Goal: Information Seeking & Learning: Learn about a topic

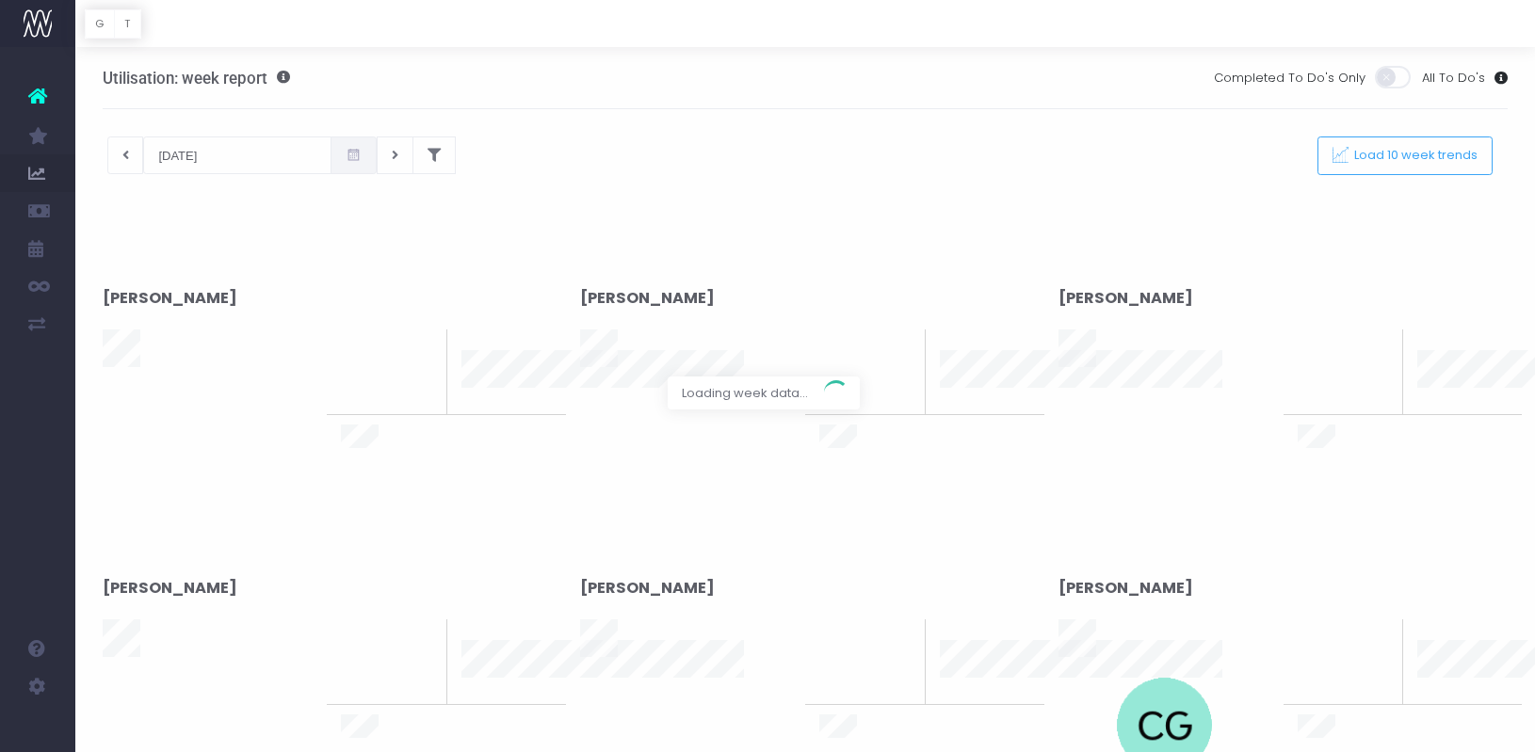
click at [402, 153] on div at bounding box center [767, 376] width 1535 height 752
click at [403, 156] on div at bounding box center [767, 376] width 1535 height 752
click at [133, 160] on div at bounding box center [767, 376] width 1535 height 752
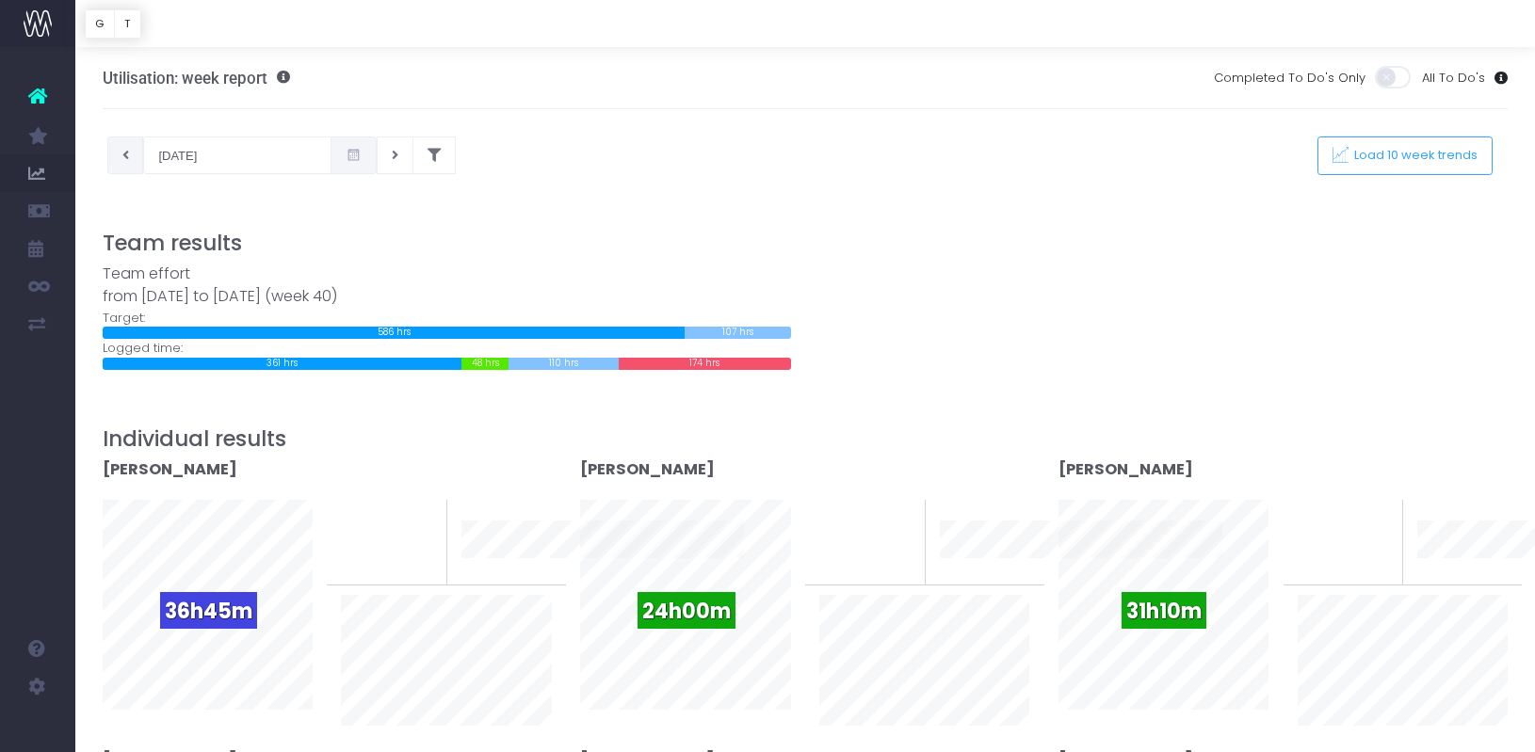
click at [128, 155] on icon at bounding box center [125, 155] width 7 height 0
type input "[DATE]"
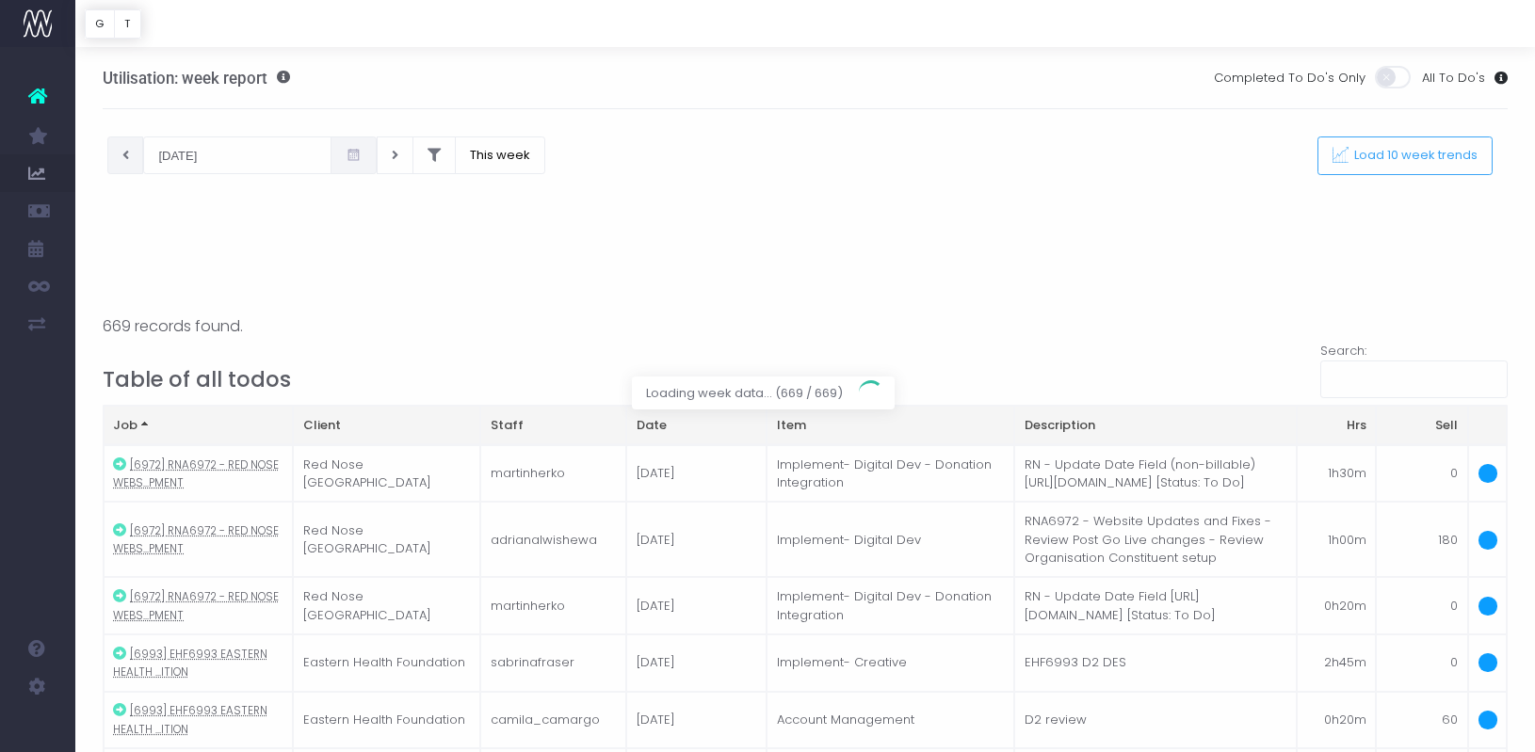
click at [1408, 151] on div at bounding box center [767, 376] width 1535 height 752
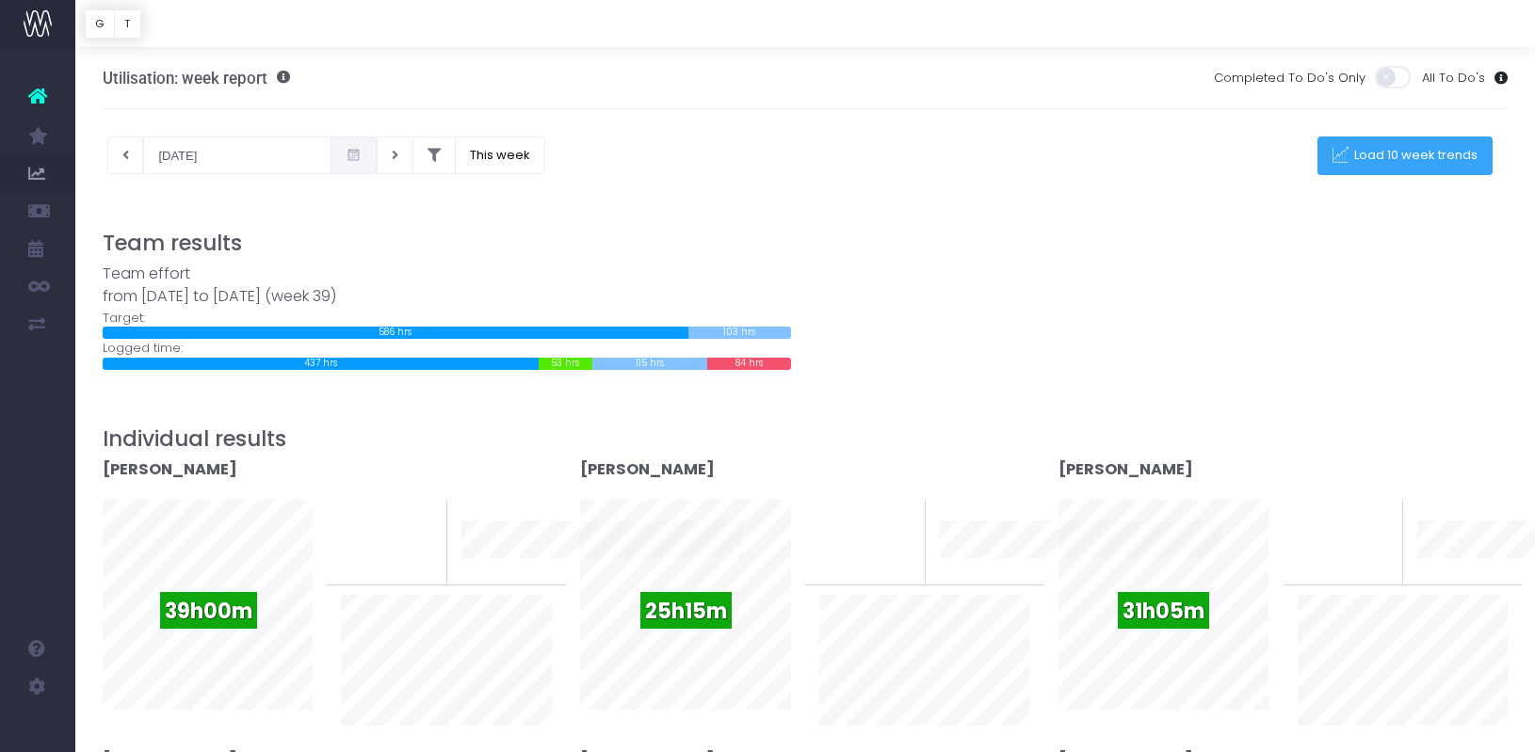
click at [1387, 156] on span "Load 10 week trends" at bounding box center [1413, 156] width 130 height 16
click at [410, 154] on div at bounding box center [767, 376] width 1535 height 752
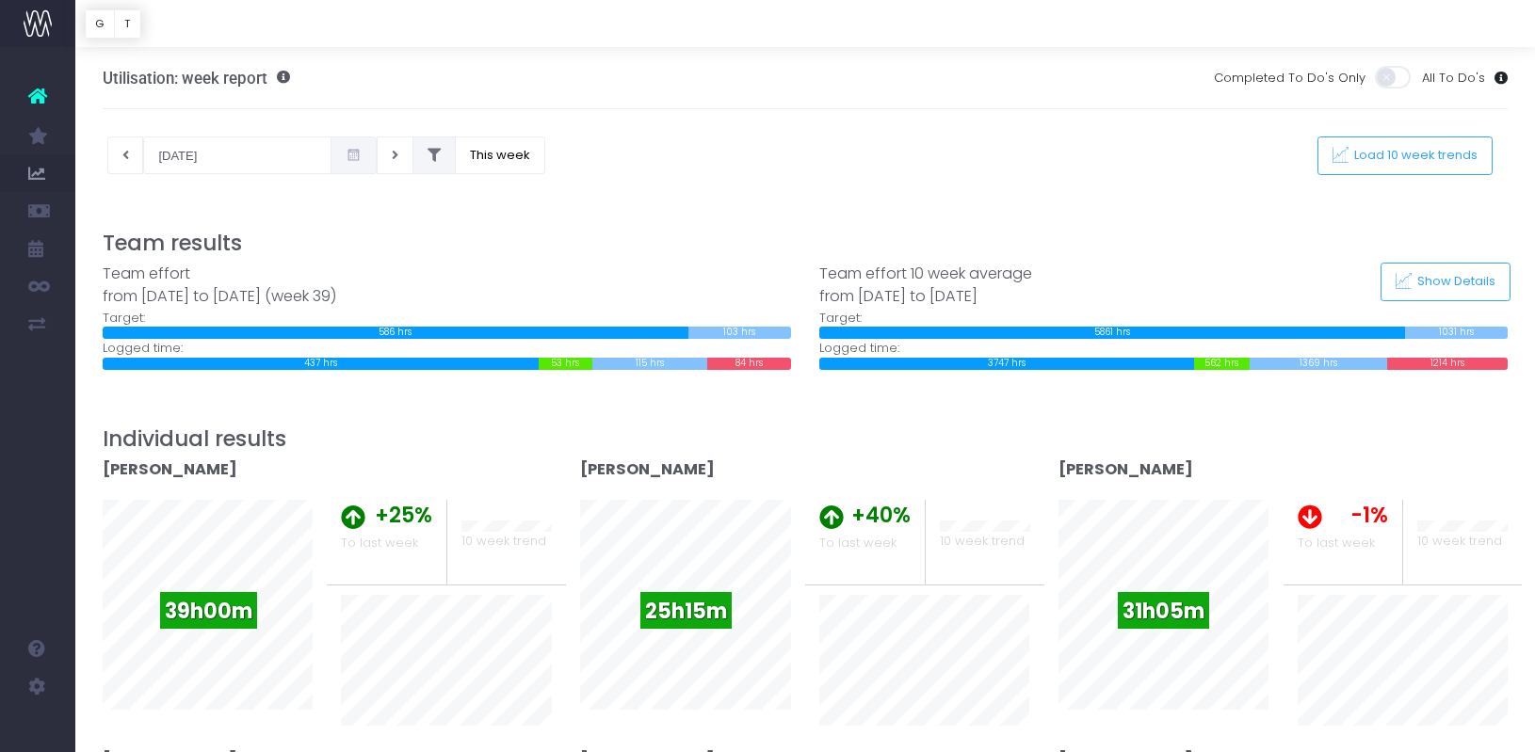
click at [428, 155] on icon at bounding box center [434, 155] width 13 height 0
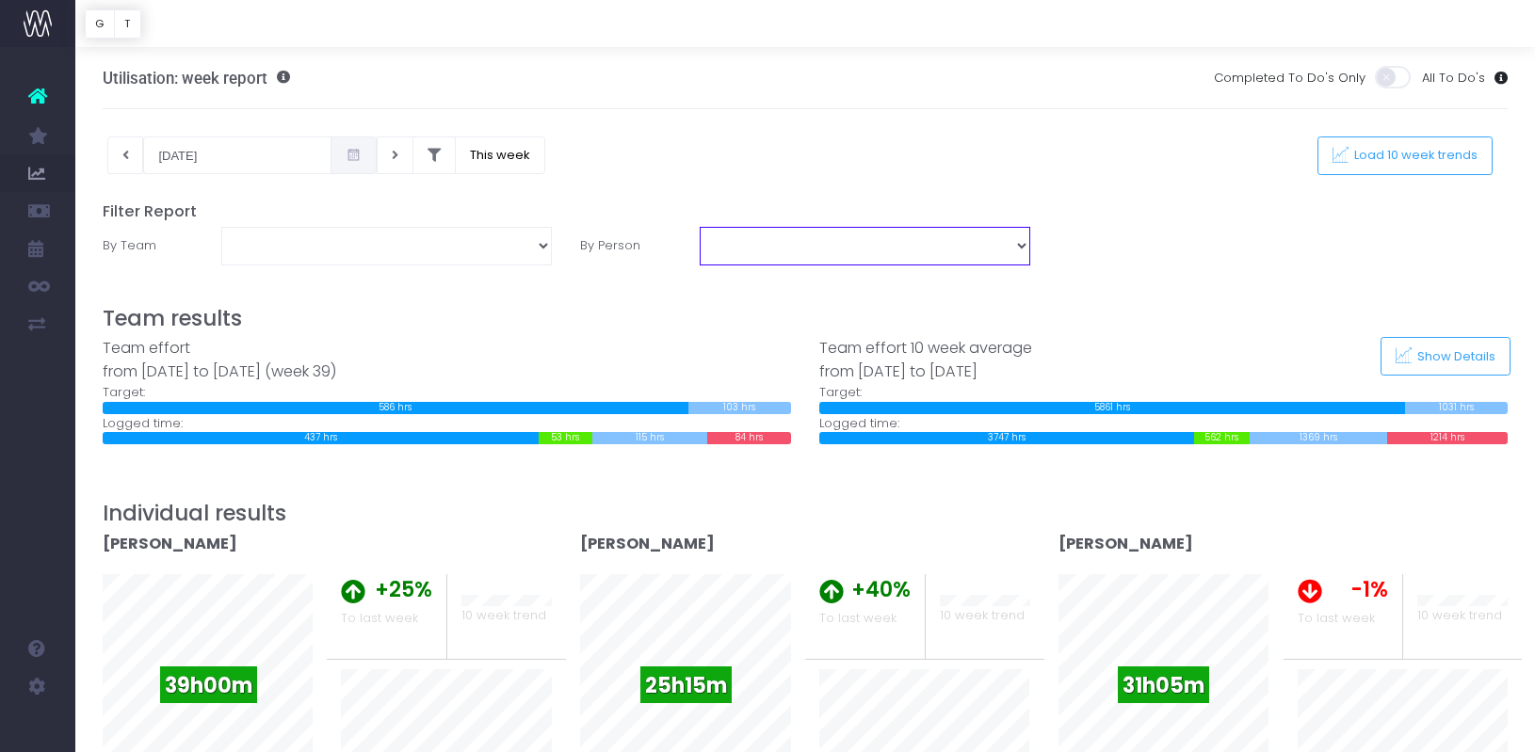
click at [739, 245] on select "Adela Vukovic Adrian Alwishewa Aimee Harpur Camila Camargo Candy Robertson Cass…" at bounding box center [865, 246] width 331 height 38
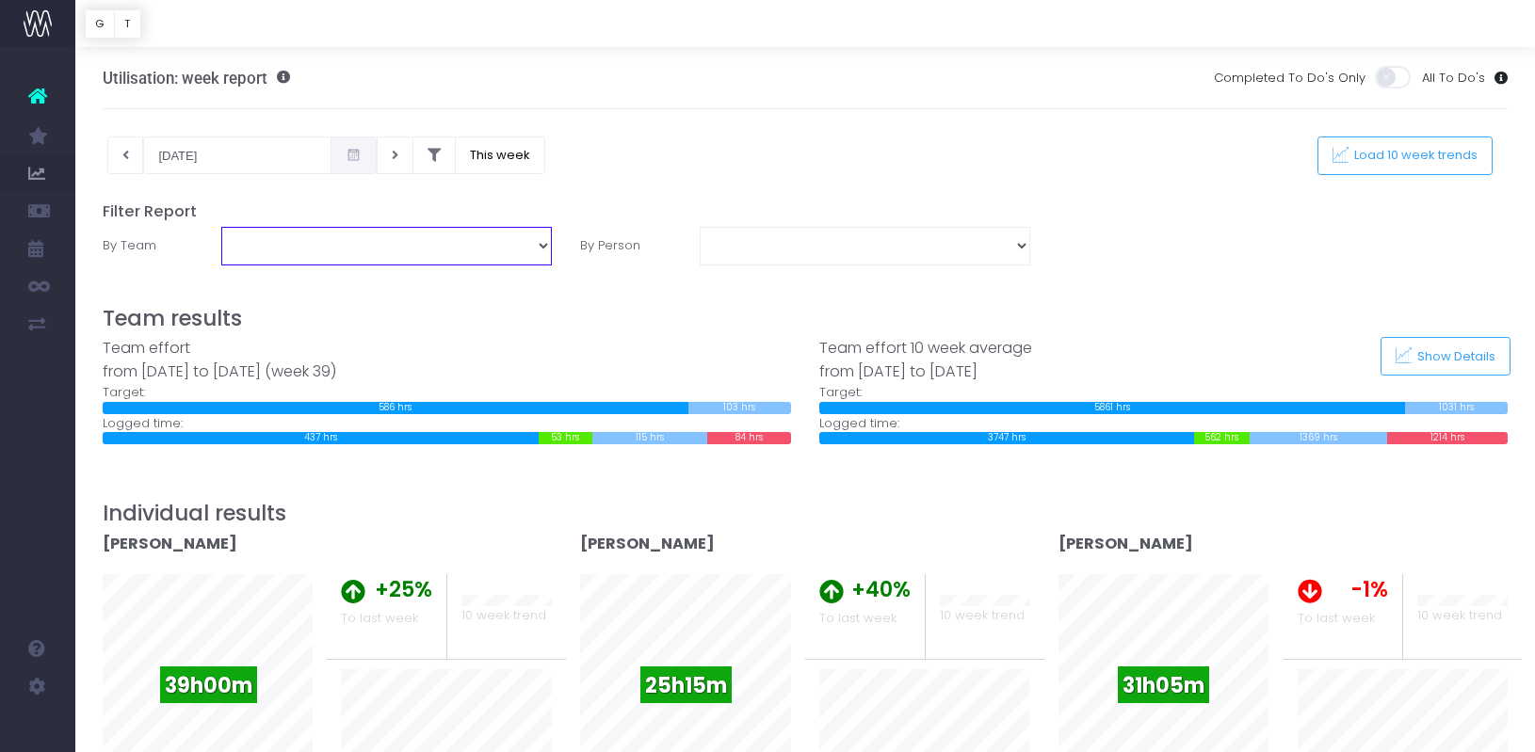
click at [501, 245] on select "Account Service Creative DFM Digital Development Marlin Communications Sales & …" at bounding box center [386, 246] width 331 height 38
select select "Account Service"
click at [221, 227] on select "Account Service Creative DFM Digital Development Marlin Communications Sales & …" at bounding box center [386, 246] width 331 height 38
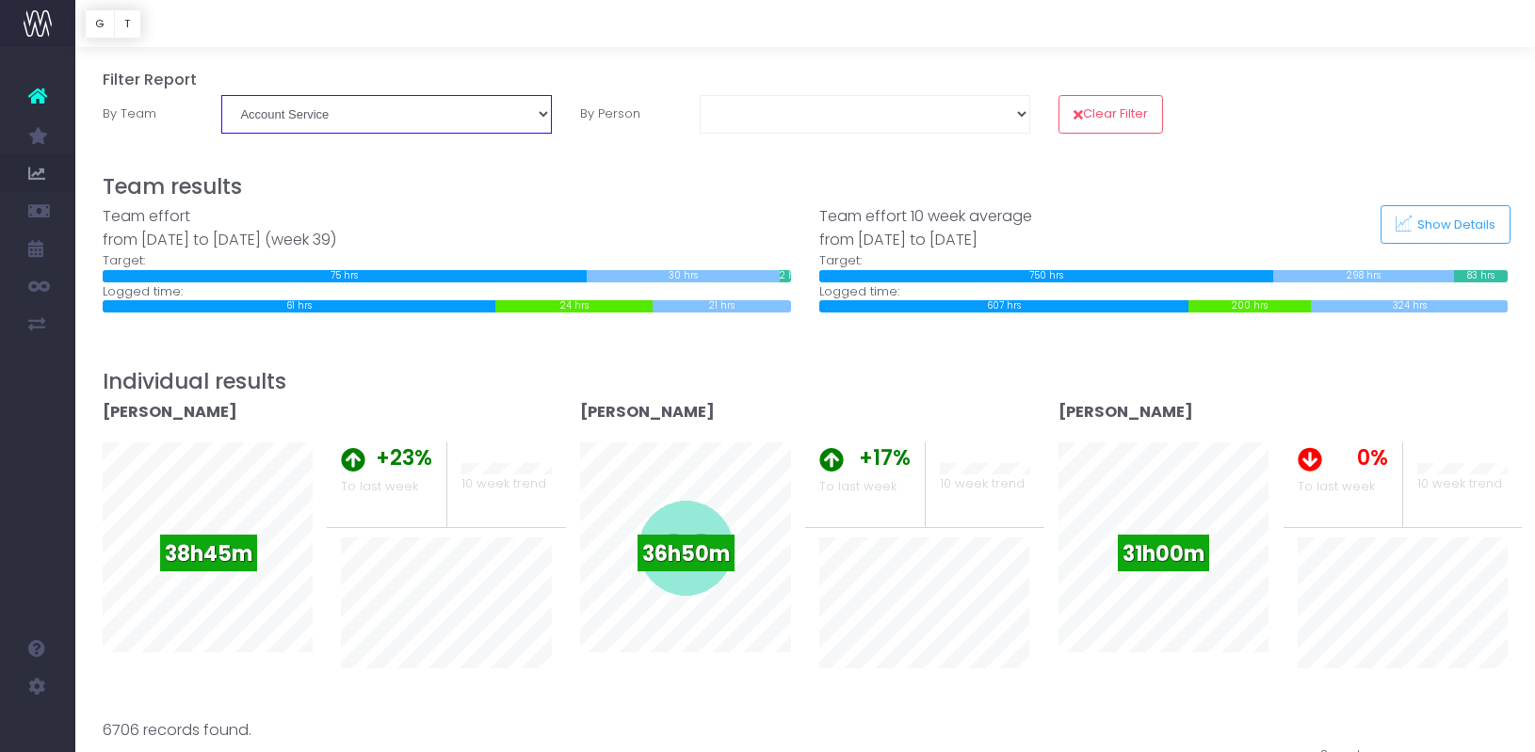
scroll to position [133, 0]
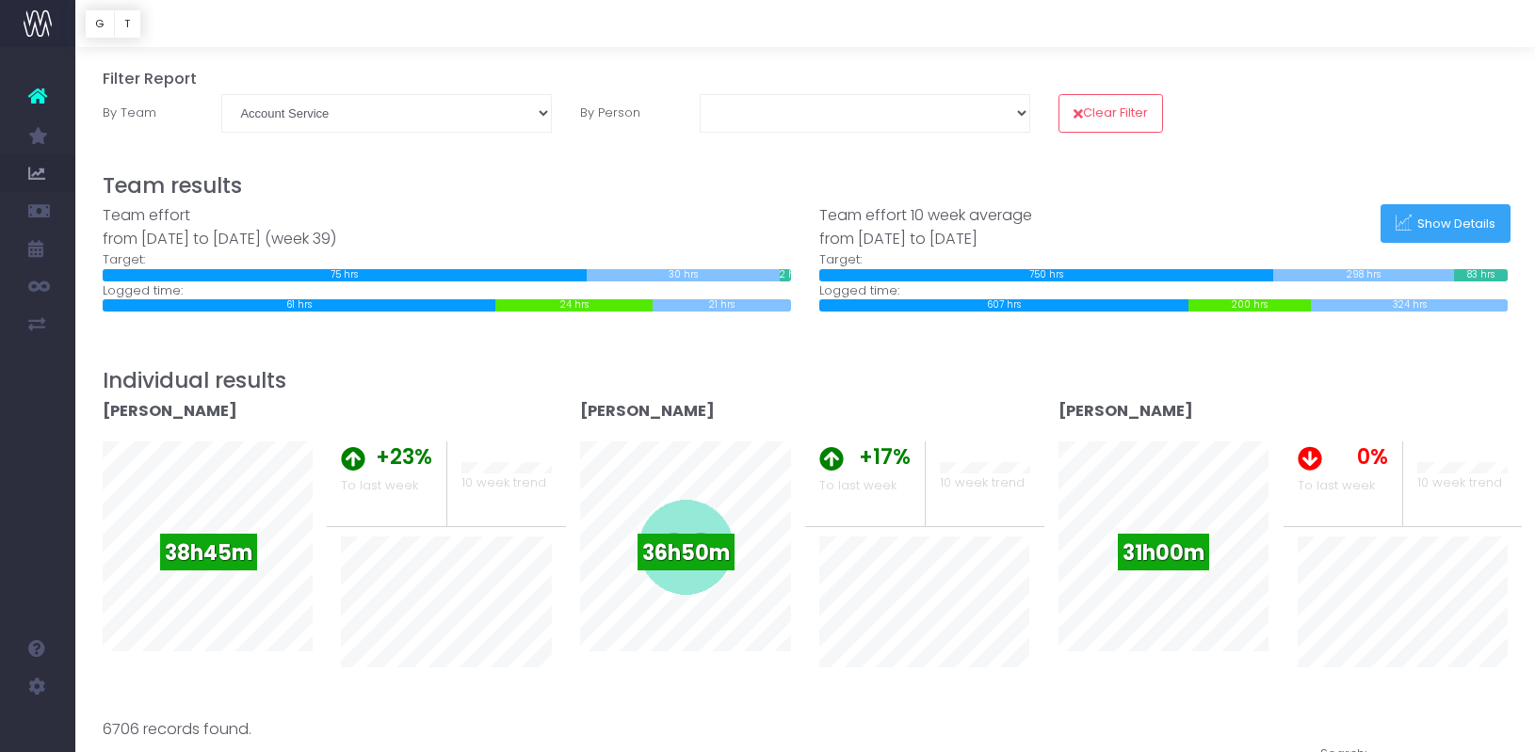
click at [1464, 220] on span "Show Details" at bounding box center [1454, 224] width 85 height 16
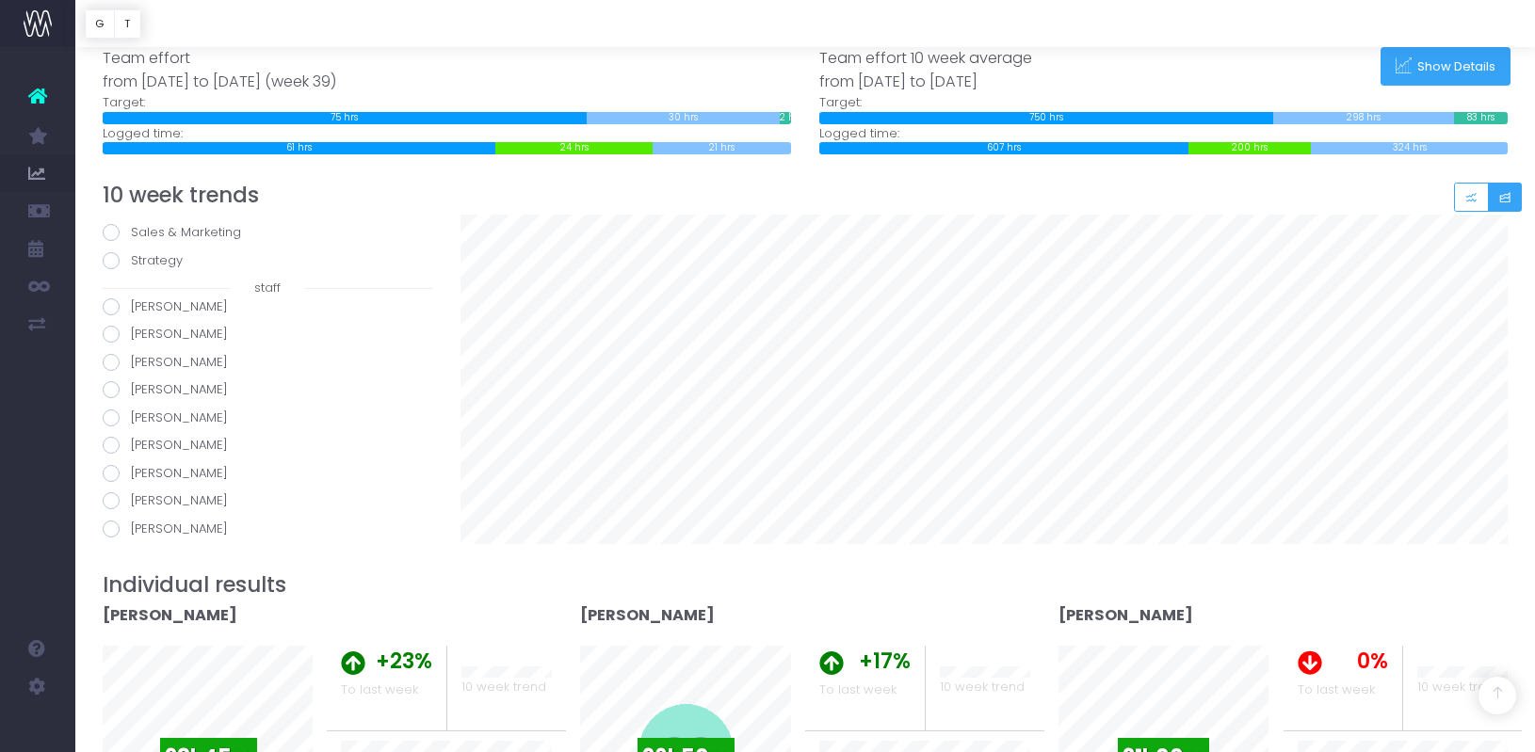
scroll to position [183, 0]
click at [114, 438] on span at bounding box center [111, 438] width 17 height 17
click at [131, 438] on input "[PERSON_NAME]" at bounding box center [137, 435] width 12 height 12
radio input "true"
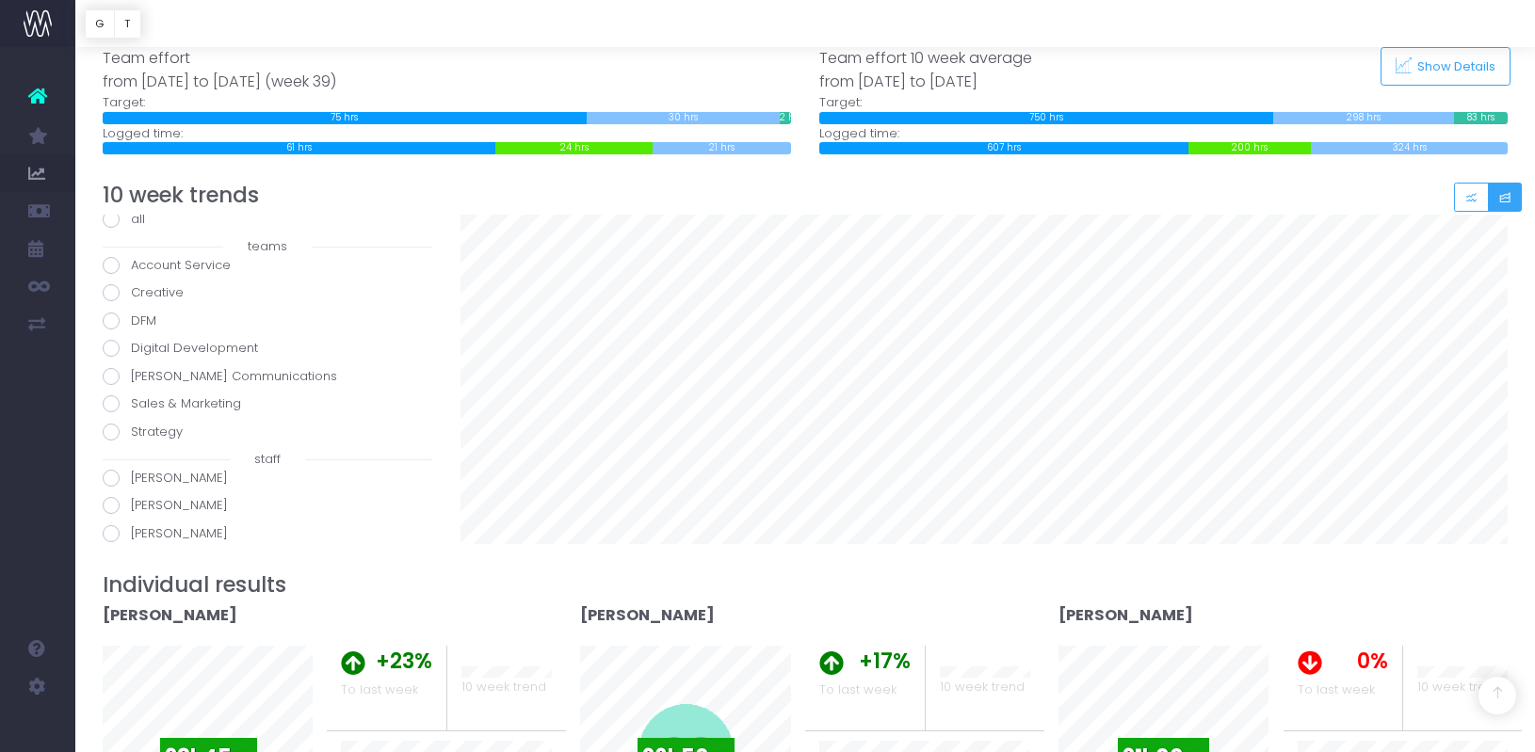
scroll to position [6, 0]
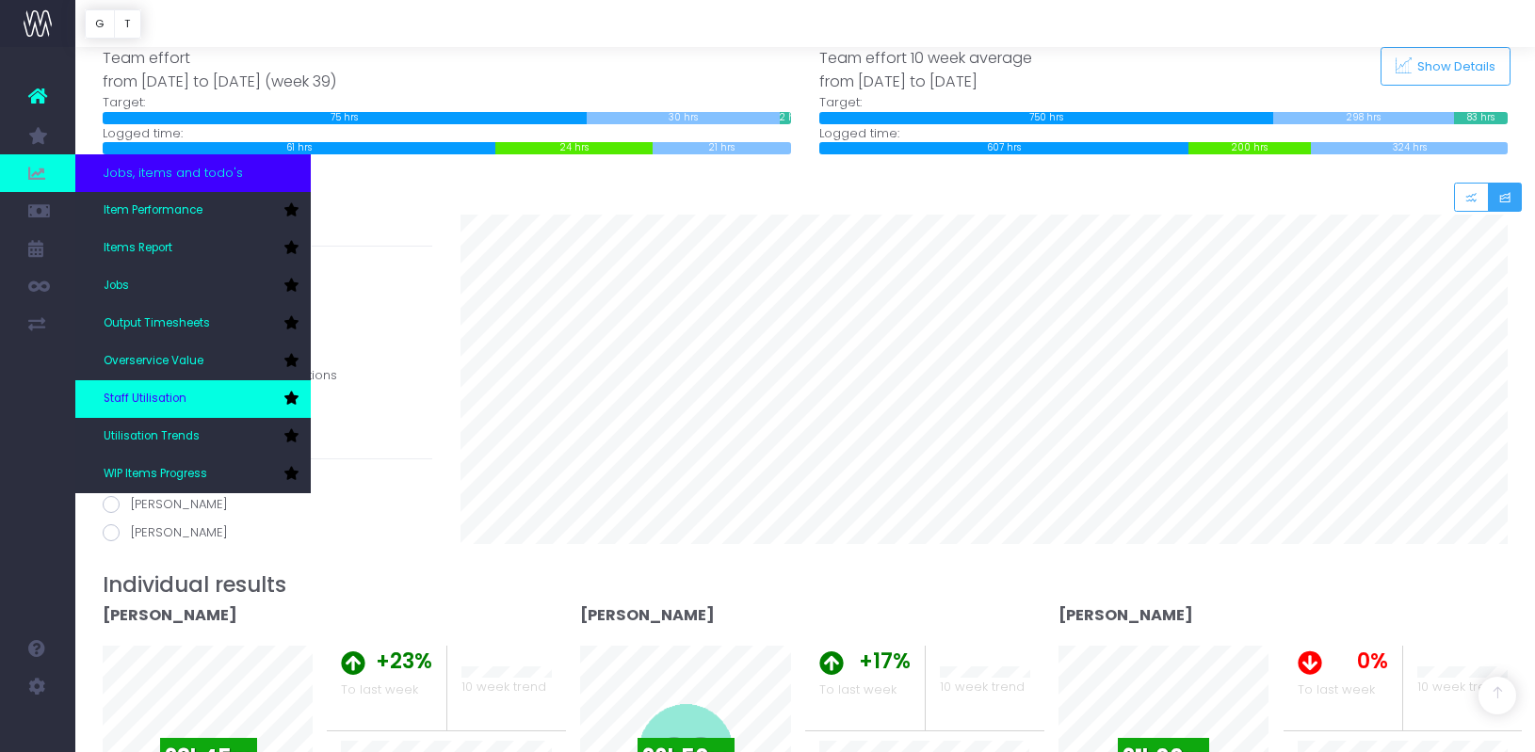
click at [152, 396] on span "Staff Utilisation" at bounding box center [145, 399] width 83 height 17
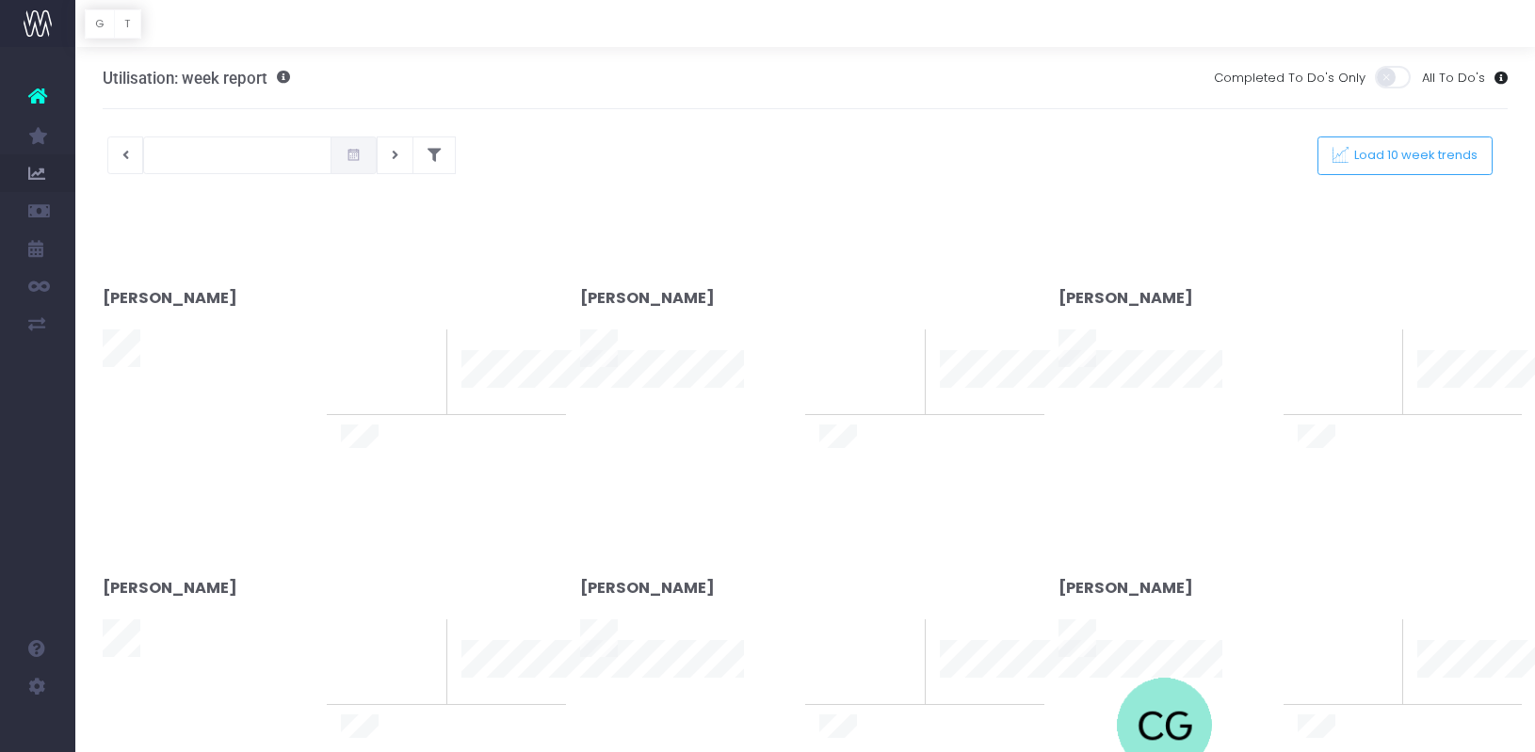
type input "03-10-2025"
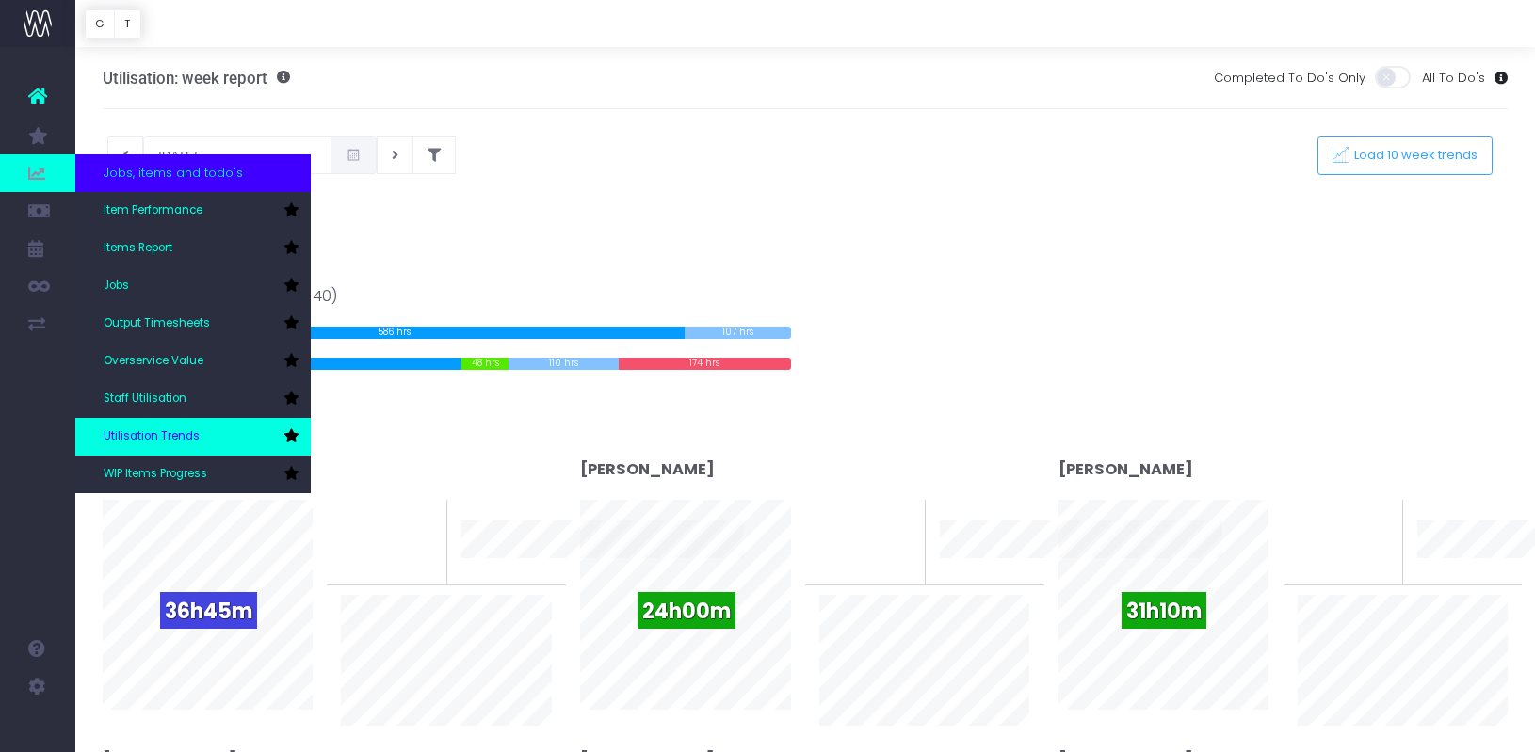
click at [142, 436] on span "Utilisation Trends" at bounding box center [152, 436] width 96 height 17
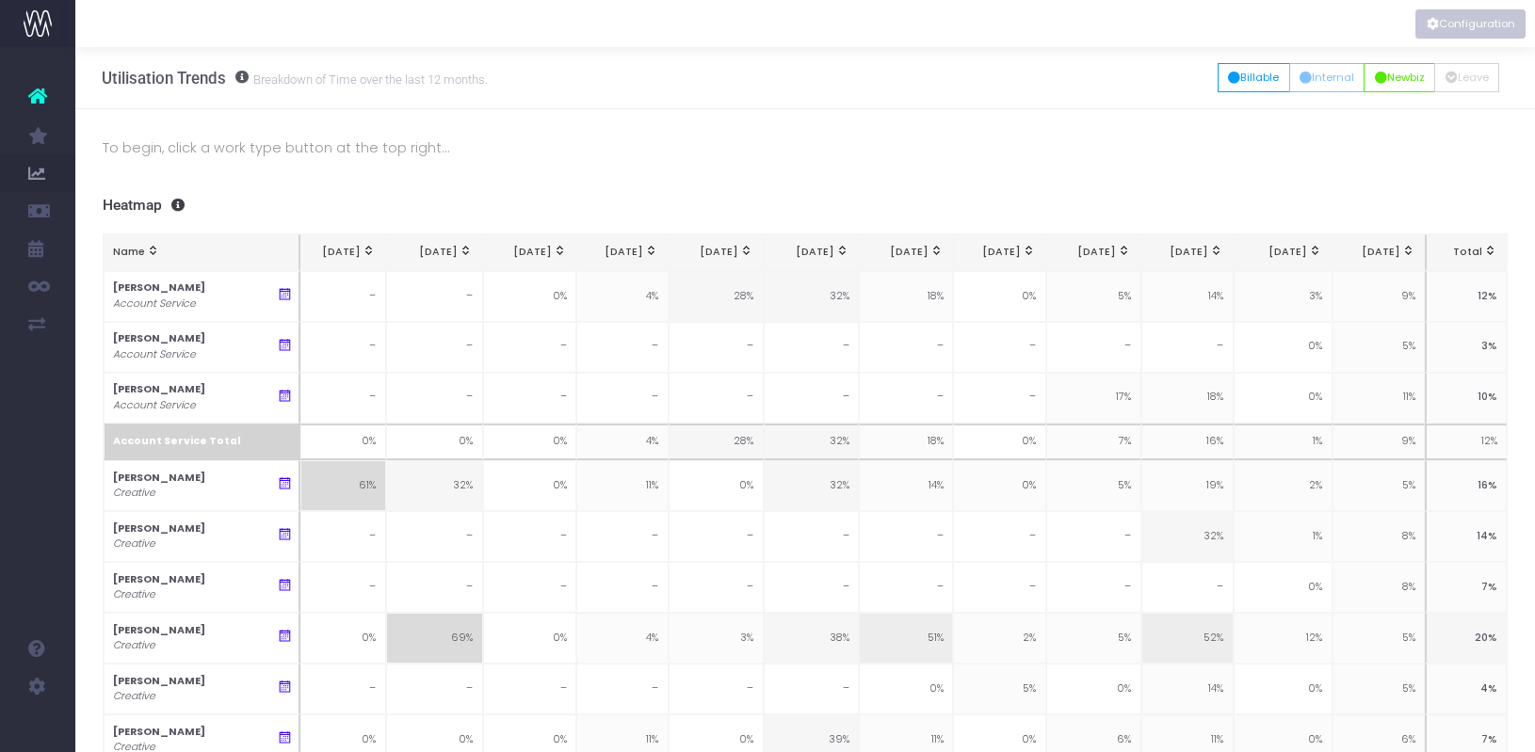
click at [1494, 18] on button "Configuration" at bounding box center [1470, 23] width 110 height 29
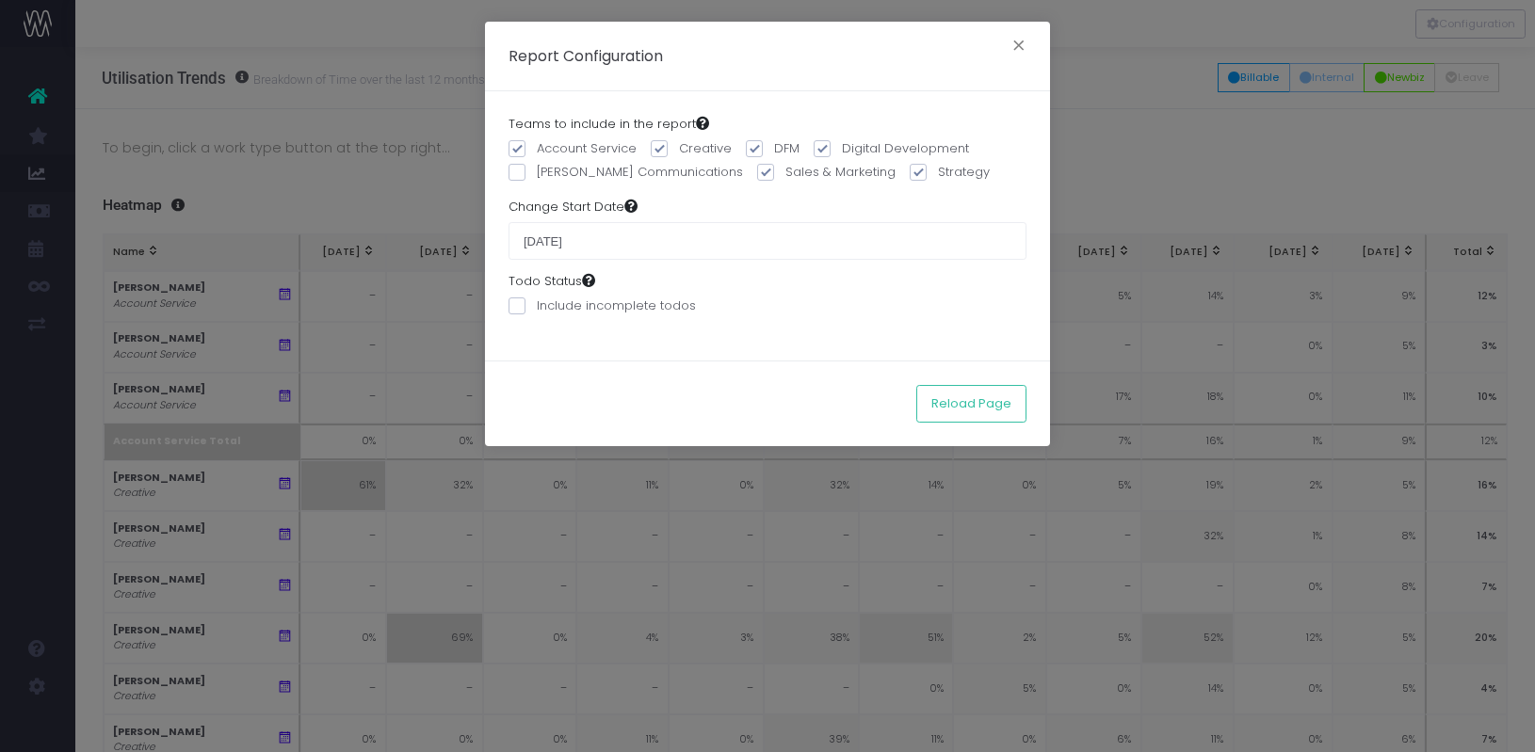
click at [662, 153] on span at bounding box center [659, 148] width 17 height 17
click at [679, 152] on input "Creative" at bounding box center [685, 145] width 12 height 12
checkbox input "false"
click at [750, 147] on span at bounding box center [754, 148] width 17 height 17
click at [774, 147] on input "DFM" at bounding box center [780, 145] width 12 height 12
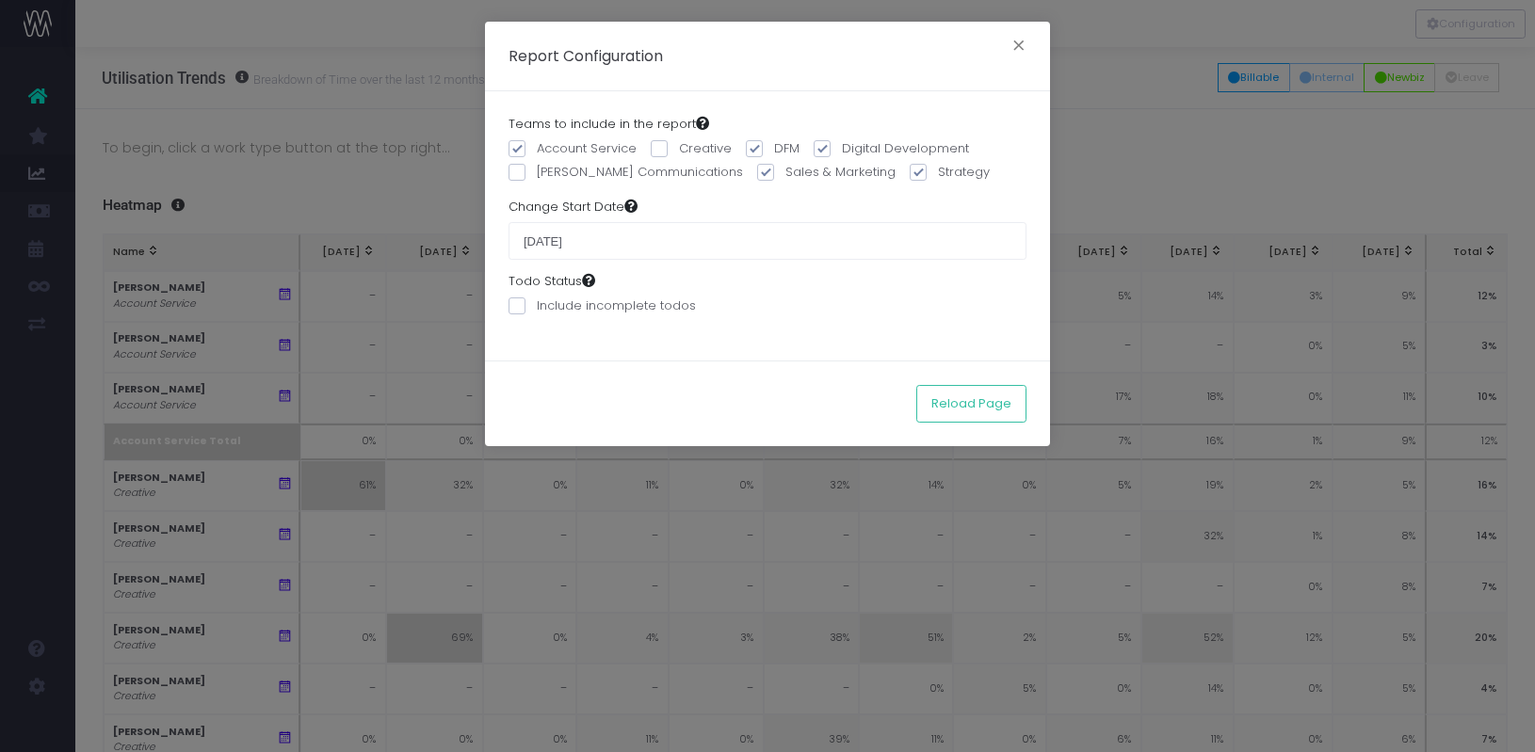
checkbox input "false"
click at [816, 148] on span at bounding box center [822, 148] width 17 height 17
click at [842, 148] on input "Digital Development" at bounding box center [848, 145] width 12 height 12
checkbox input "false"
click at [757, 175] on span at bounding box center [765, 172] width 17 height 17
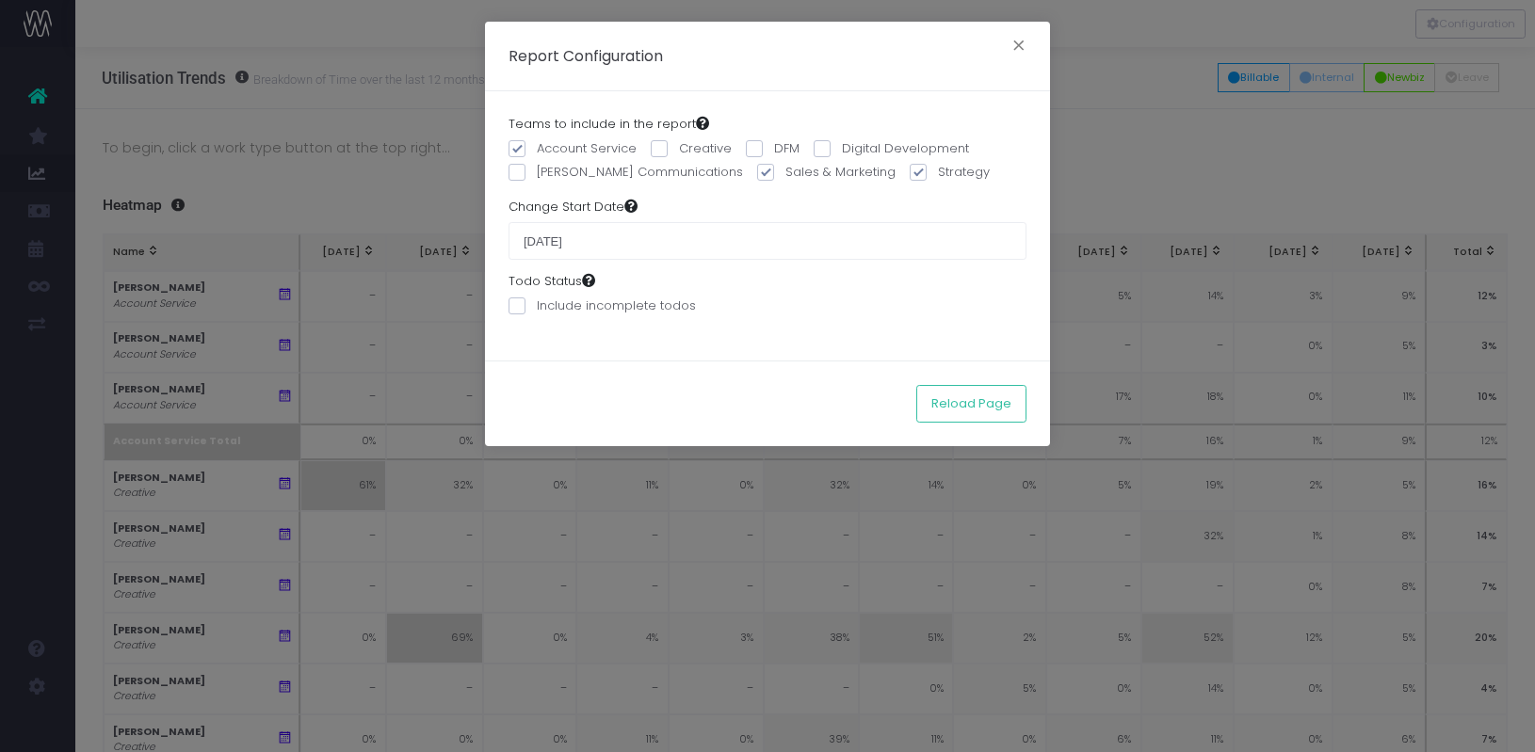
click at [785, 175] on input "Sales & Marketing" at bounding box center [791, 169] width 12 height 12
checkbox input "false"
click at [910, 171] on span at bounding box center [918, 172] width 17 height 17
click at [938, 171] on input "Strategy" at bounding box center [944, 169] width 12 height 12
checkbox input "false"
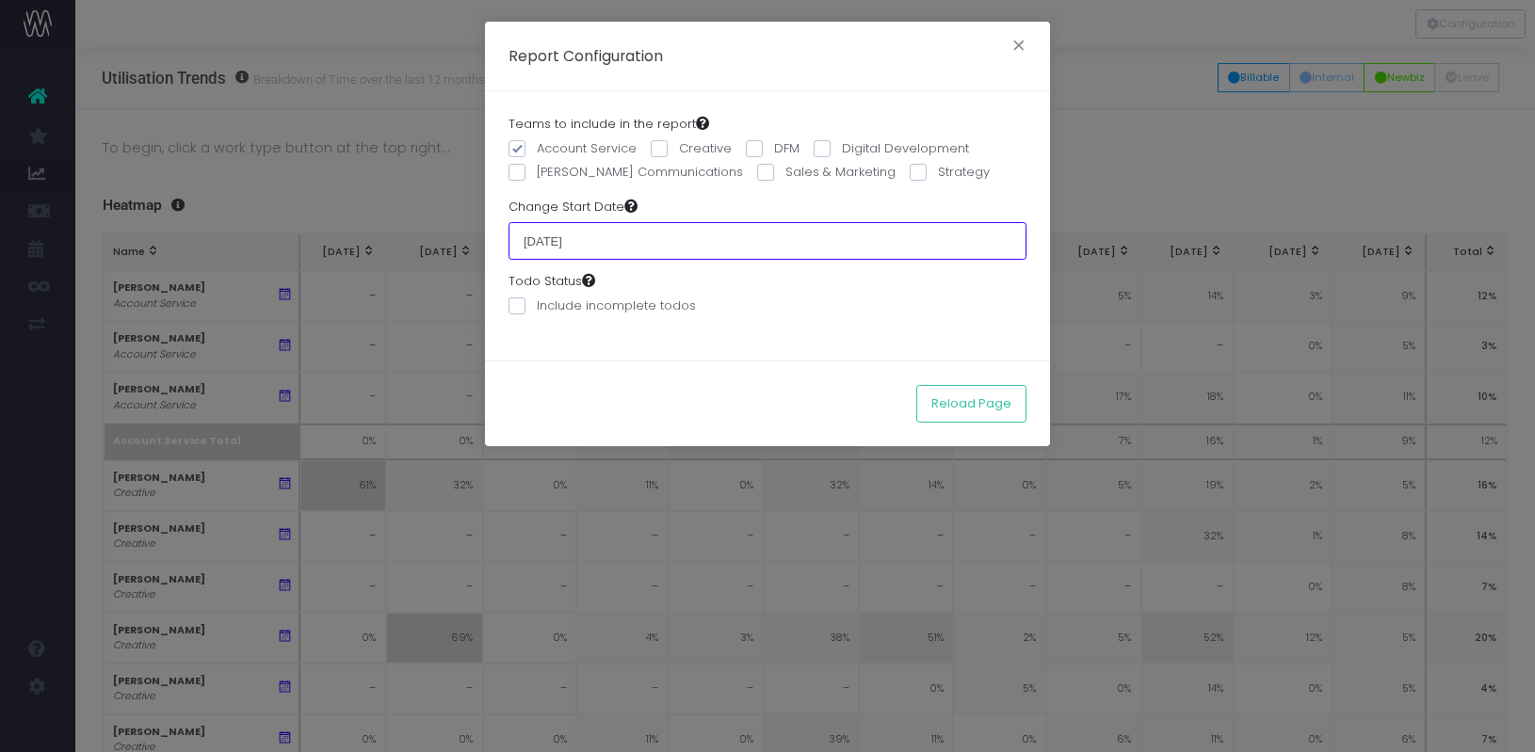
click at [578, 251] on input "01 July 2024" at bounding box center [768, 241] width 518 height 38
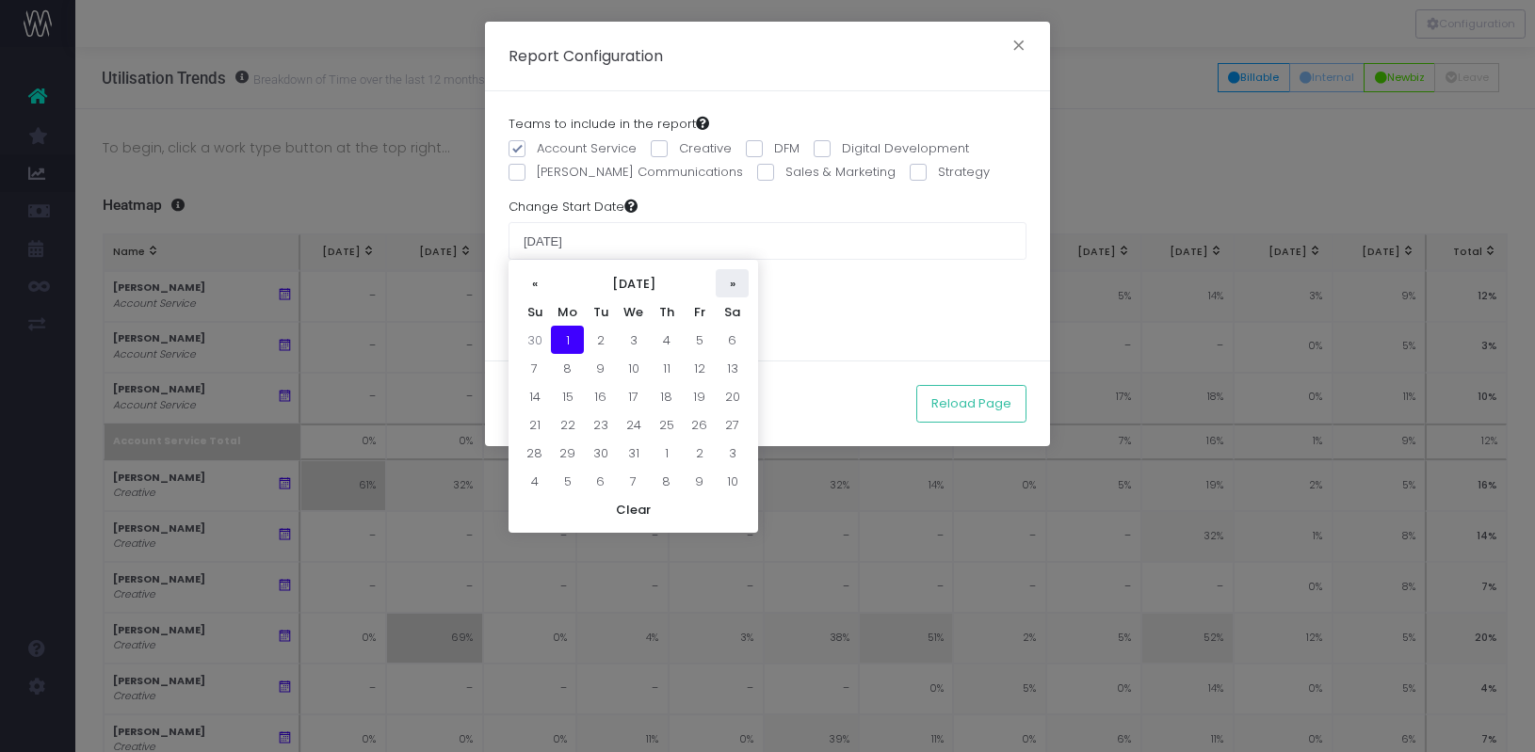
click at [730, 280] on th "»" at bounding box center [732, 283] width 33 height 28
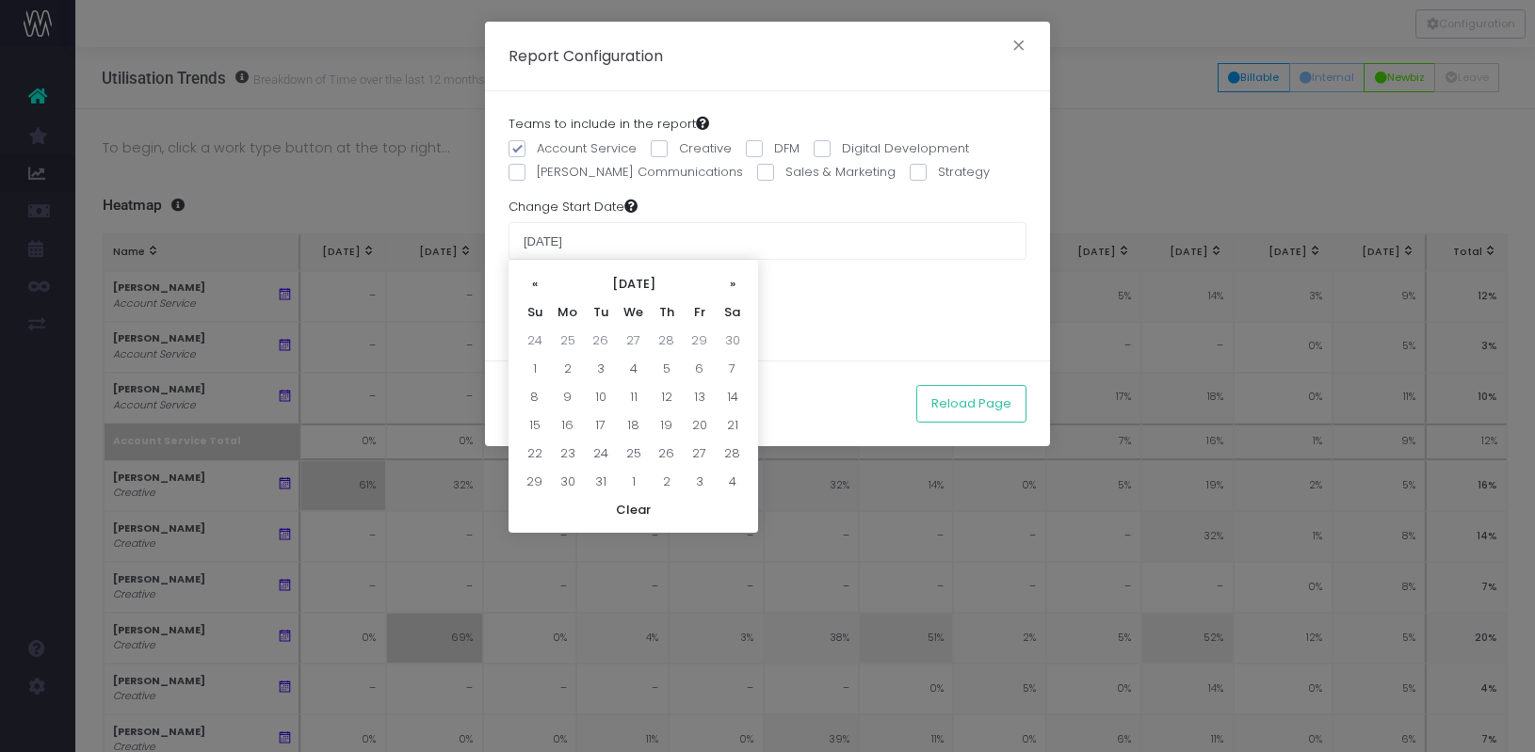
click at [730, 280] on th "»" at bounding box center [732, 283] width 33 height 28
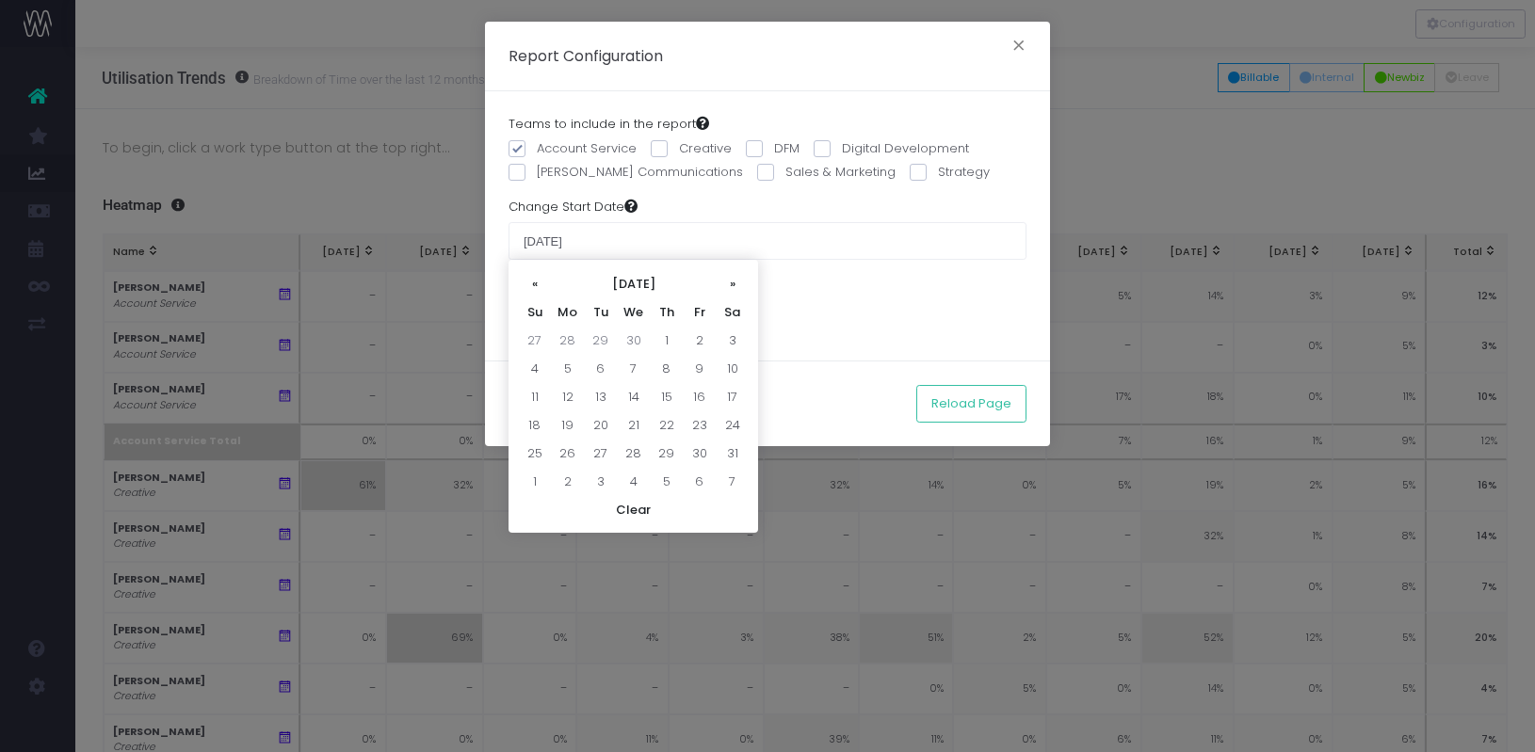
click at [730, 280] on th "»" at bounding box center [732, 283] width 33 height 28
click at [604, 330] on td "1" at bounding box center [600, 340] width 33 height 28
type input "01 July 2025"
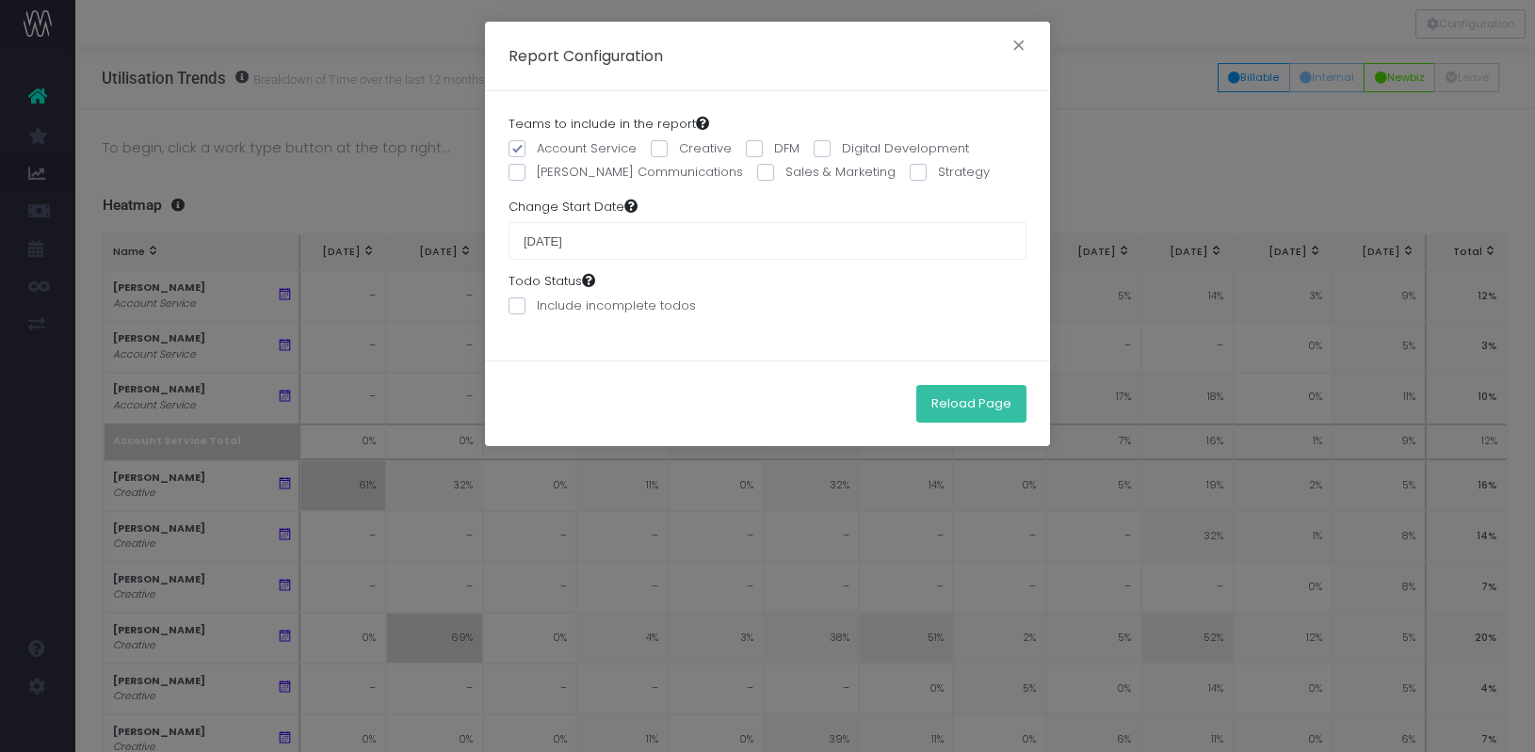
click at [961, 406] on button "Reload Page" at bounding box center [971, 404] width 110 height 38
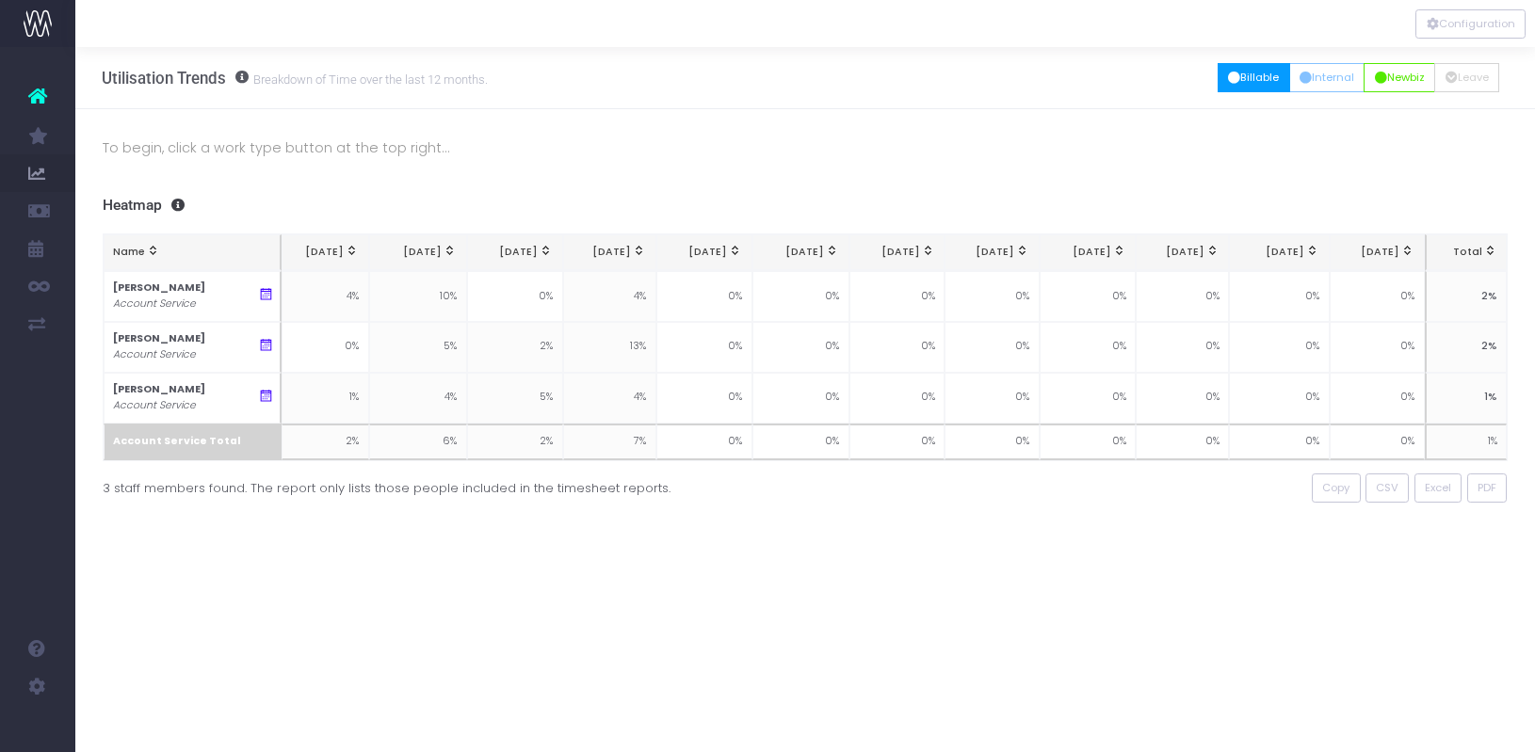
click at [1235, 73] on button "Billable" at bounding box center [1254, 77] width 73 height 29
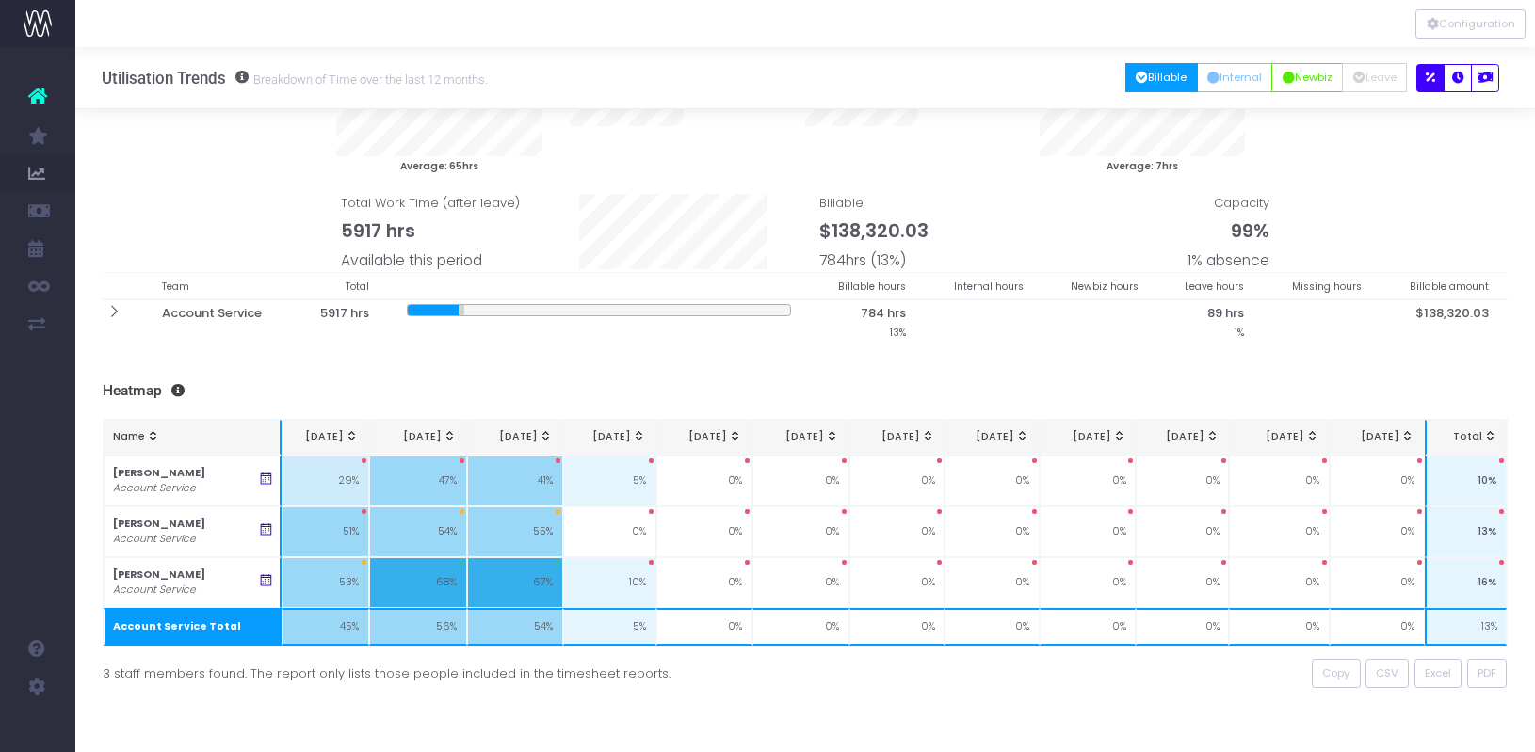
scroll to position [64, 0]
click at [1301, 80] on button "Newbiz" at bounding box center [1307, 77] width 72 height 29
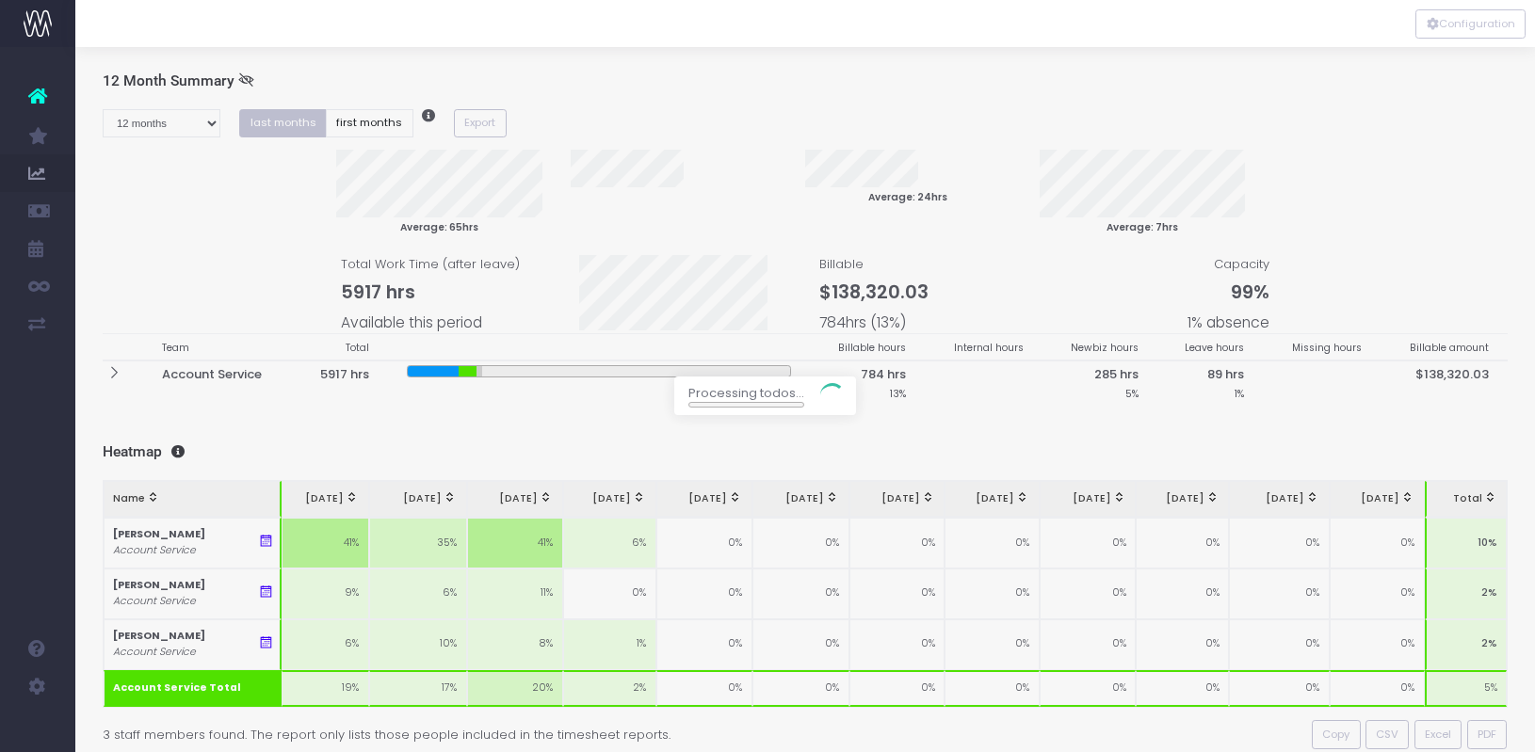
scroll to position [0, 0]
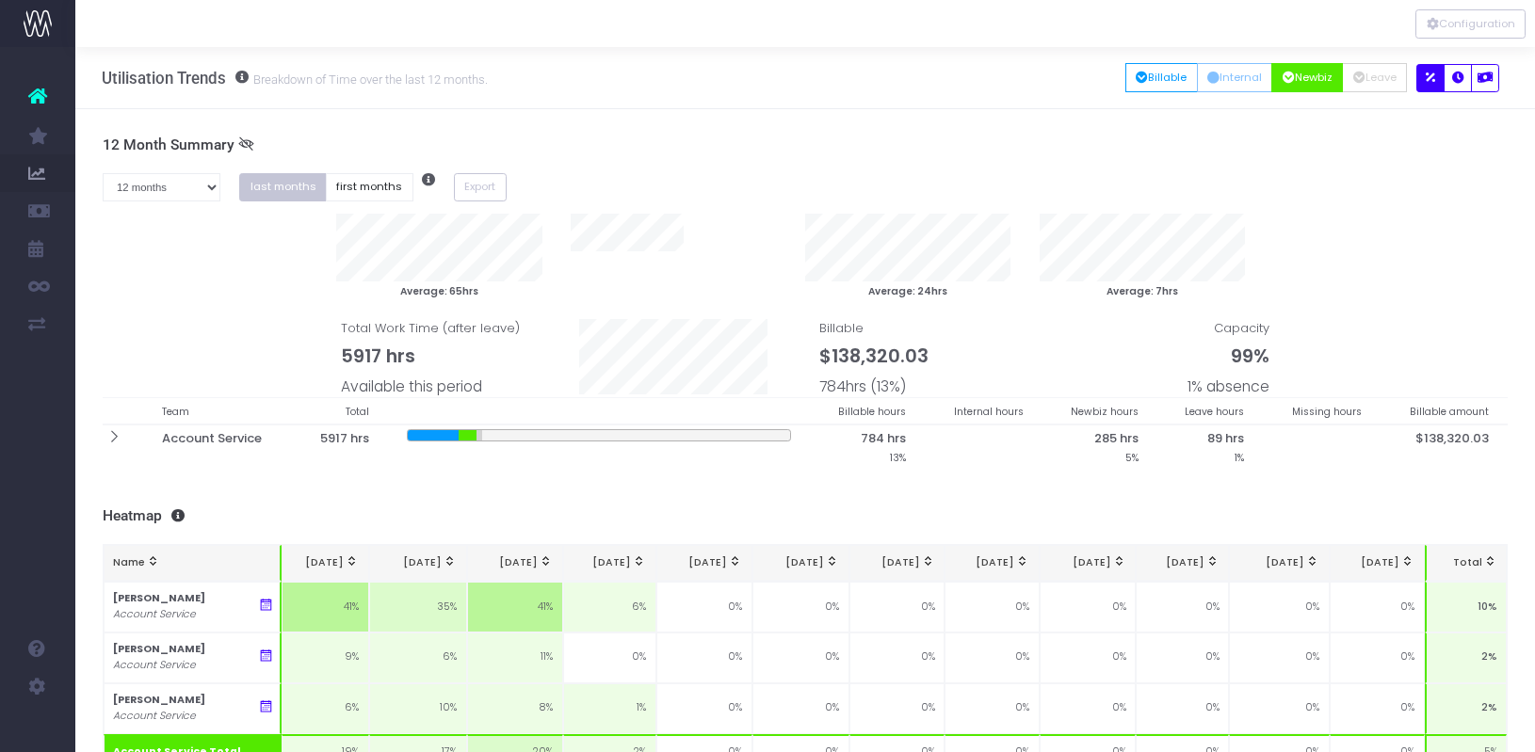
click at [1300, 80] on button "Newbiz" at bounding box center [1307, 77] width 72 height 29
click at [1136, 78] on icon "button" at bounding box center [1142, 78] width 12 height 0
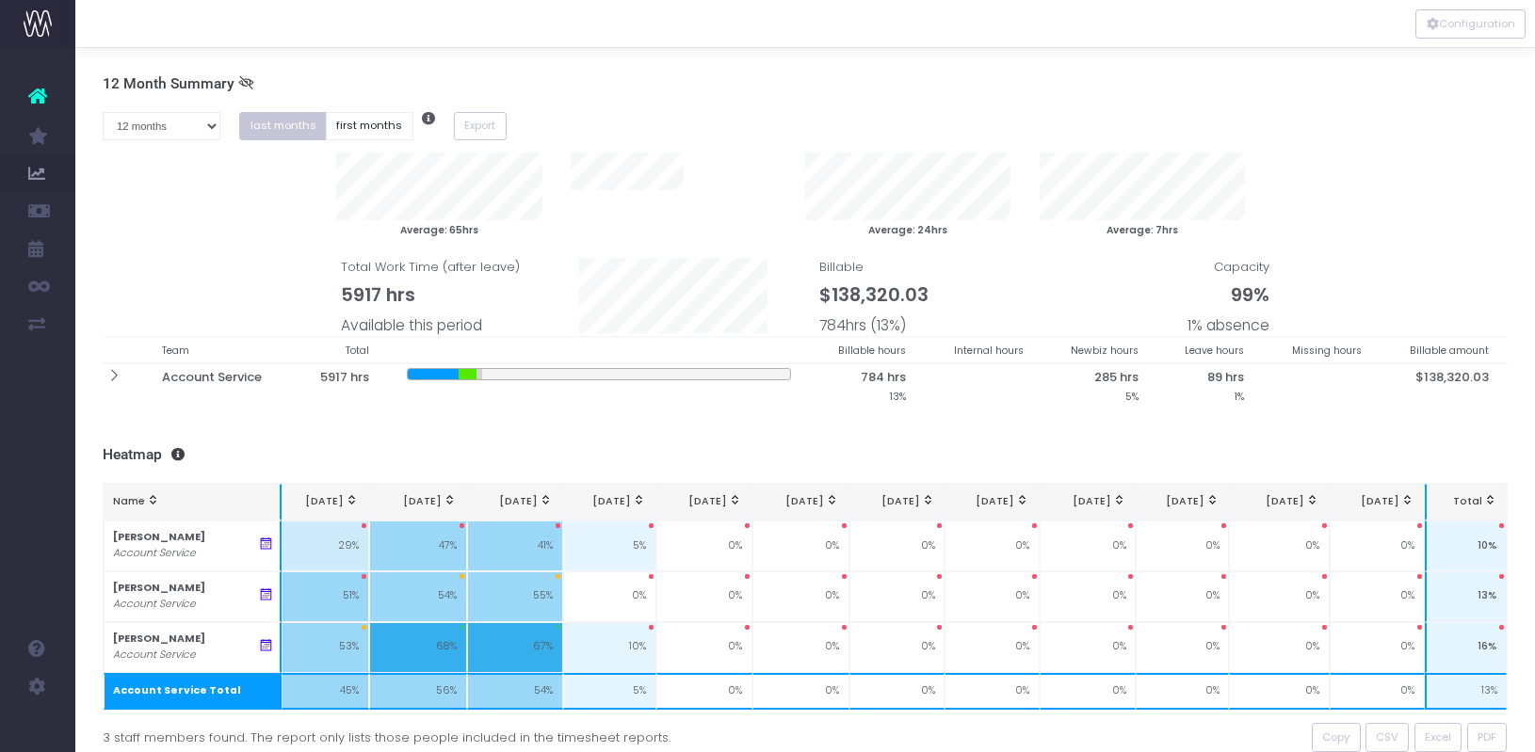
scroll to position [64, 0]
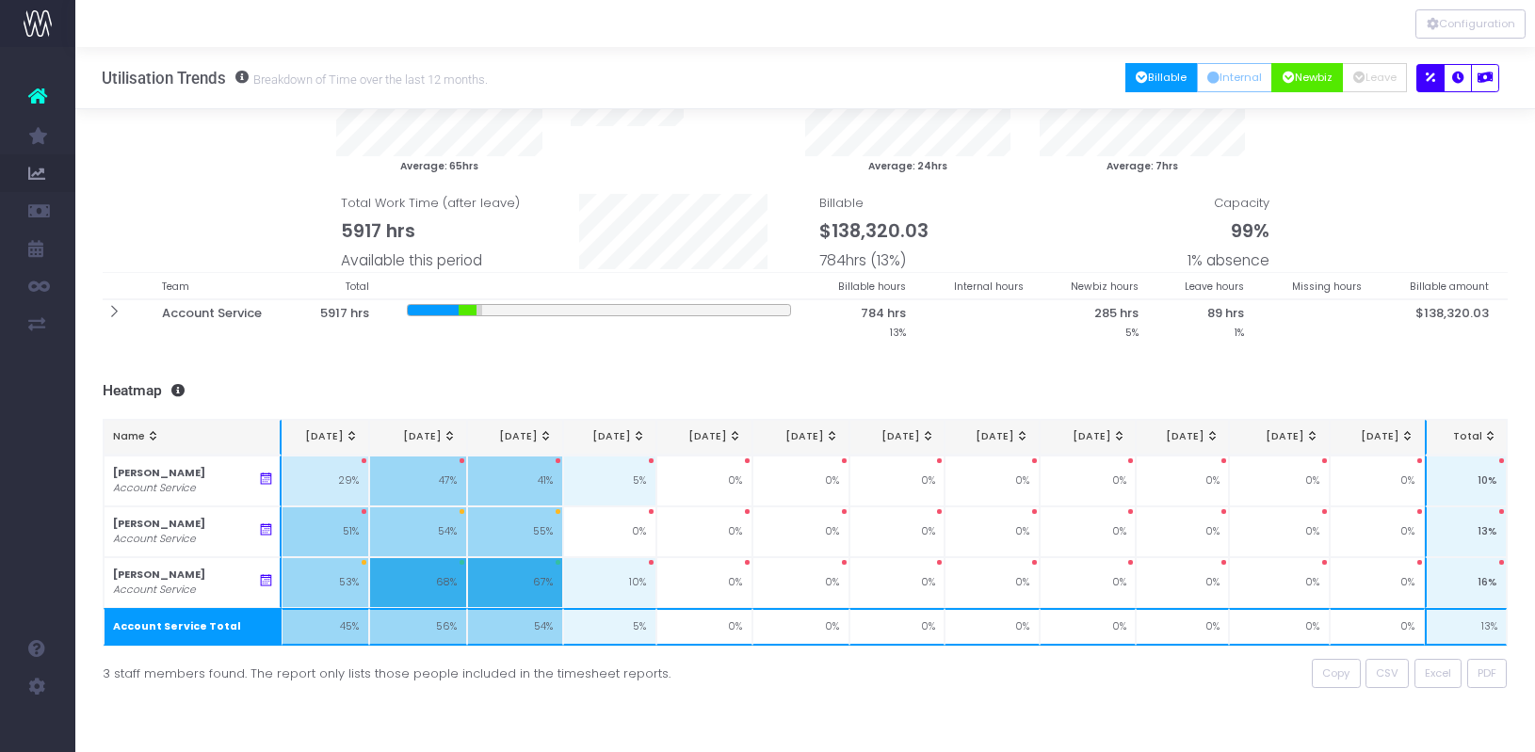
click at [1291, 77] on button "Newbiz" at bounding box center [1307, 77] width 72 height 29
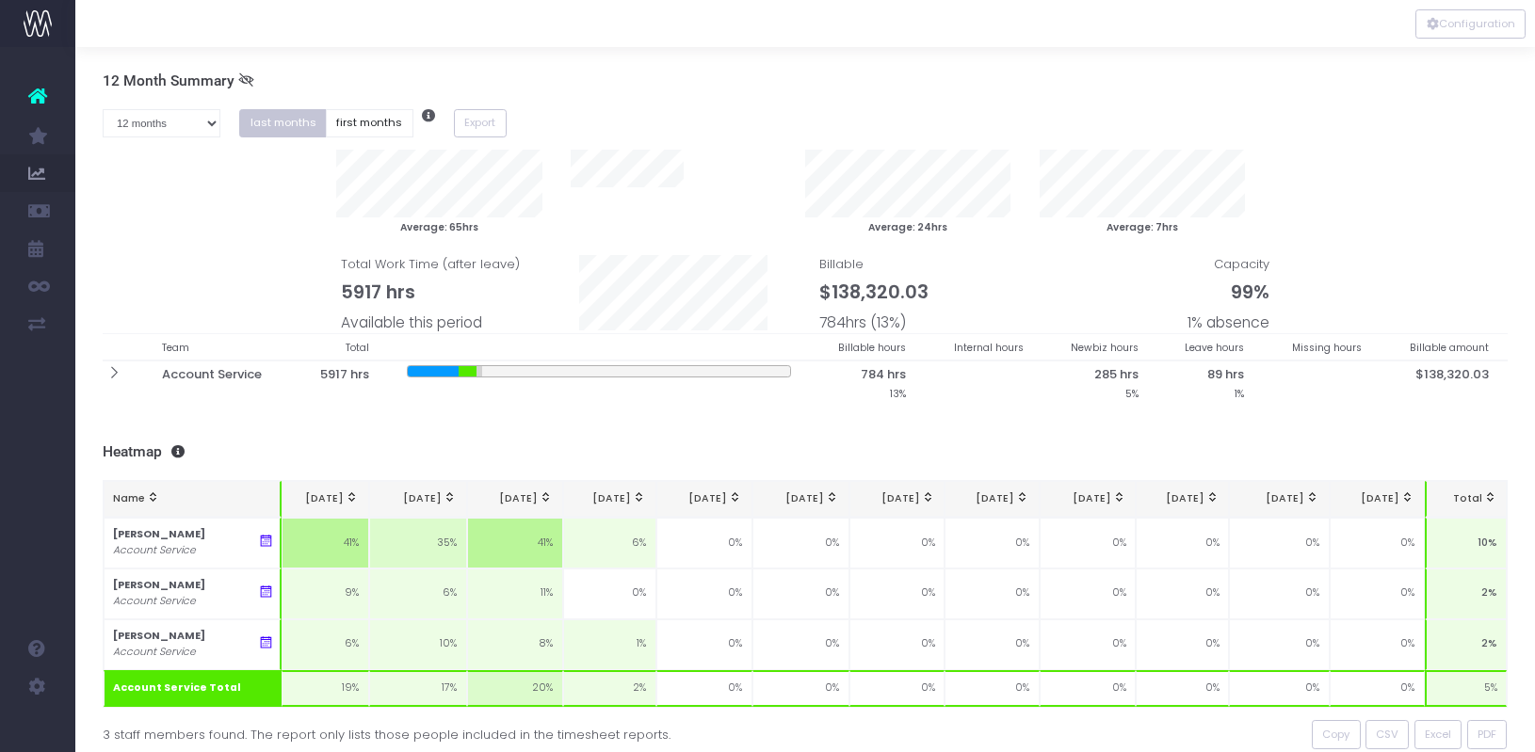
scroll to position [0, 0]
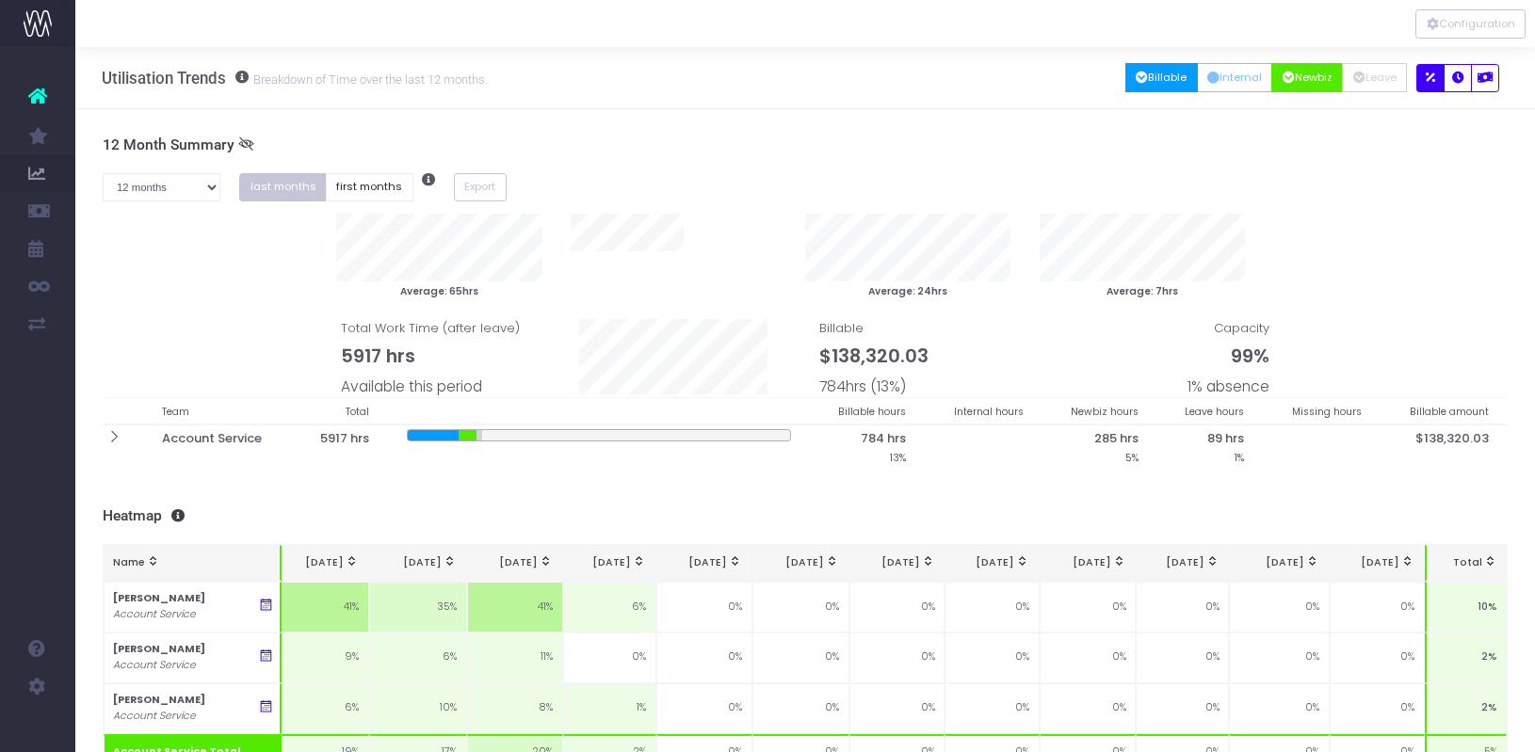
click at [1148, 77] on button "Billable" at bounding box center [1161, 77] width 73 height 29
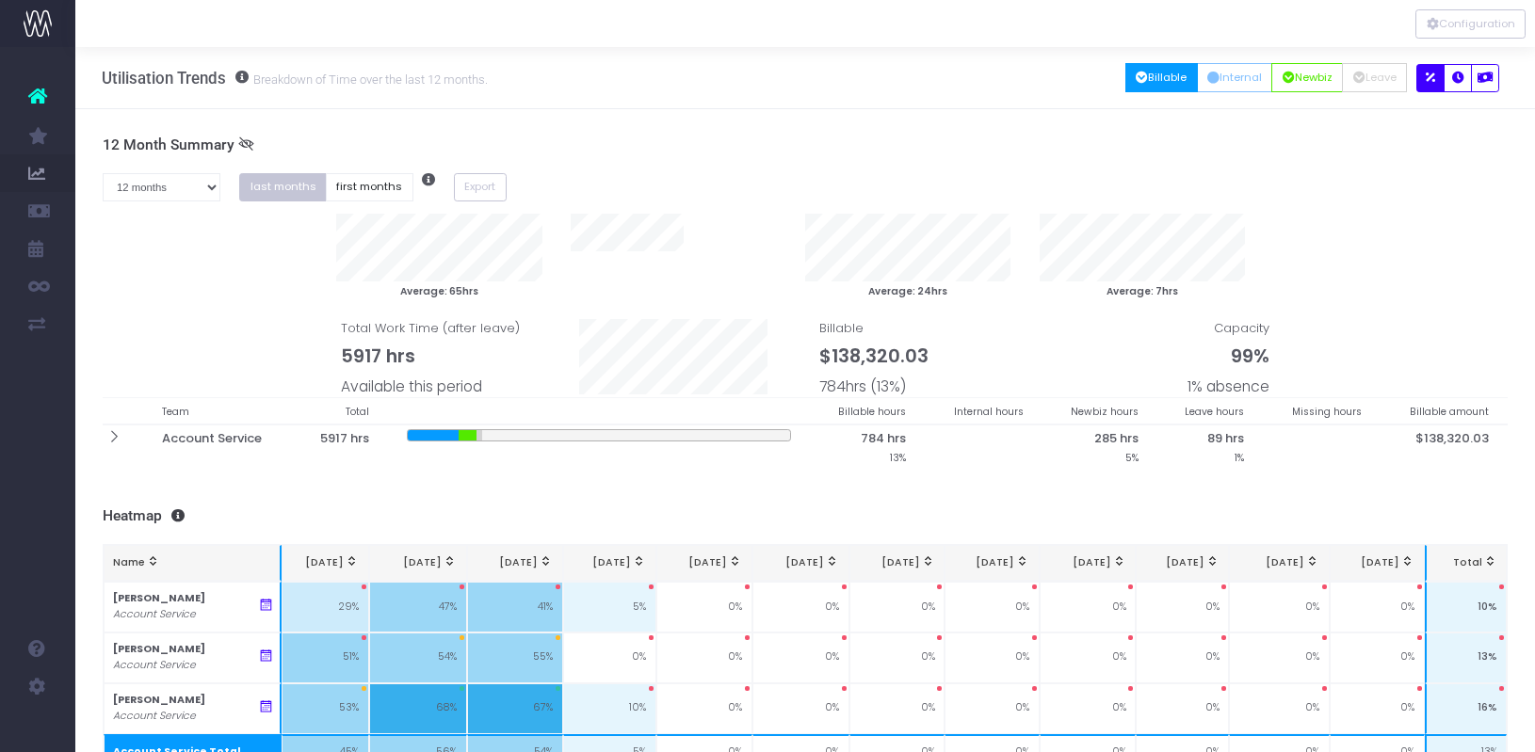
click at [1160, 77] on button "Billable" at bounding box center [1161, 77] width 73 height 29
click at [1456, 78] on icon "button" at bounding box center [1458, 78] width 12 height 0
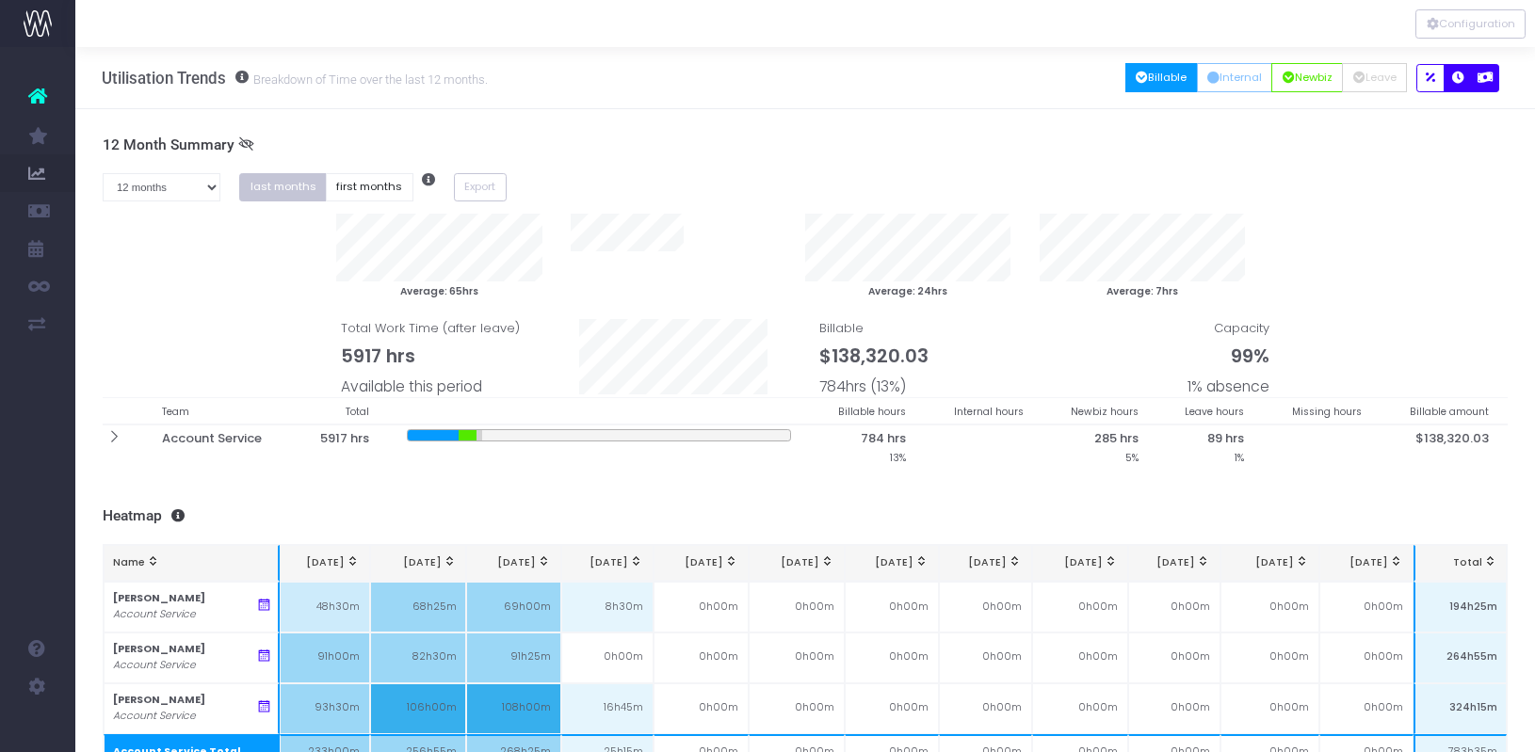
click at [1494, 76] on button "button" at bounding box center [1485, 78] width 28 height 28
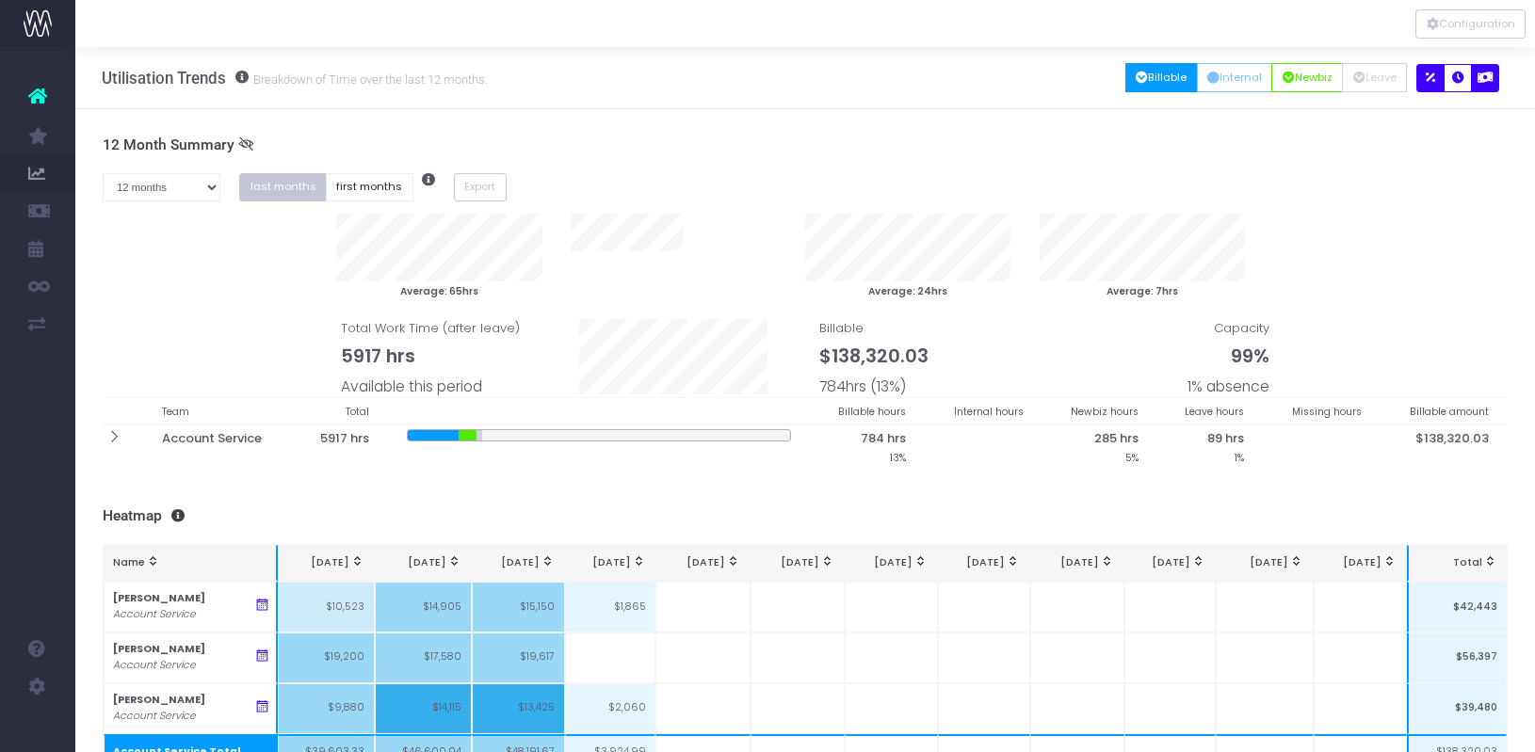
click at [1418, 73] on button "button" at bounding box center [1430, 78] width 28 height 28
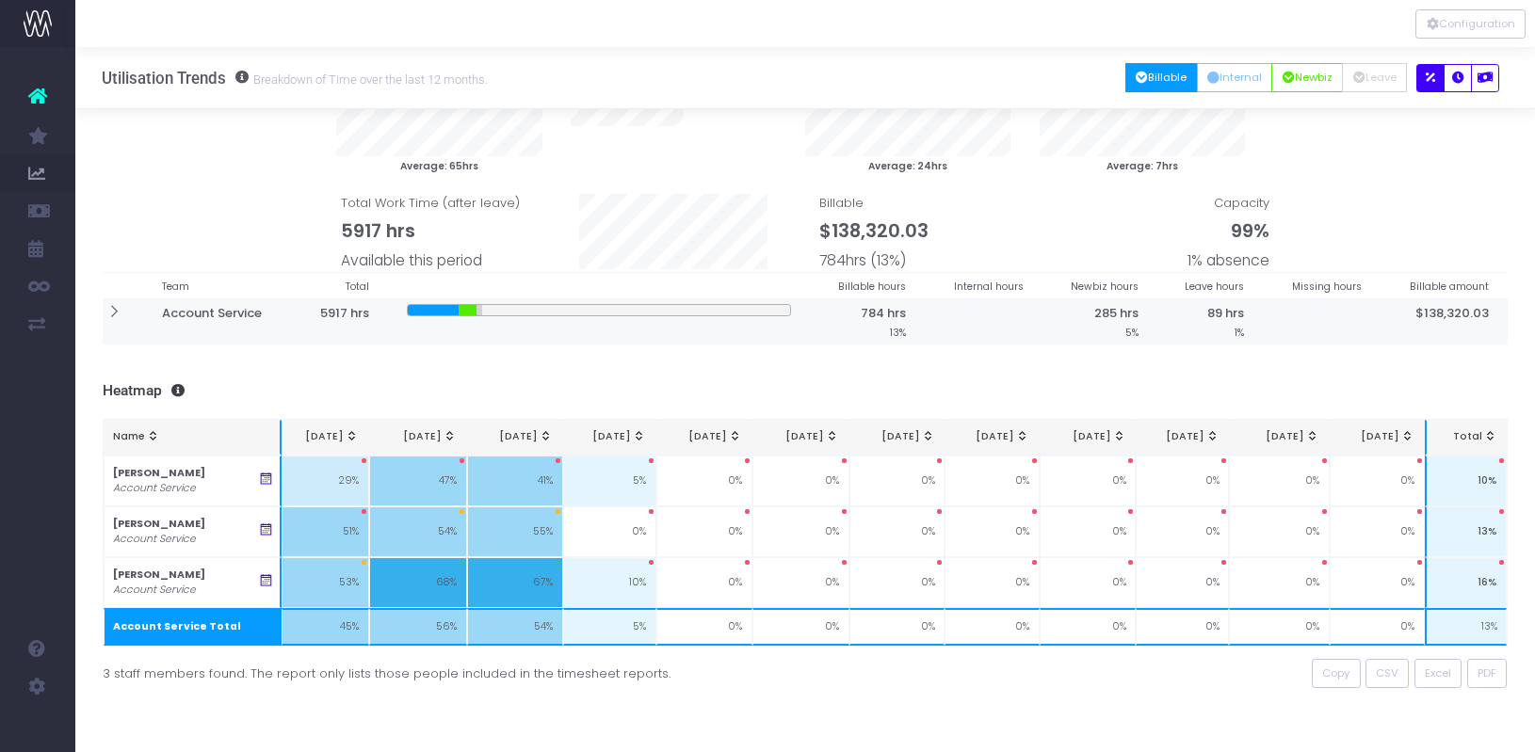
scroll to position [51, 0]
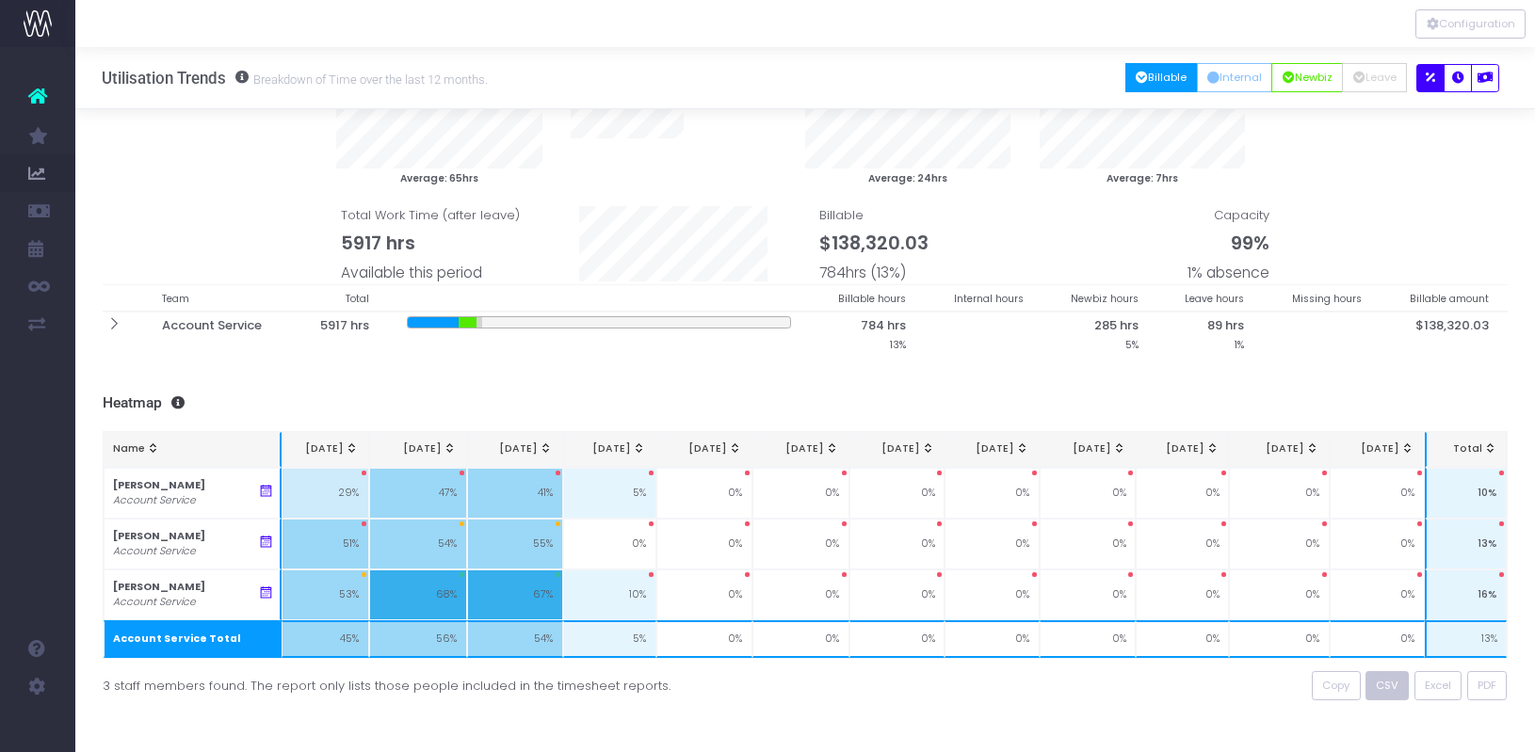
click at [1384, 687] on span "CSV" at bounding box center [1387, 686] width 23 height 16
click at [855, 376] on div "To begin, click a work type button at the top right... 12 Month Summary 1 month…" at bounding box center [805, 380] width 1460 height 768
click at [475, 321] on div at bounding box center [468, 322] width 18 height 10
click at [1283, 78] on icon "button" at bounding box center [1289, 78] width 12 height 0
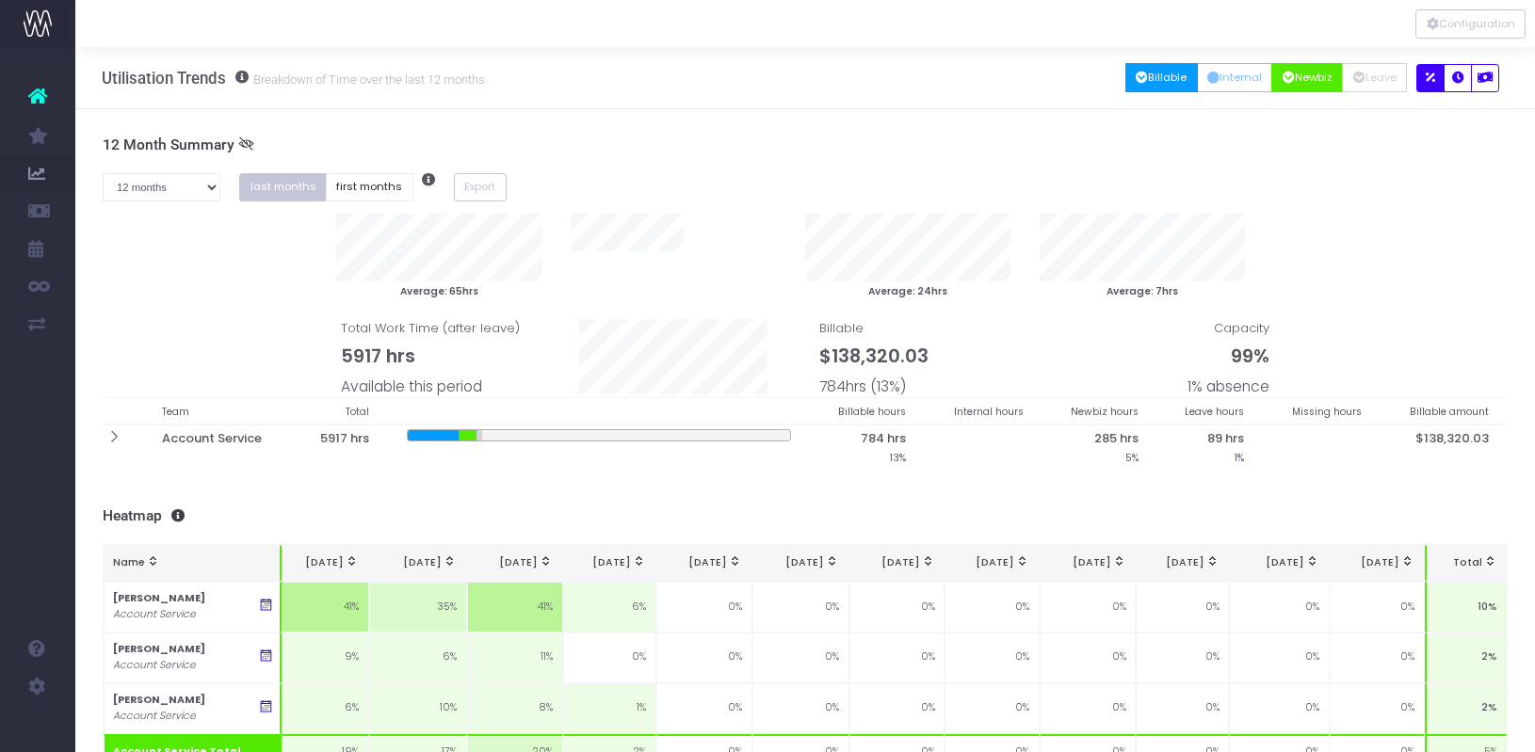
click at [1138, 79] on button "Billable" at bounding box center [1161, 77] width 73 height 29
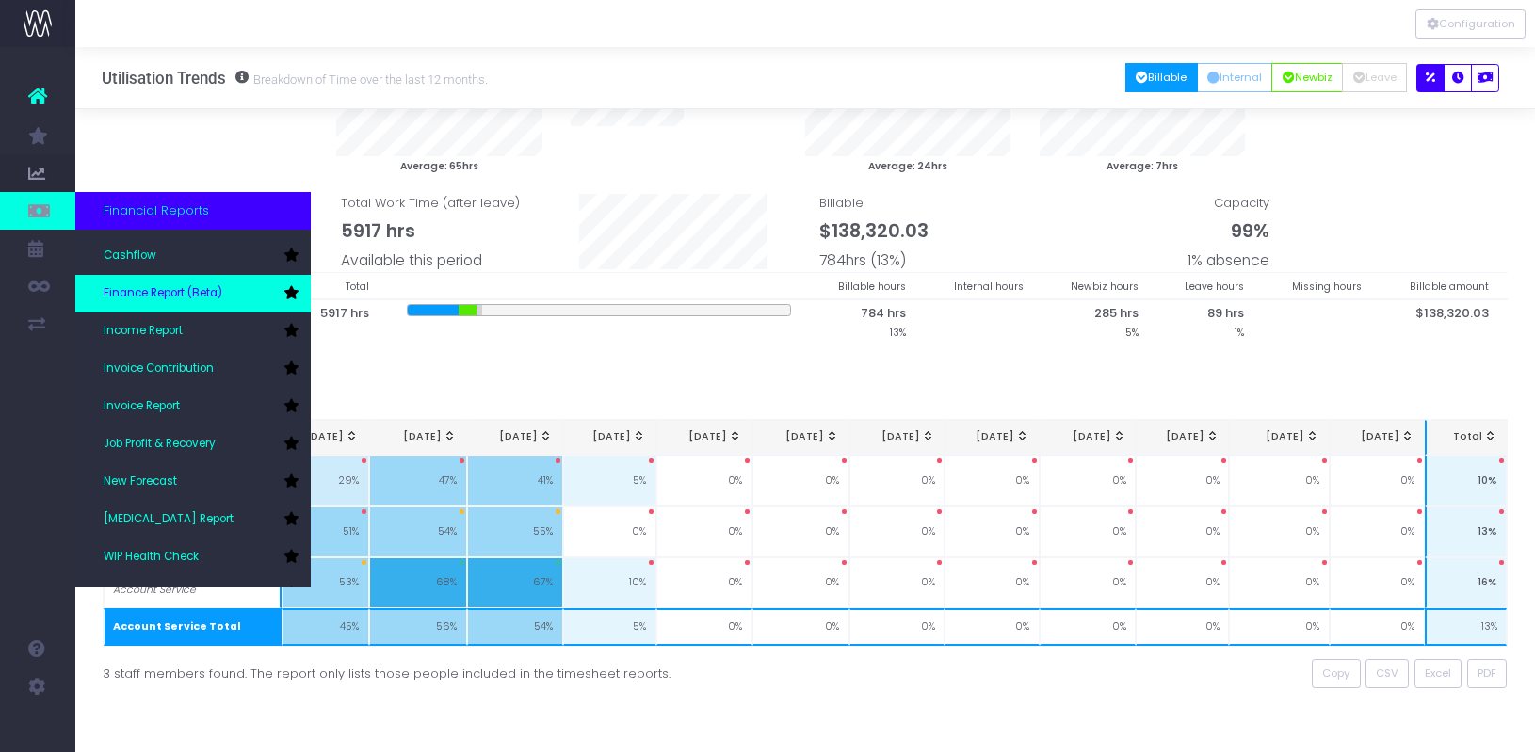
scroll to position [94, 0]
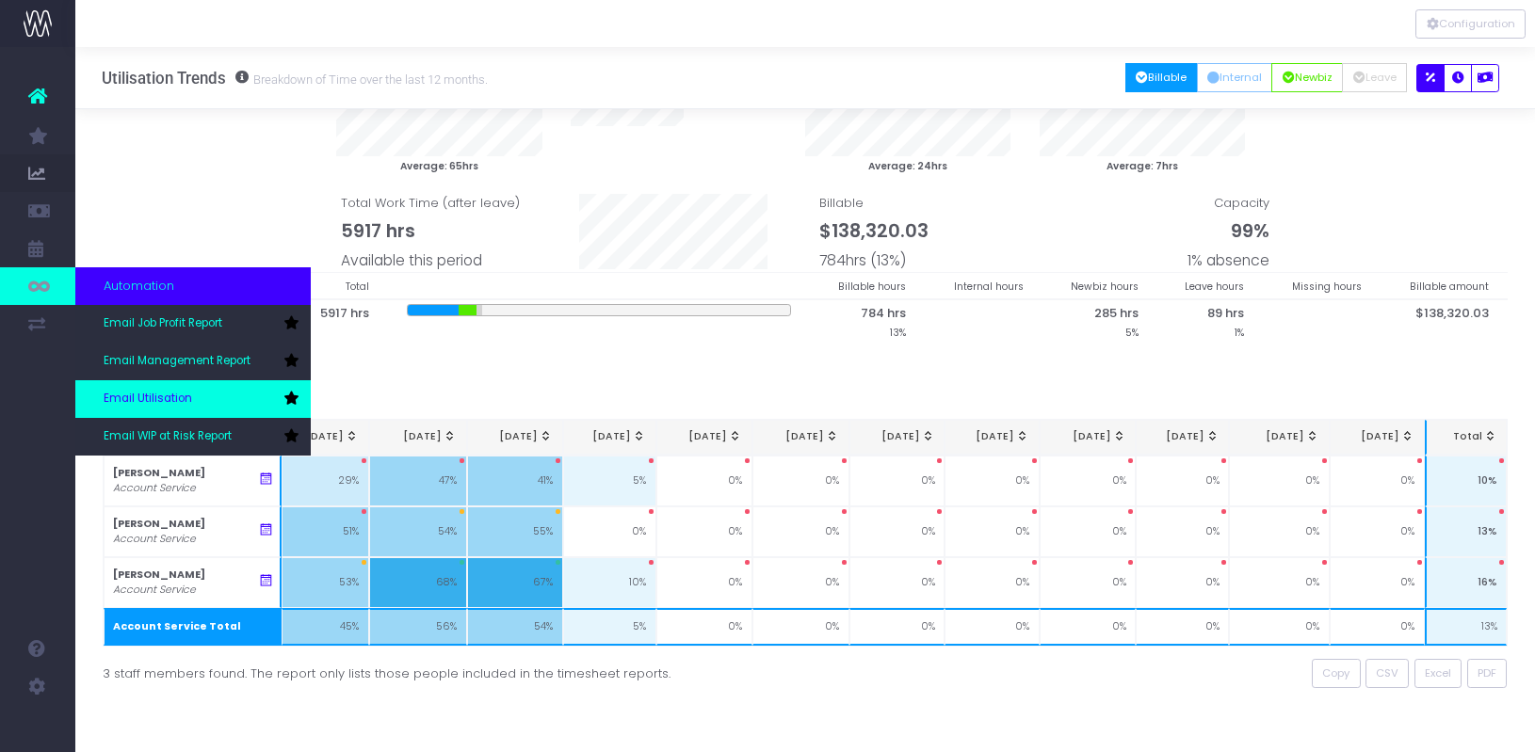
click at [151, 400] on span "Email Utilisation" at bounding box center [148, 399] width 89 height 17
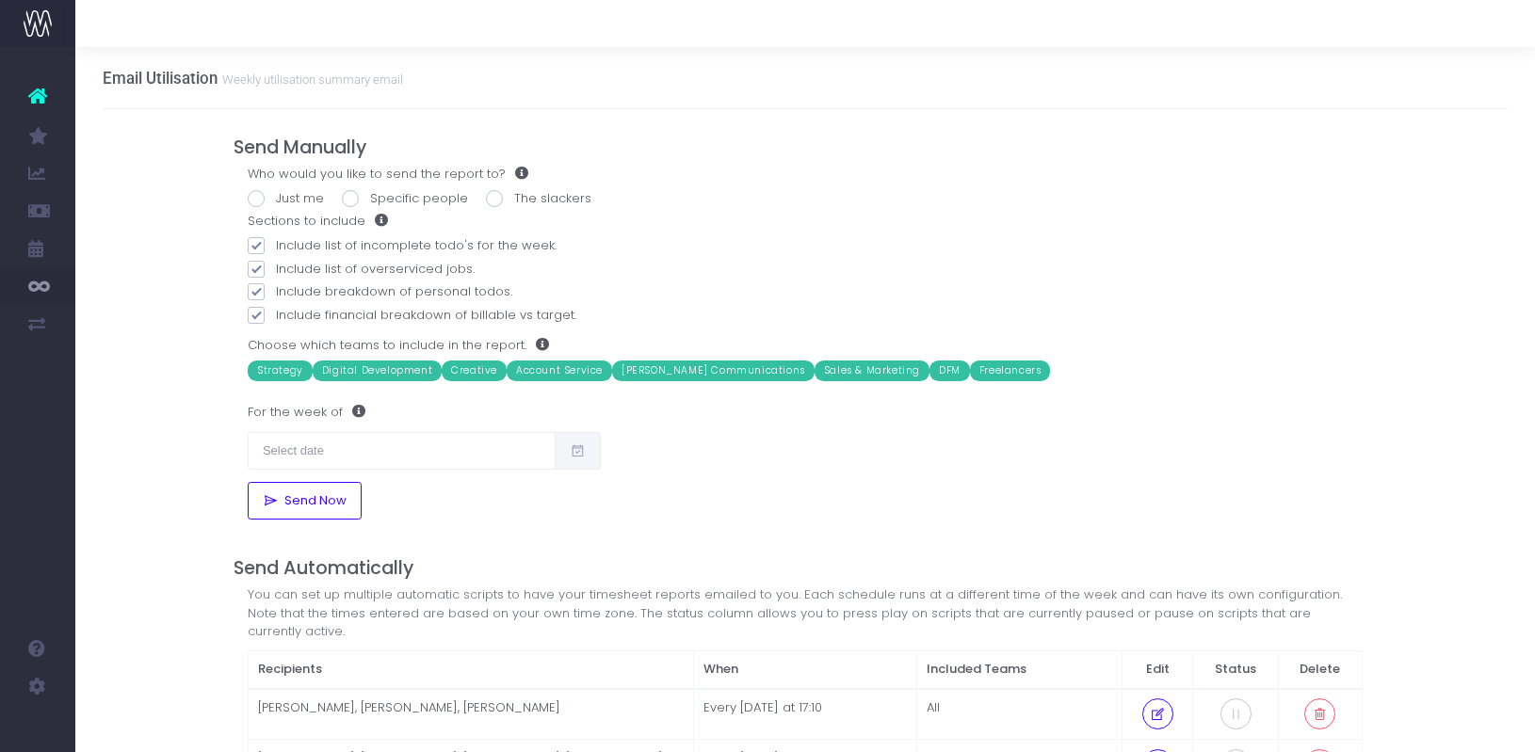
click at [253, 194] on span at bounding box center [256, 198] width 17 height 17
click at [276, 194] on input "Just me" at bounding box center [282, 195] width 12 height 12
radio input "true"
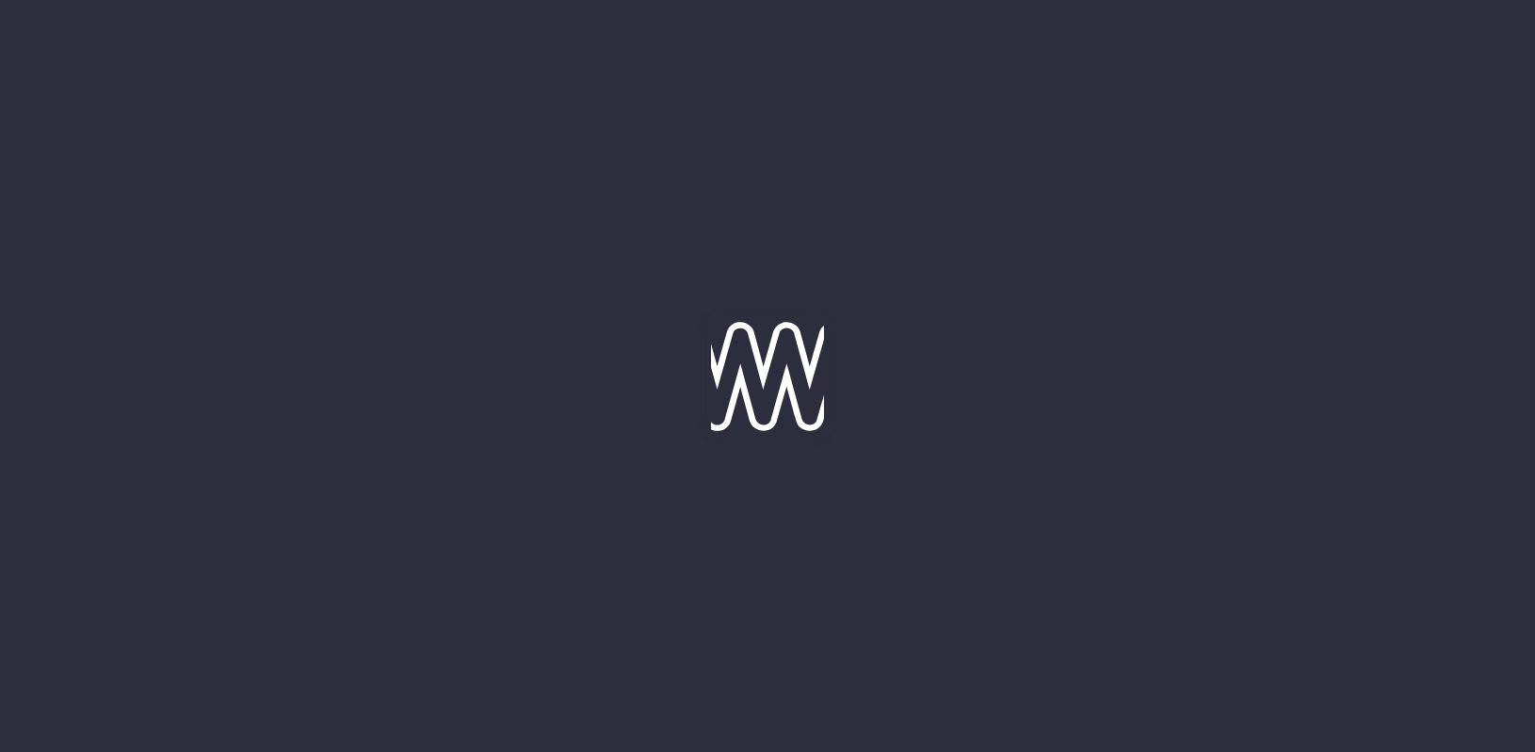
click at [451, 337] on div at bounding box center [767, 376] width 1535 height 752
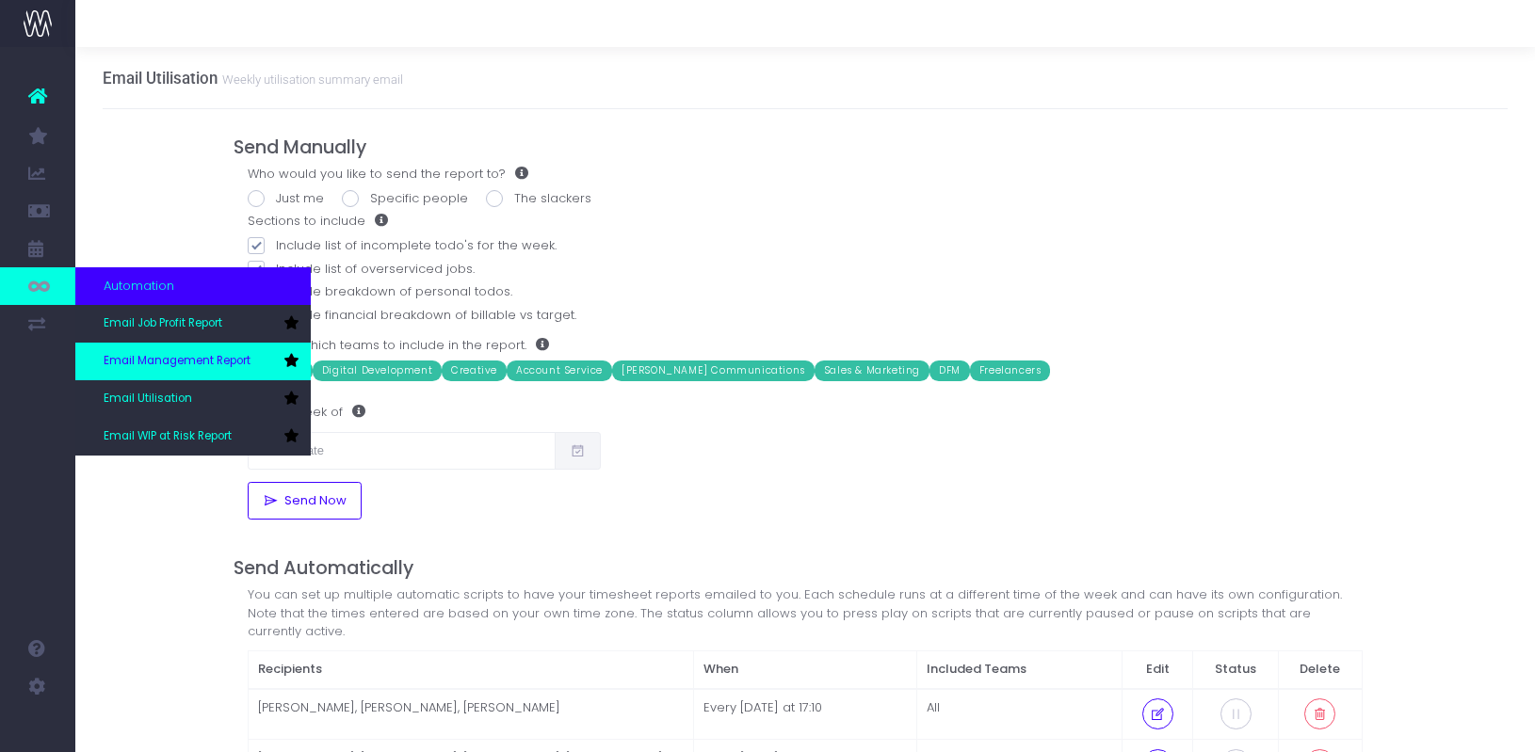
click at [178, 362] on span "Email Management Report" at bounding box center [177, 361] width 147 height 17
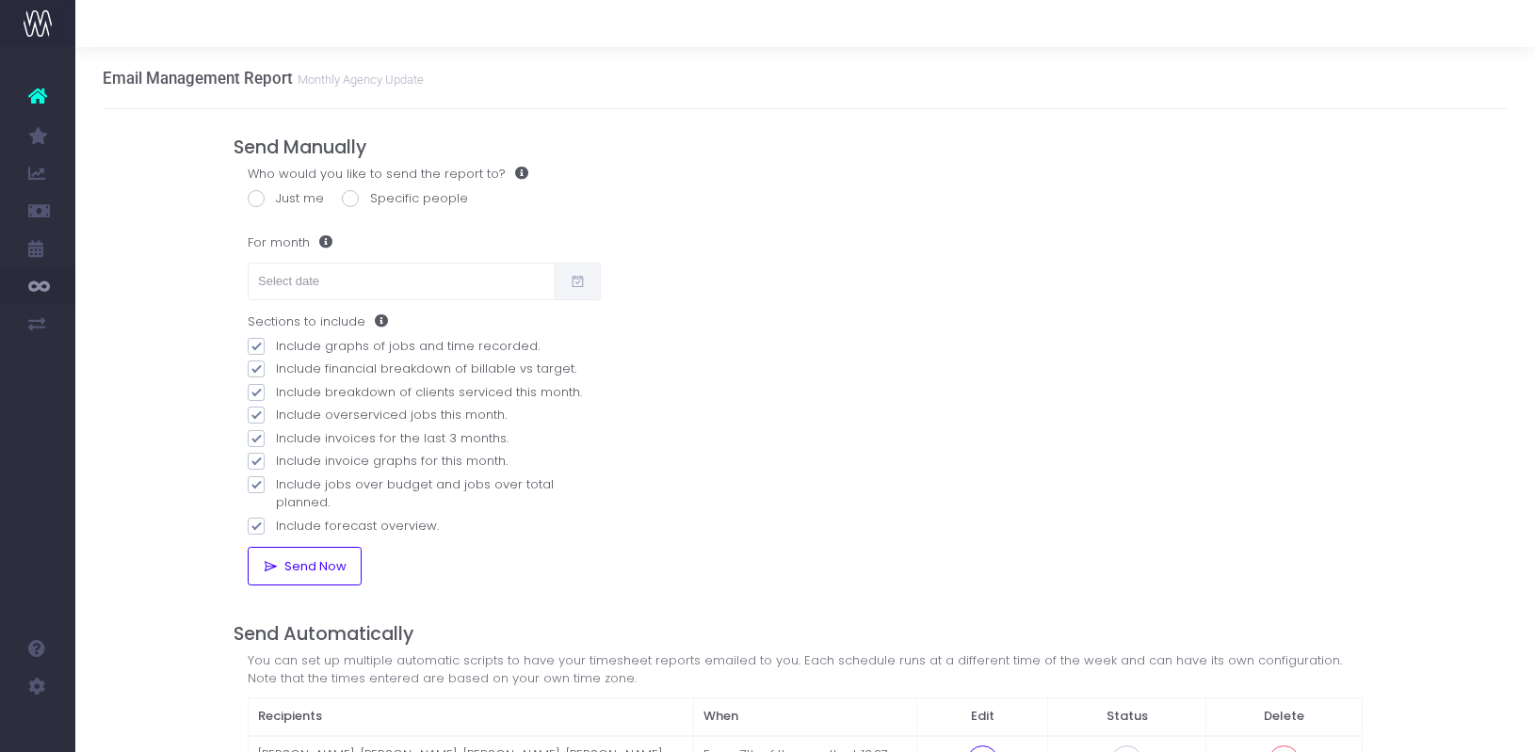
click at [32, 89] on icon at bounding box center [37, 96] width 19 height 24
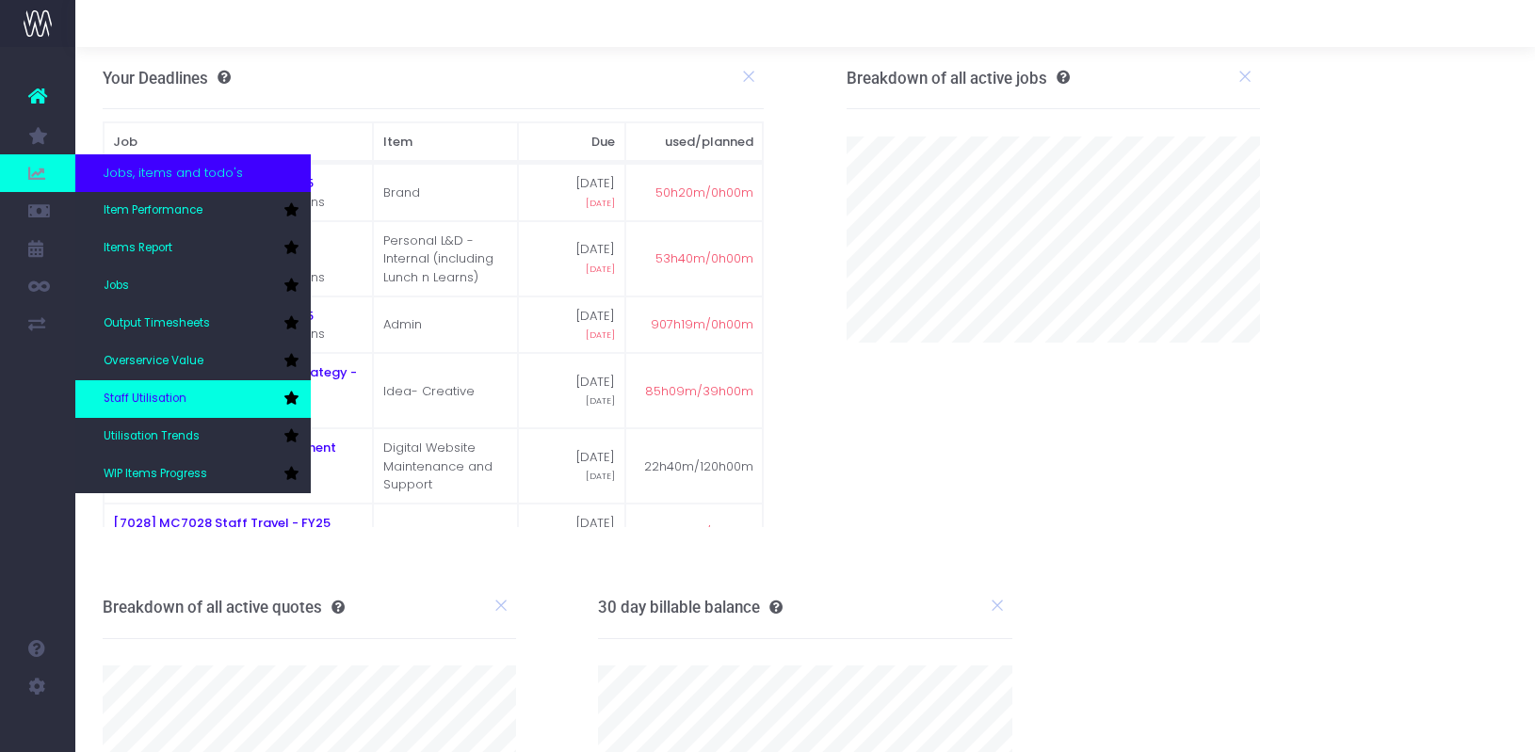
click at [127, 396] on span "Staff Utilisation" at bounding box center [145, 399] width 83 height 17
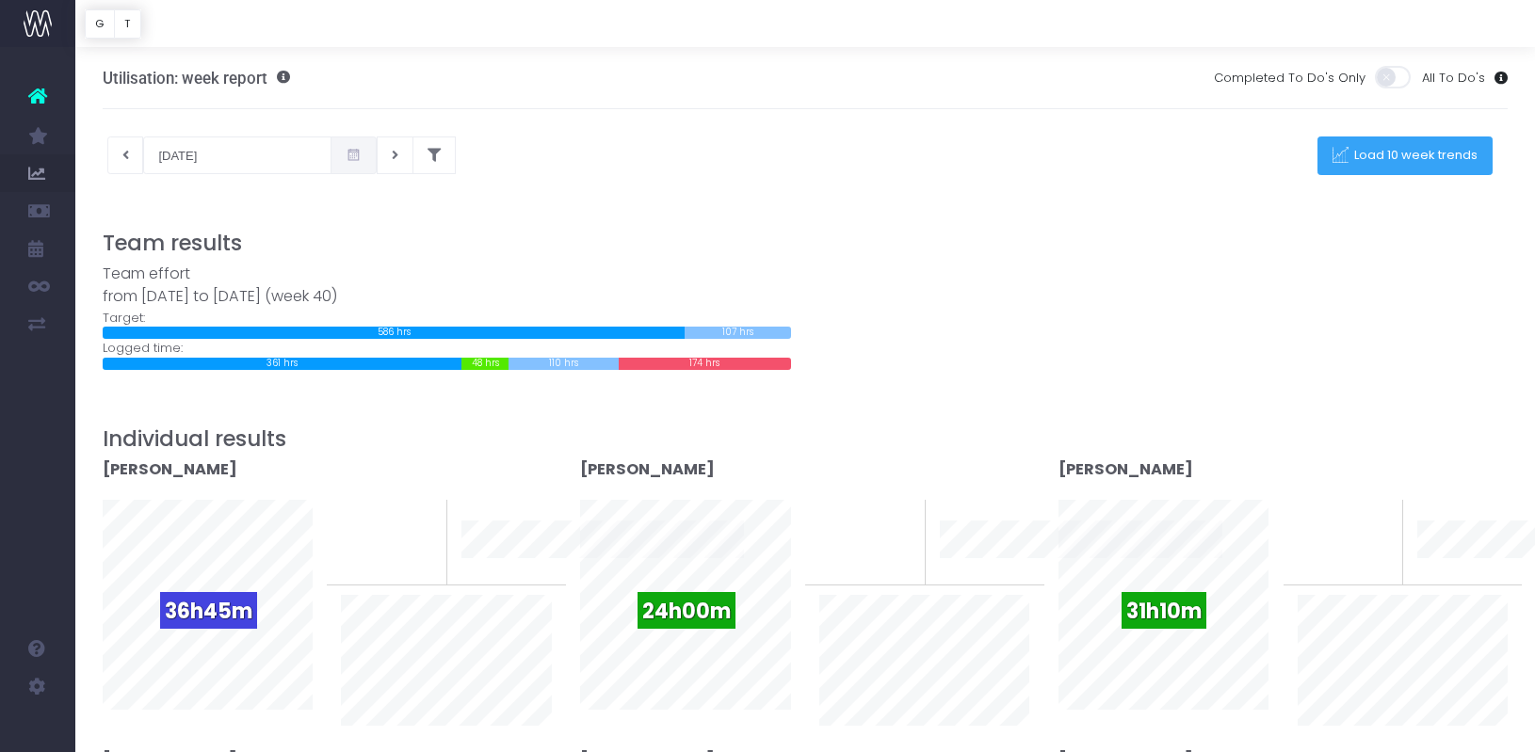
click at [1402, 153] on span "Load 10 week trends" at bounding box center [1413, 156] width 130 height 16
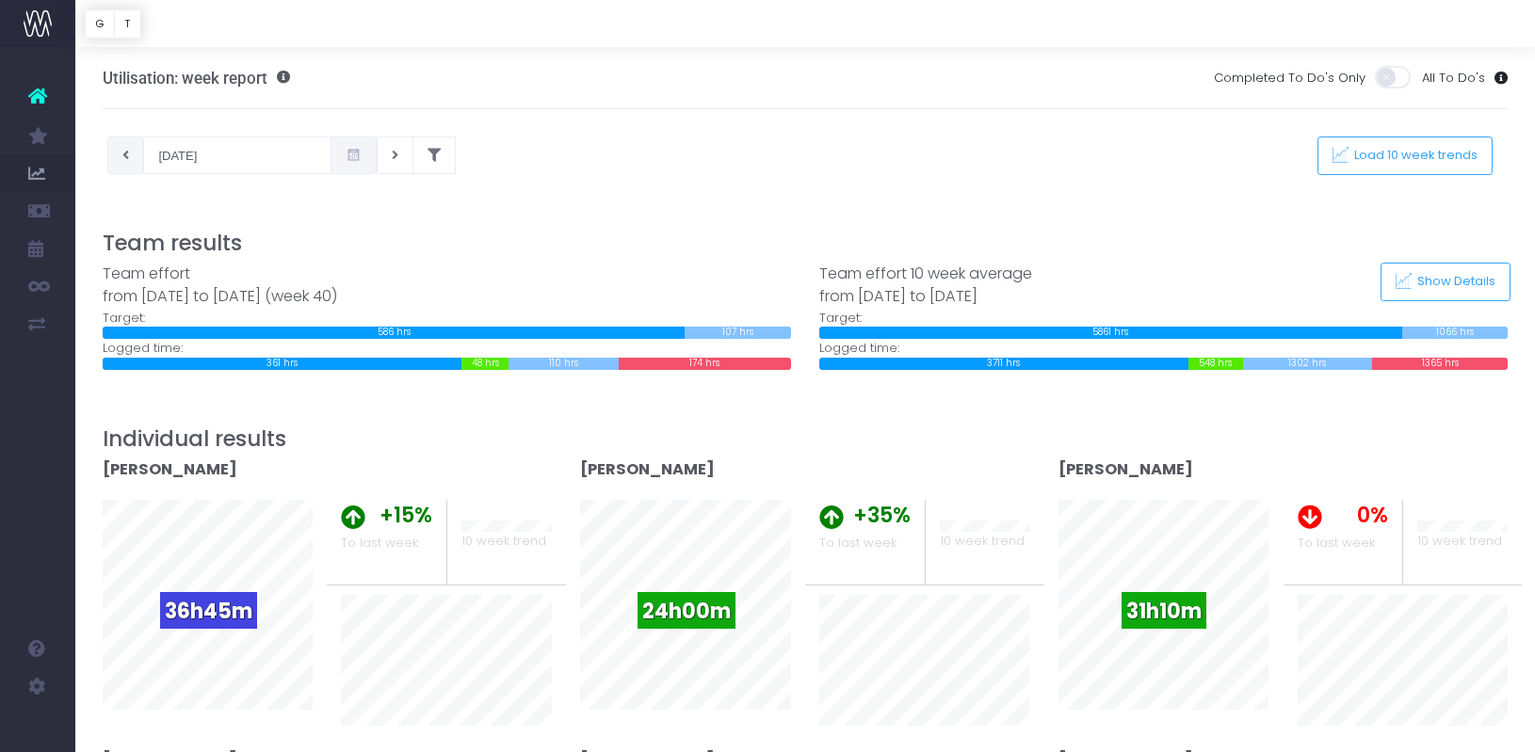
click at [127, 155] on icon at bounding box center [125, 155] width 7 height 0
type input "[DATE]"
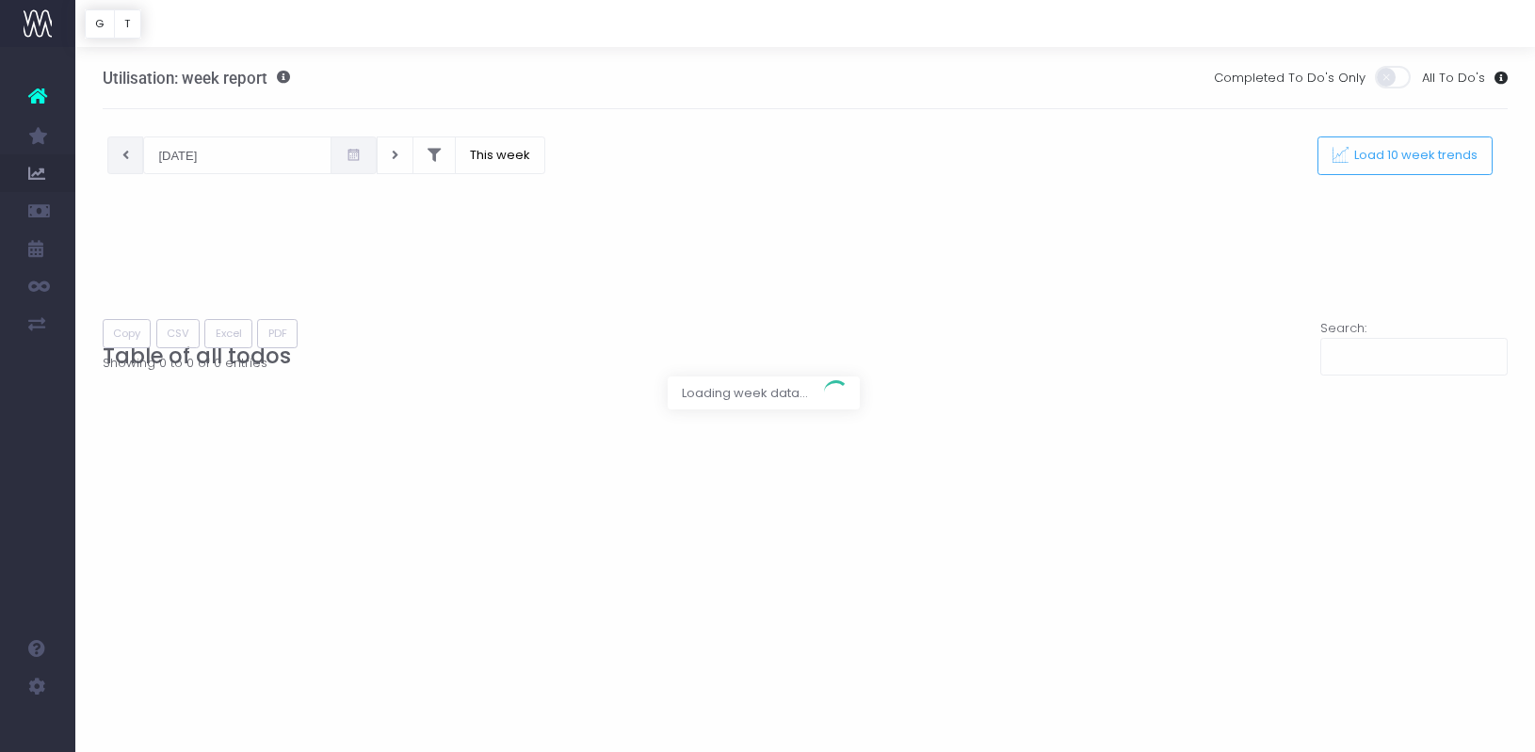
click at [406, 153] on div at bounding box center [767, 376] width 1535 height 752
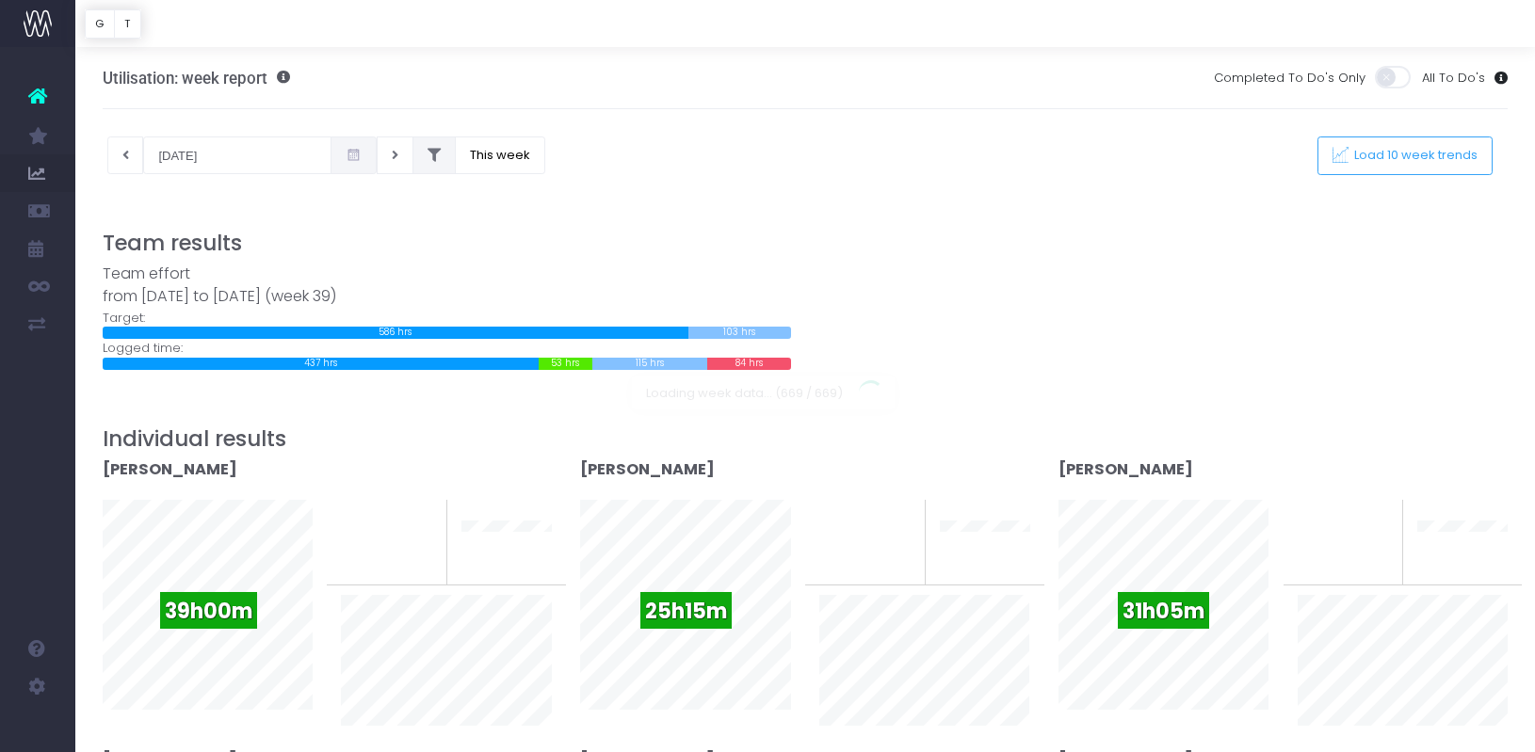
click at [428, 155] on icon at bounding box center [434, 155] width 13 height 0
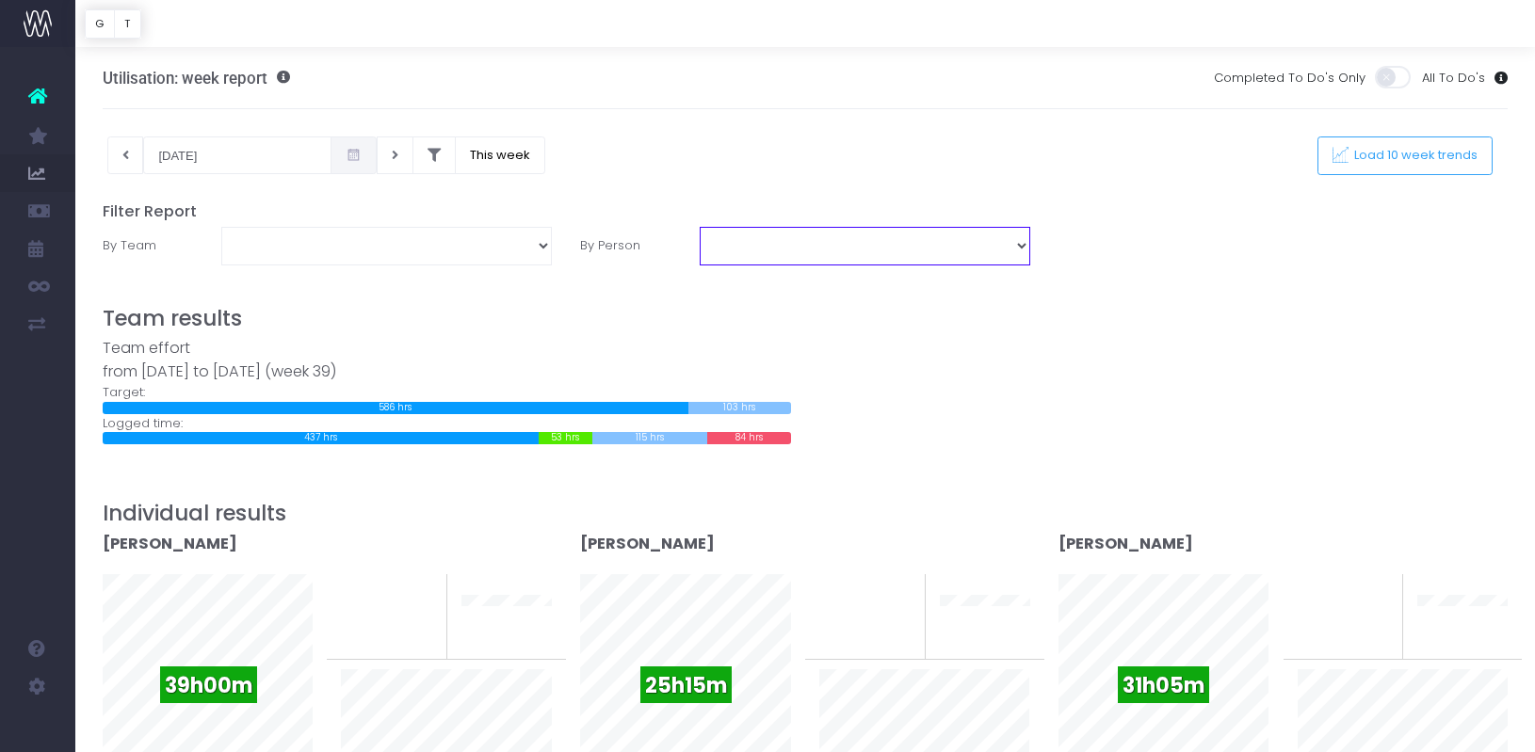
click at [718, 250] on select "Adela Vukovic Adrian Alwishewa Aimee Harpur Camila Camargo Candy Robertson Cass…" at bounding box center [865, 246] width 331 height 38
select select "12479"
click at [700, 227] on select "Adela Vukovic Adrian Alwishewa Aimee Harpur Camila Camargo Candy Robertson Cass…" at bounding box center [865, 246] width 331 height 38
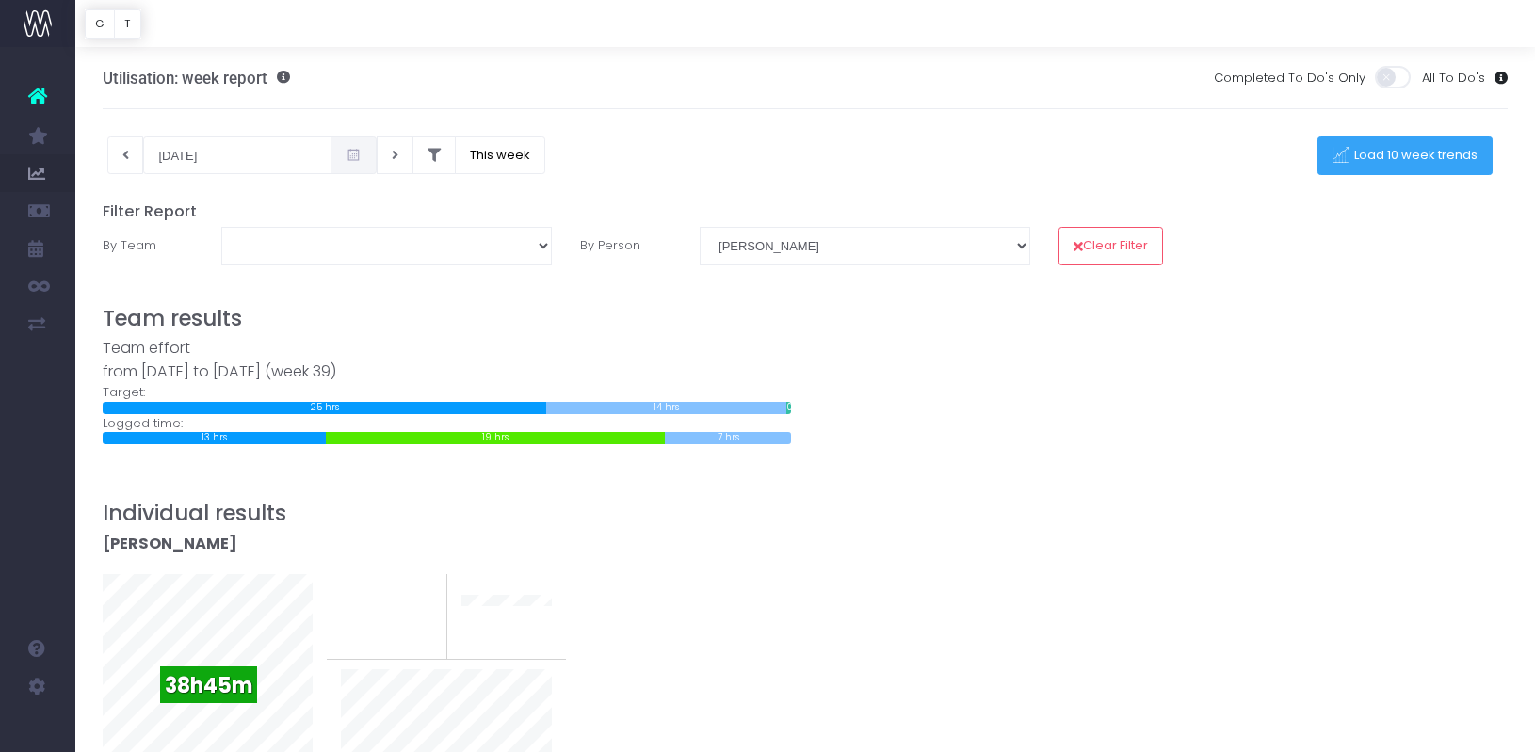
click at [1412, 153] on span "Load 10 week trends" at bounding box center [1413, 156] width 130 height 16
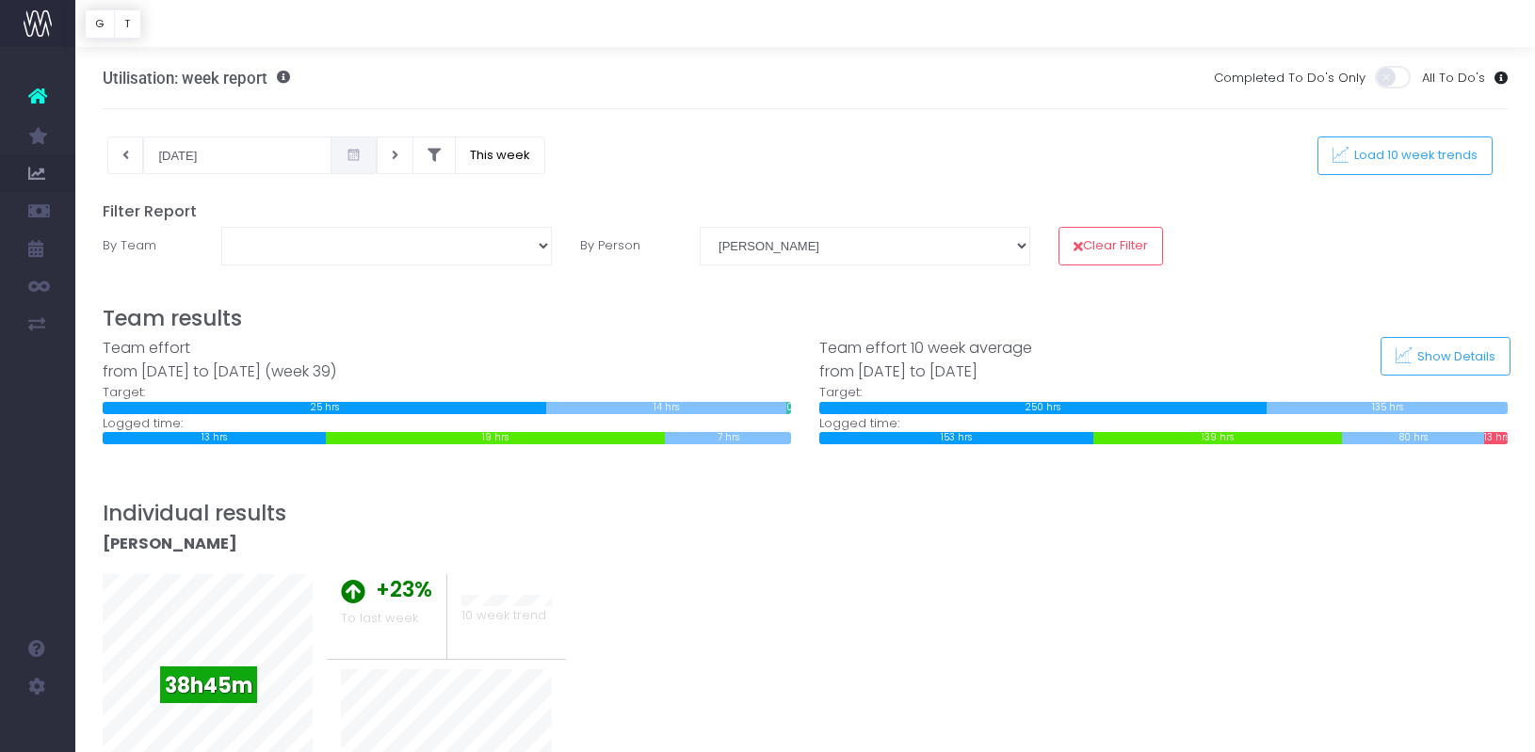
click at [1105, 589] on div "Adela Vukovic 39h00m +25% To last week 10 week trend Adrian Alwishewa 25h15m +4…" at bounding box center [806, 678] width 1434 height 290
click at [1447, 353] on span "Show Details" at bounding box center [1454, 356] width 85 height 16
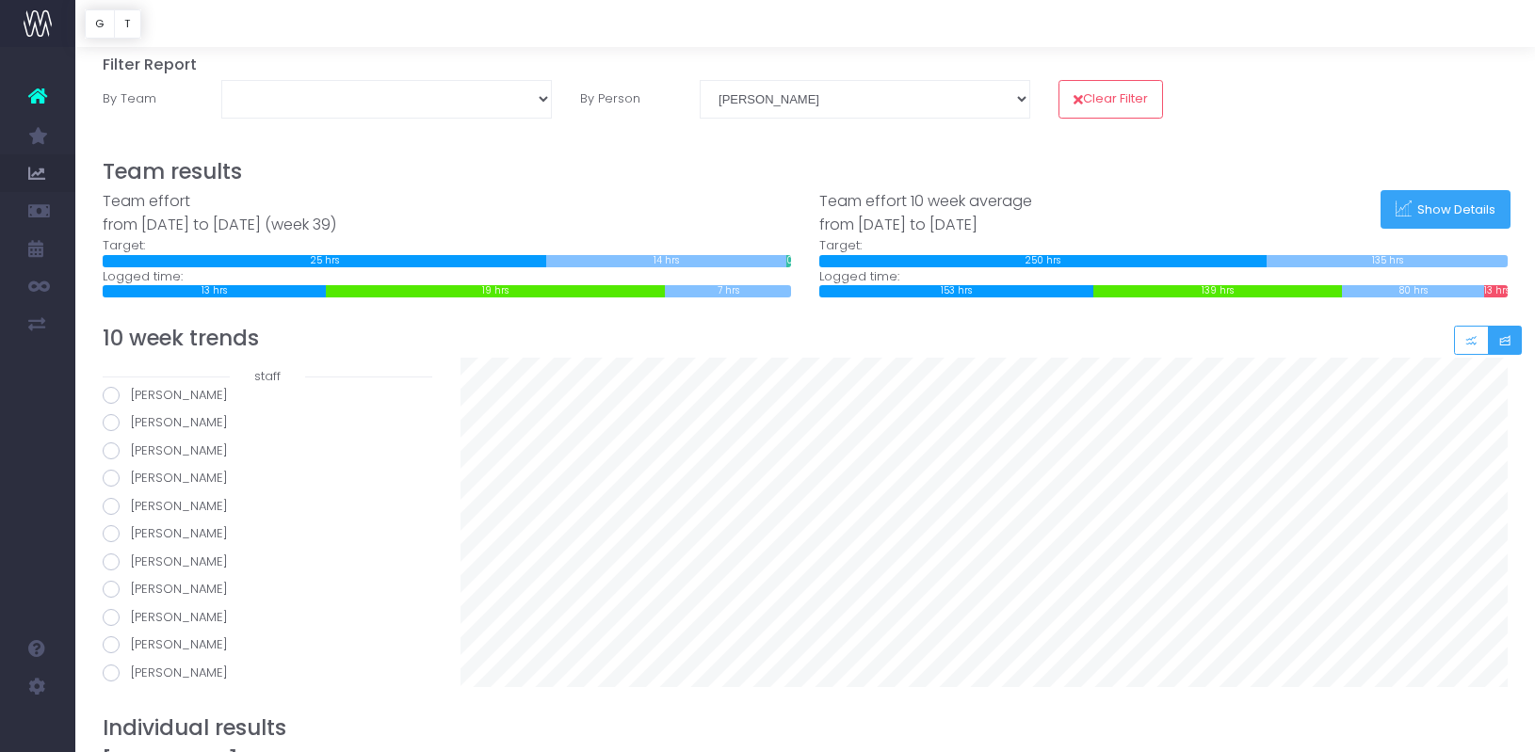
scroll to position [221, 0]
click at [112, 488] on span at bounding box center [111, 487] width 17 height 17
click at [131, 488] on input "[PERSON_NAME]" at bounding box center [137, 484] width 12 height 12
radio input "true"
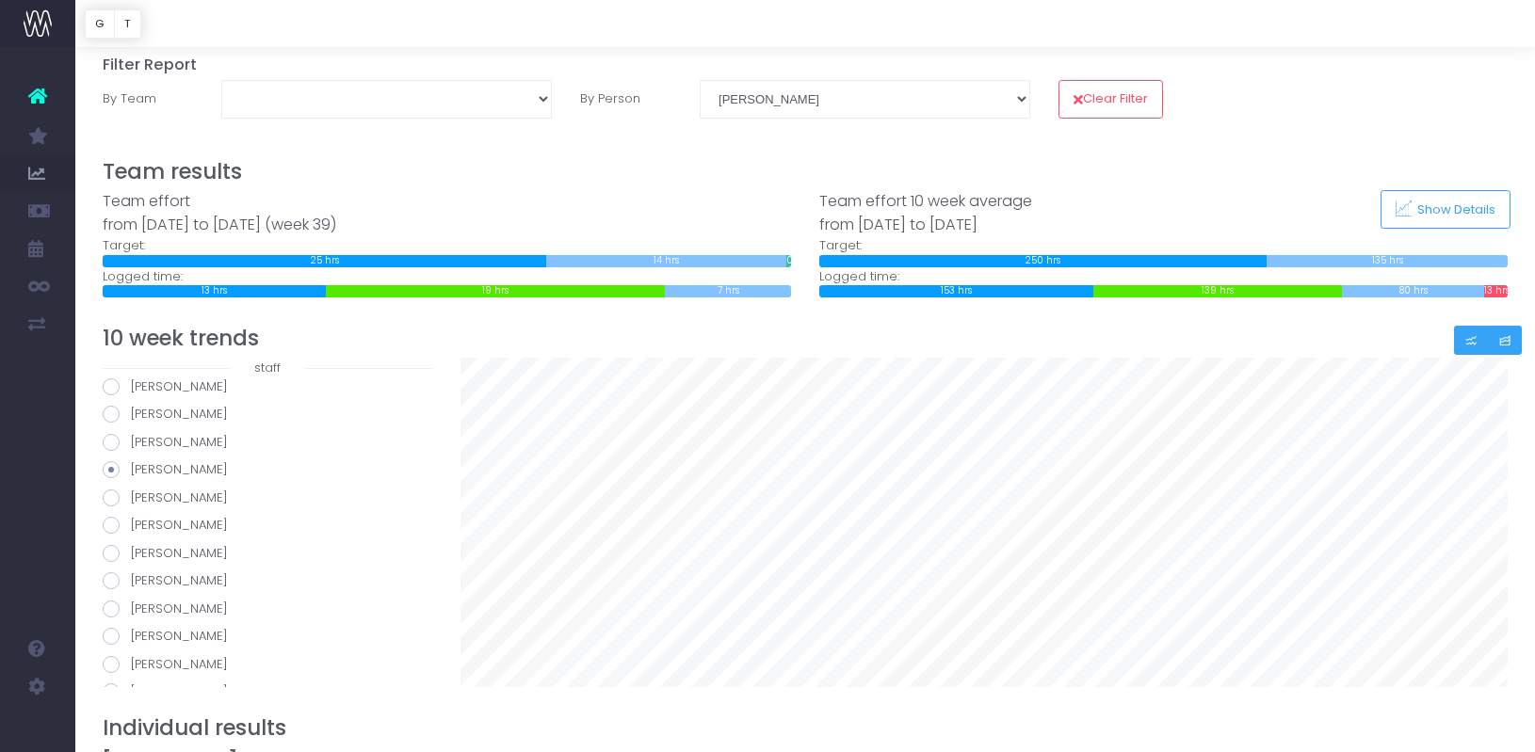
click at [1474, 341] on icon "Small button group" at bounding box center [1470, 341] width 13 height 0
click at [1509, 341] on icon "Small button group" at bounding box center [1504, 341] width 13 height 0
click at [1476, 341] on icon "Small button group" at bounding box center [1470, 341] width 13 height 0
click at [1501, 341] on icon "Small button group" at bounding box center [1504, 341] width 13 height 0
click at [1474, 341] on icon "Small button group" at bounding box center [1470, 341] width 13 height 0
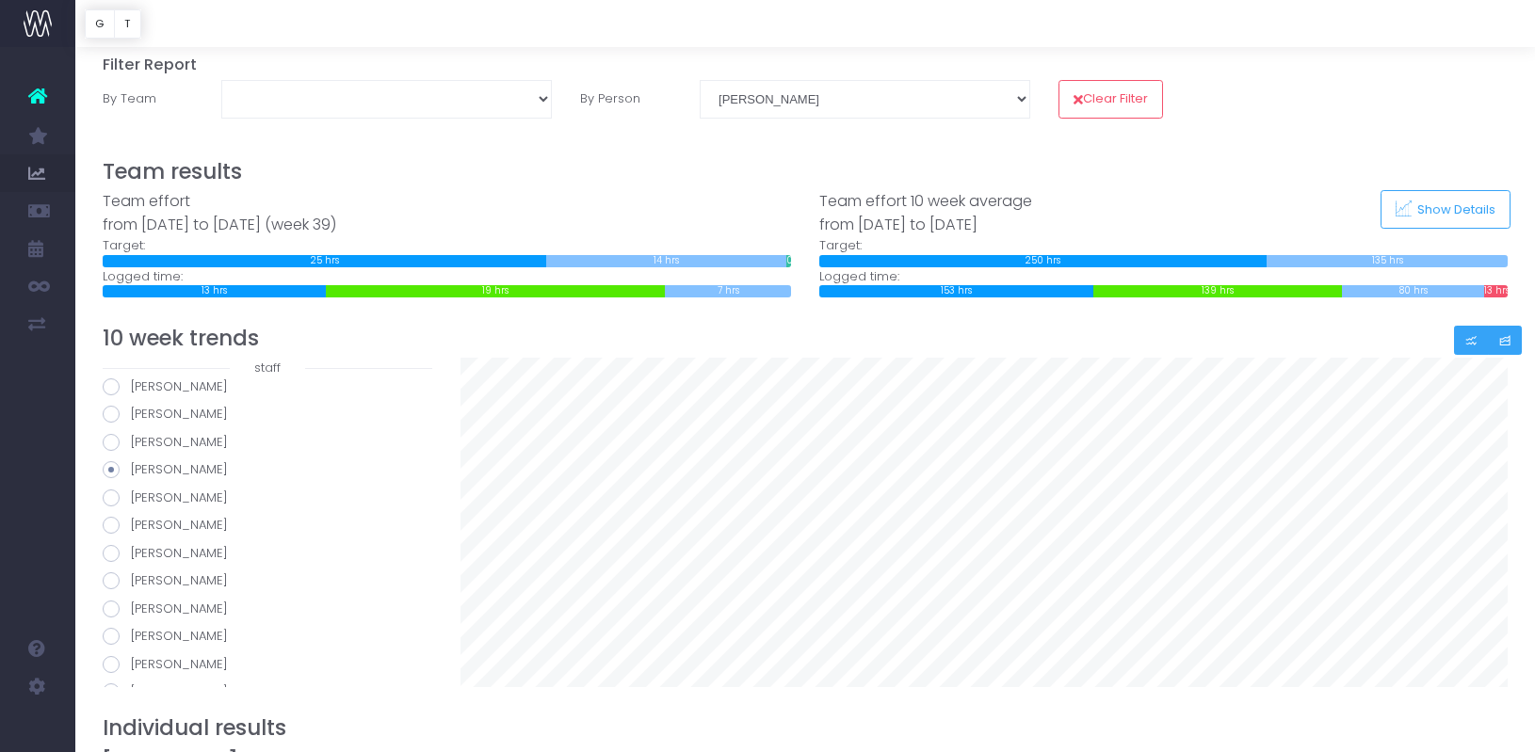
click at [1498, 341] on icon "Small button group" at bounding box center [1504, 341] width 13 height 0
click at [109, 525] on span at bounding box center [111, 525] width 17 height 17
click at [131, 525] on input "[PERSON_NAME]" at bounding box center [137, 522] width 12 height 12
radio input "true"
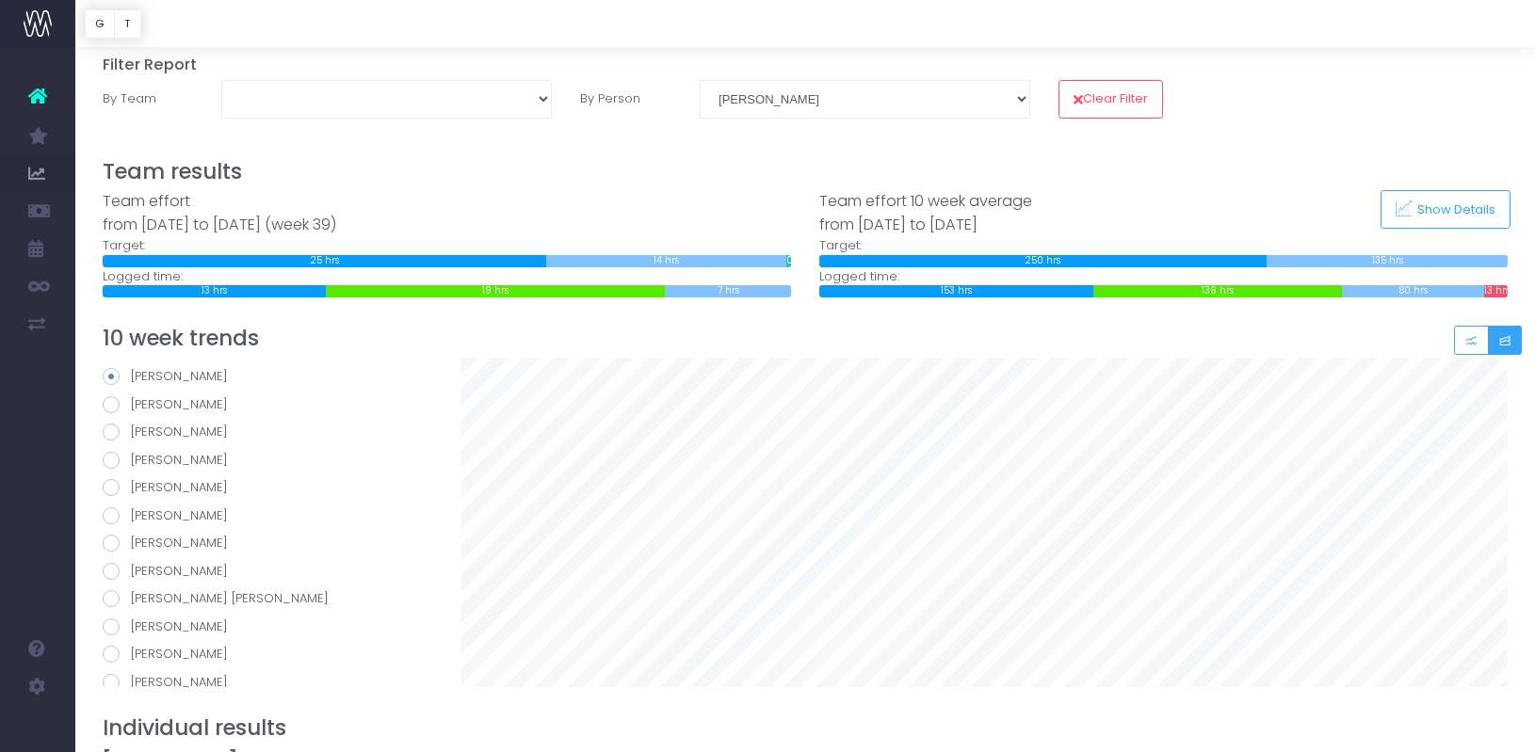
click at [114, 541] on span at bounding box center [111, 543] width 17 height 17
click at [131, 541] on input "[PERSON_NAME]" at bounding box center [137, 540] width 12 height 12
radio input "true"
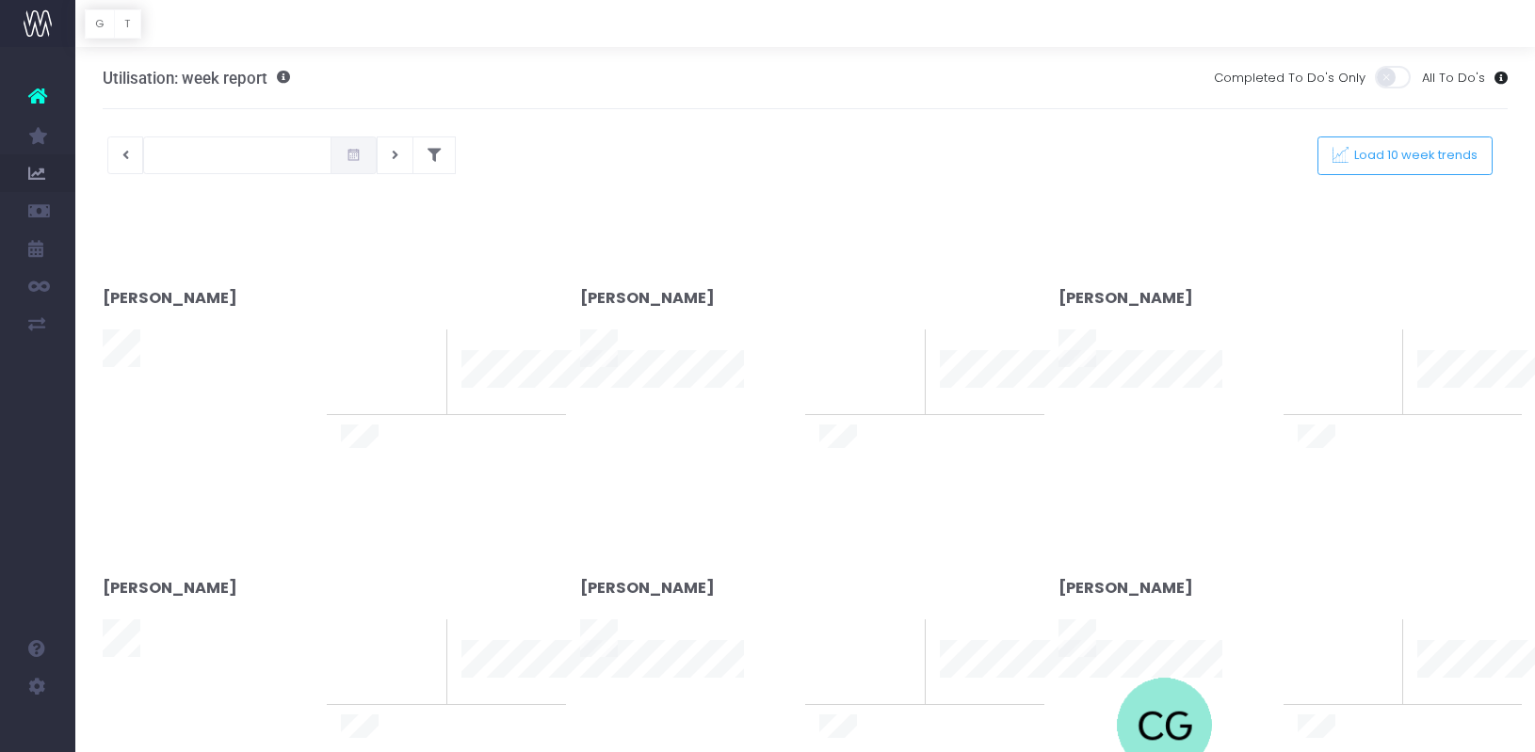
type input "03-10-2025"
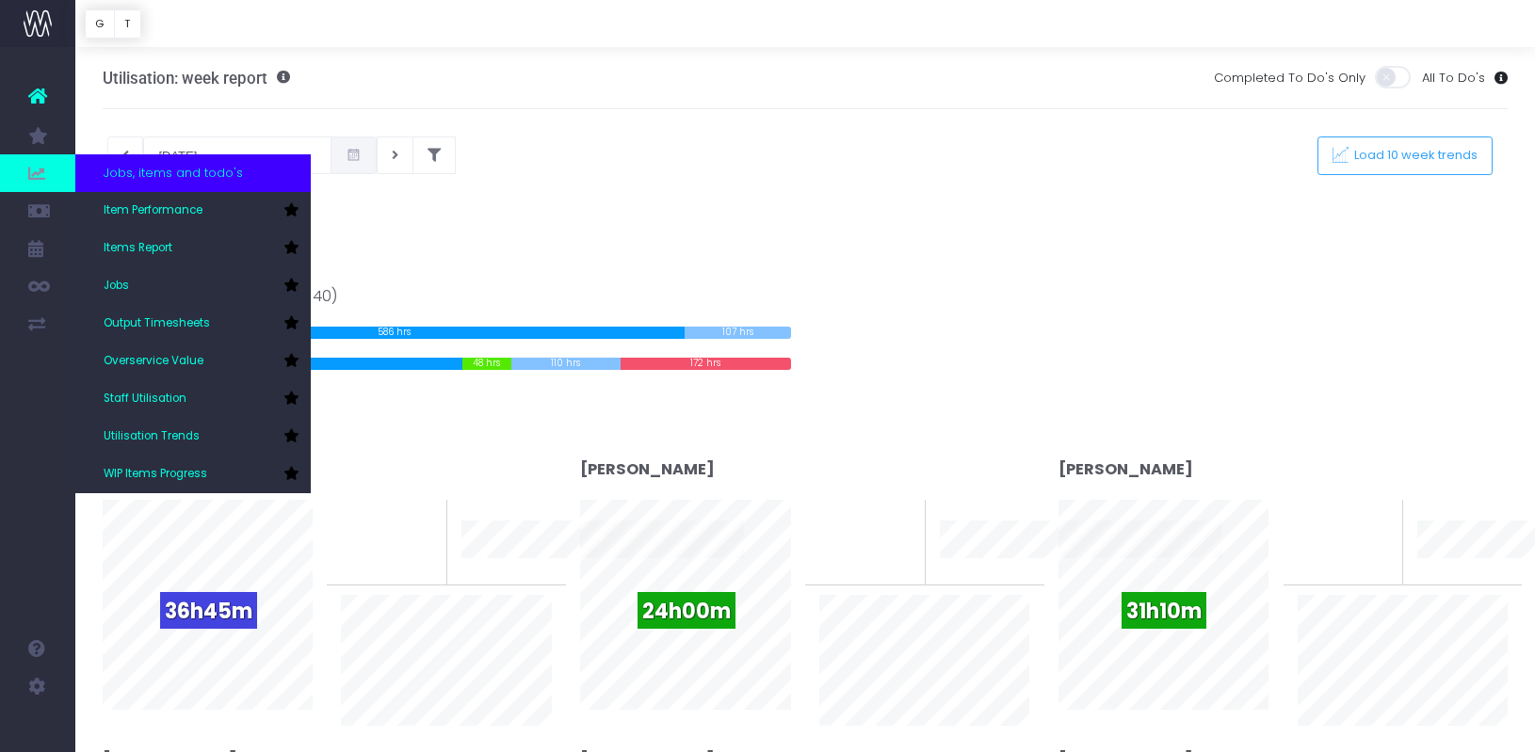
click at [160, 178] on span "Jobs, items and todo's" at bounding box center [173, 173] width 139 height 19
click at [157, 210] on span "Item Performance" at bounding box center [153, 210] width 99 height 17
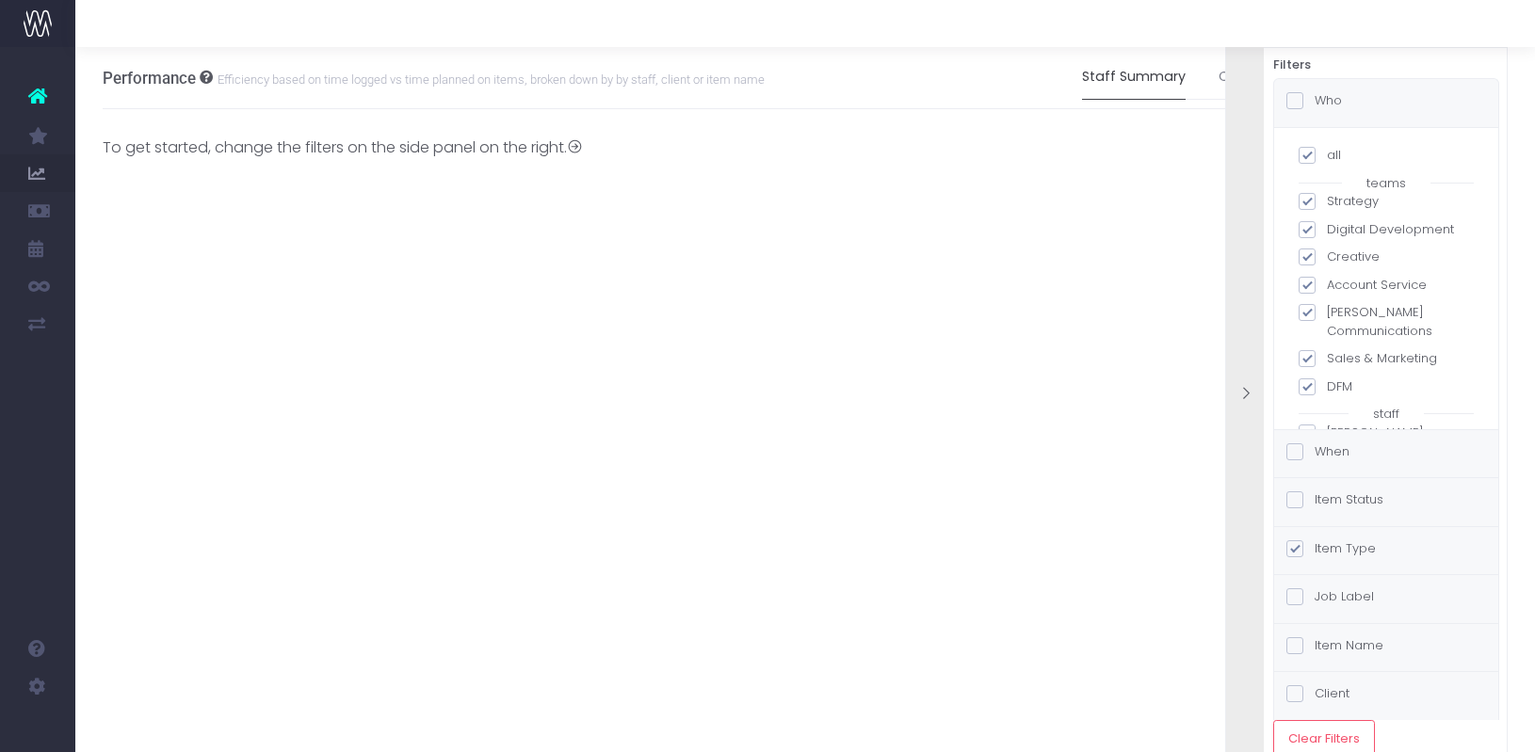
click at [45, 97] on icon at bounding box center [37, 96] width 19 height 24
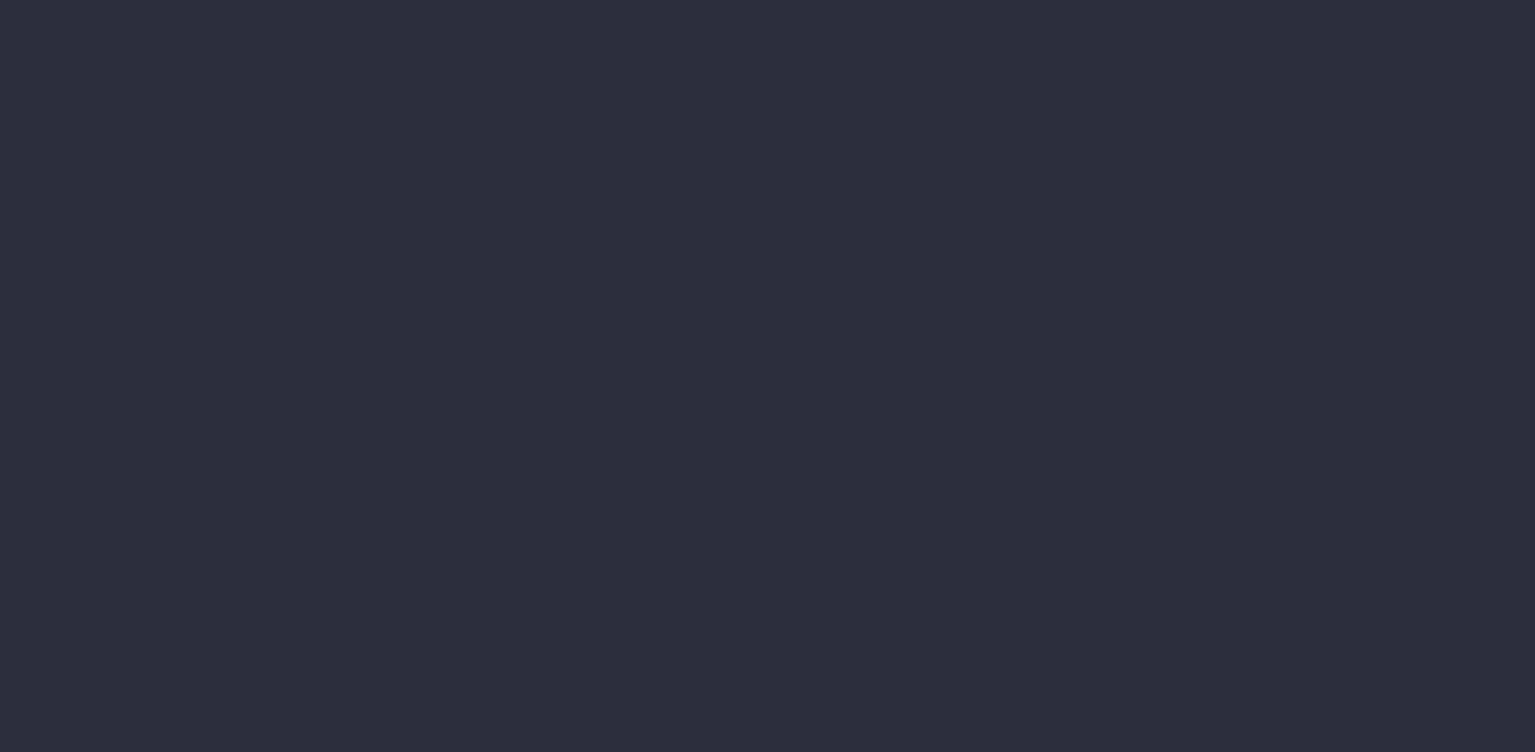
click at [40, 135] on div at bounding box center [767, 376] width 1535 height 752
click at [46, 239] on icon at bounding box center [37, 248] width 19 height 21
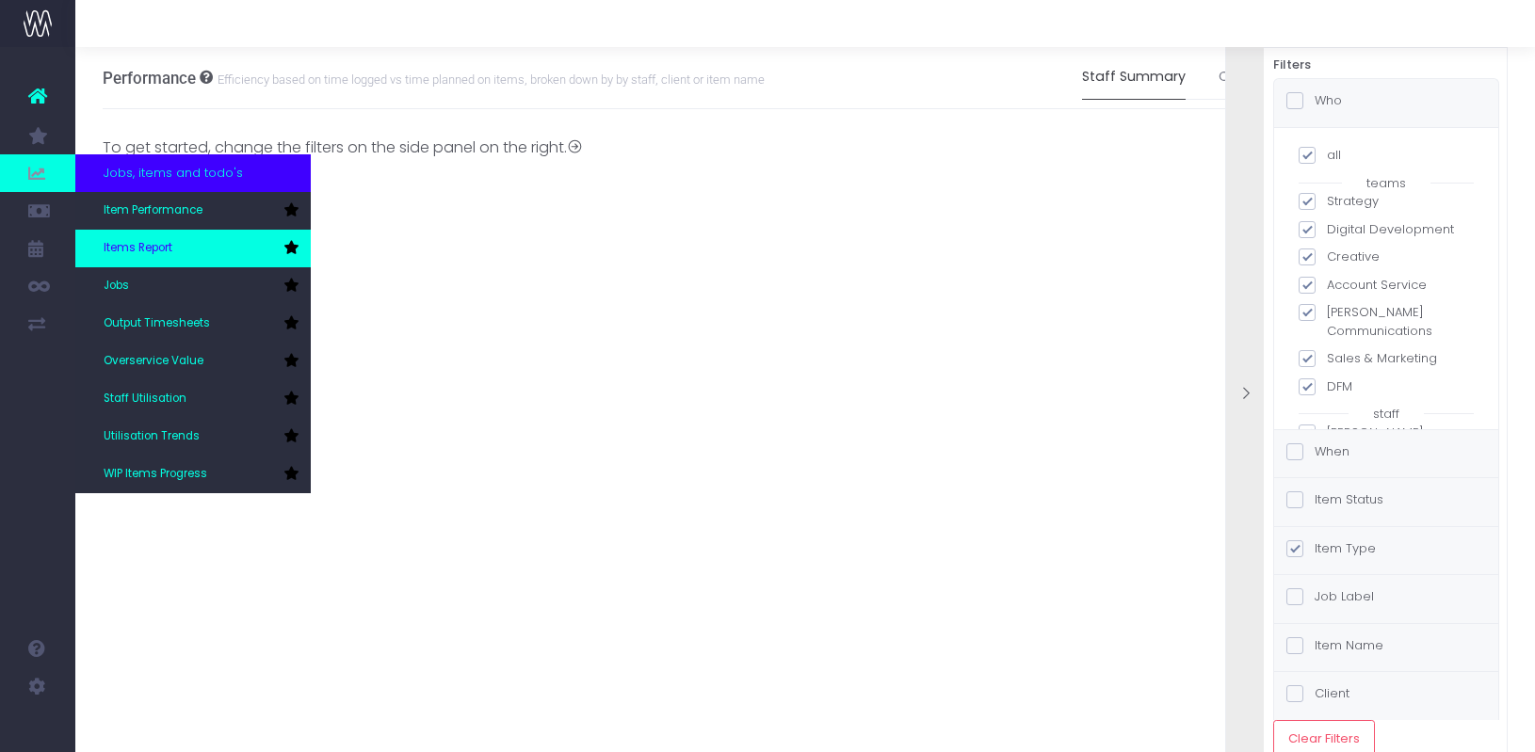
click at [143, 242] on span "Items Report" at bounding box center [138, 248] width 69 height 17
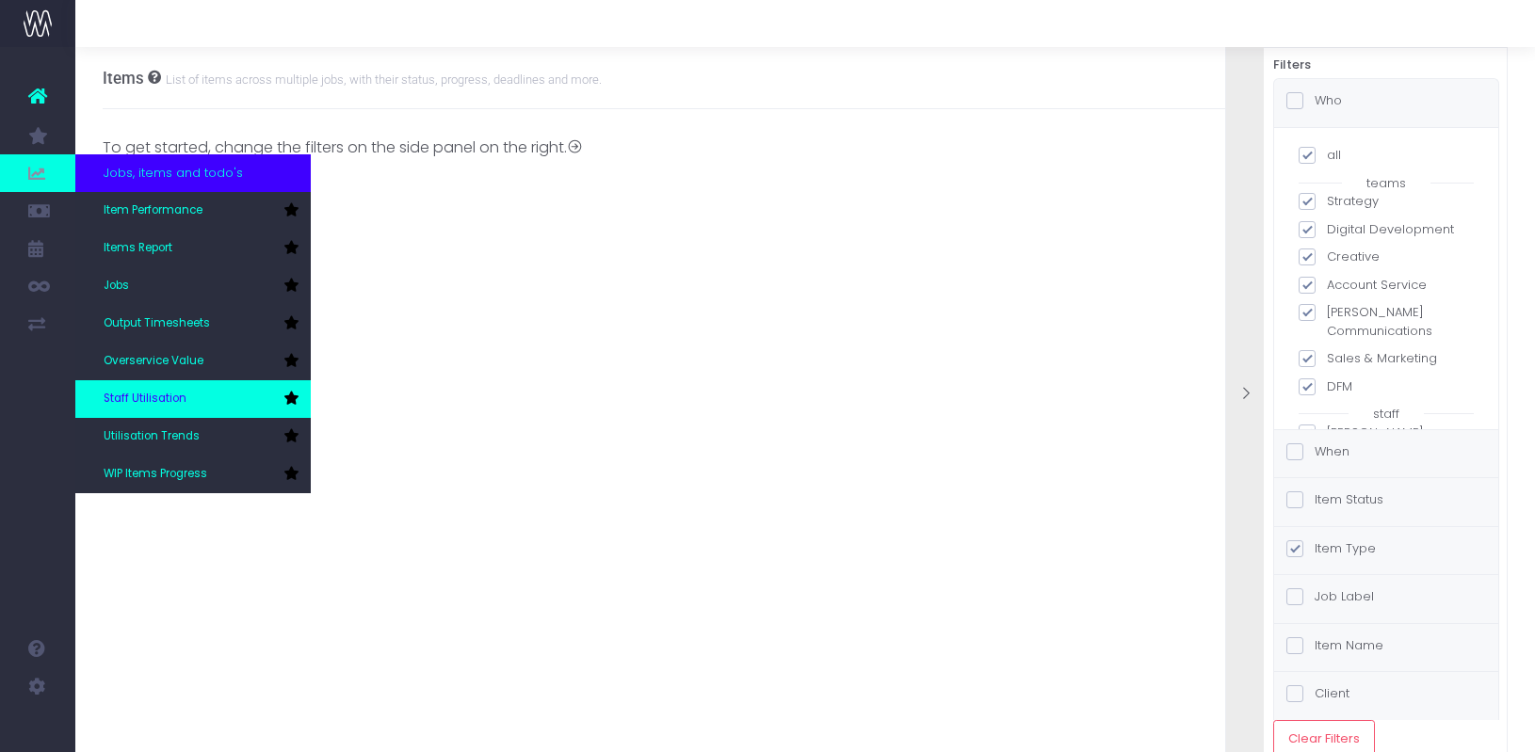
click at [162, 394] on span "Staff Utilisation" at bounding box center [145, 399] width 83 height 17
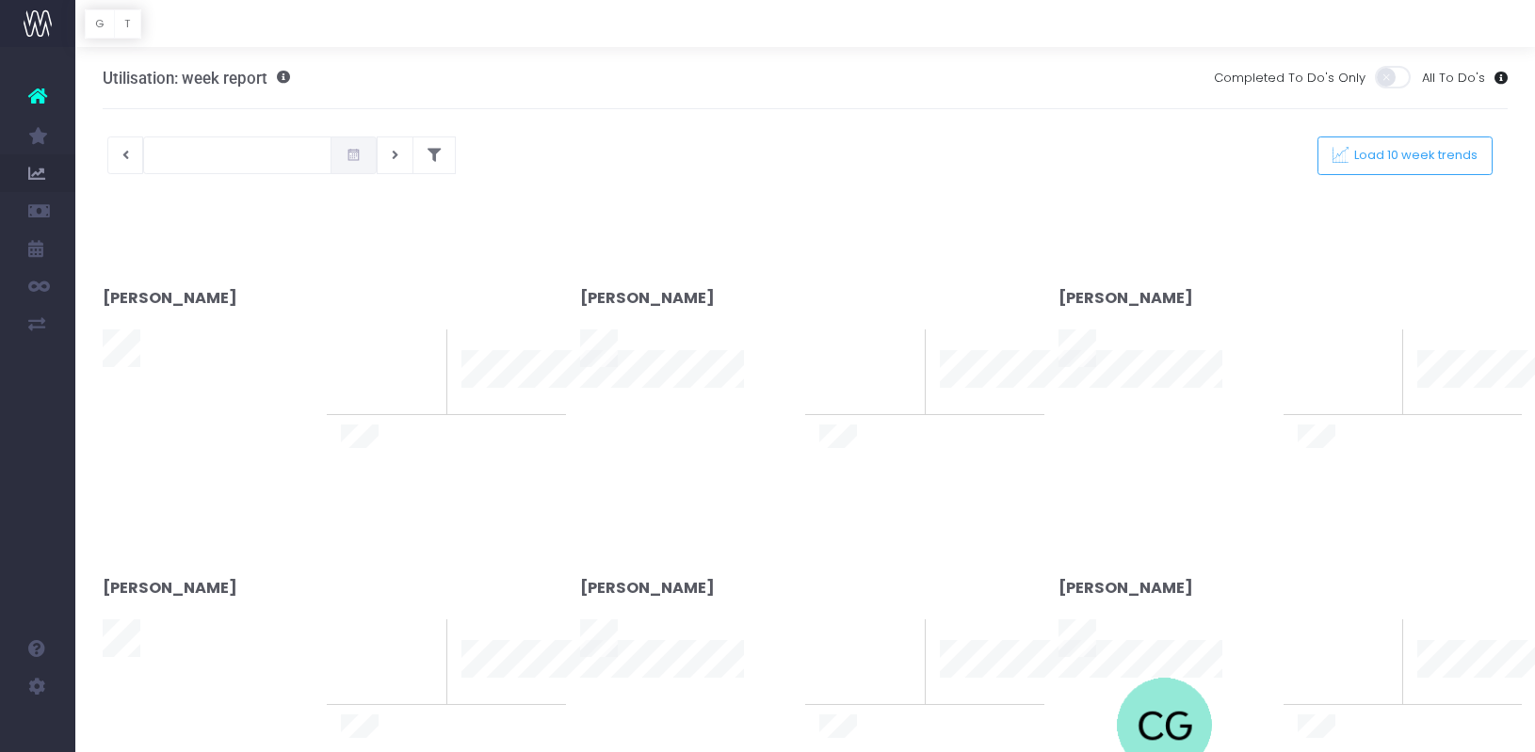
type input "[DATE]"
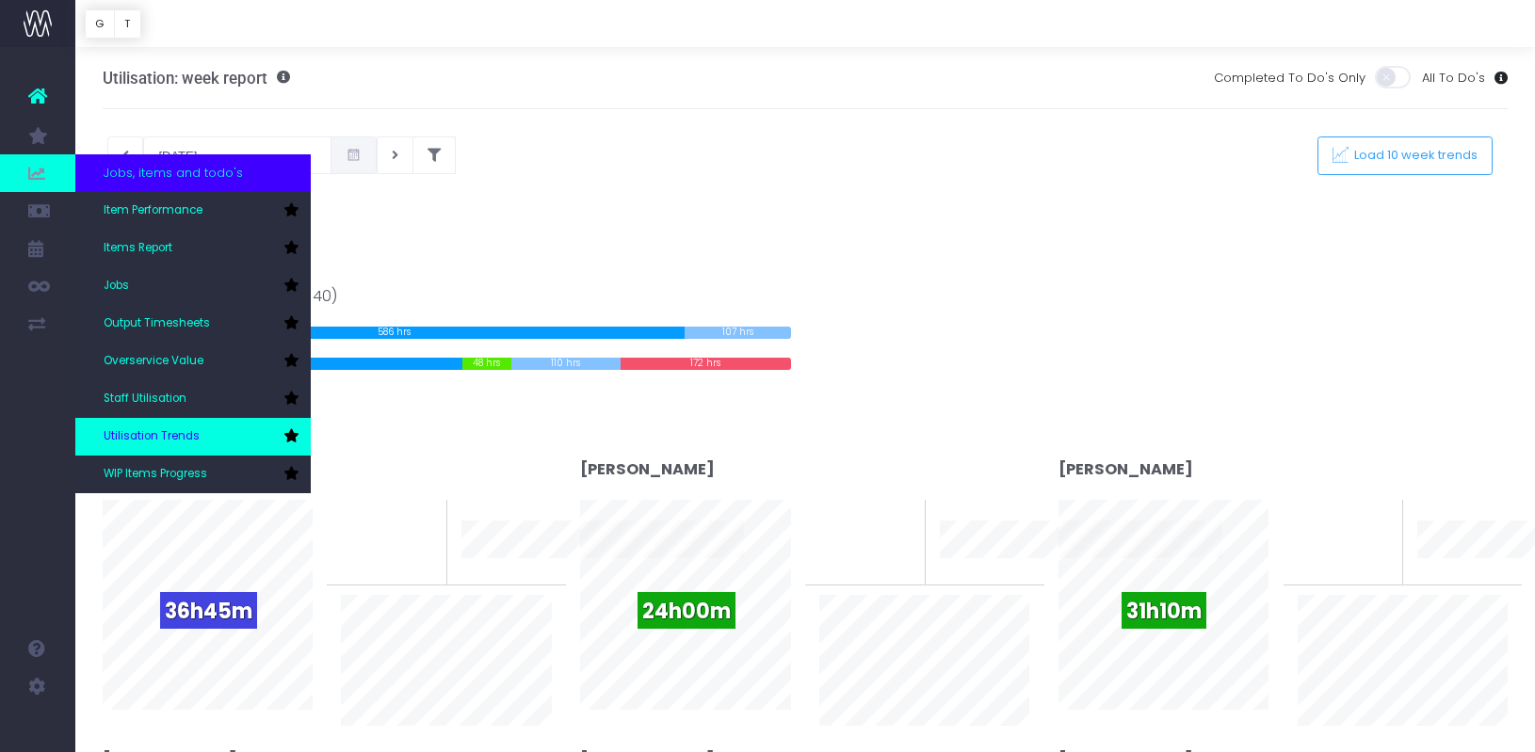
click at [165, 435] on span "Utilisation Trends" at bounding box center [152, 436] width 96 height 17
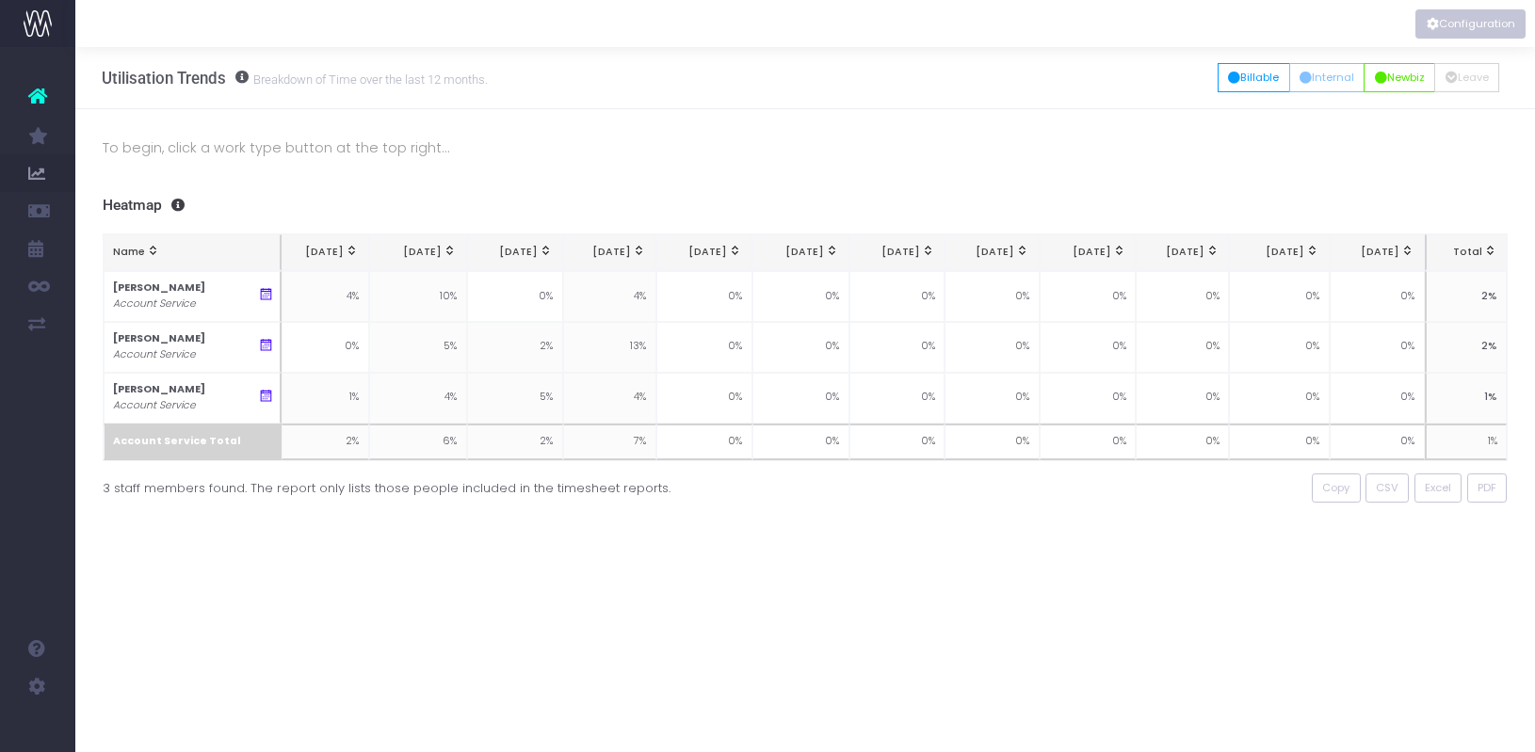
click at [1455, 20] on button "Configuration" at bounding box center [1470, 23] width 110 height 29
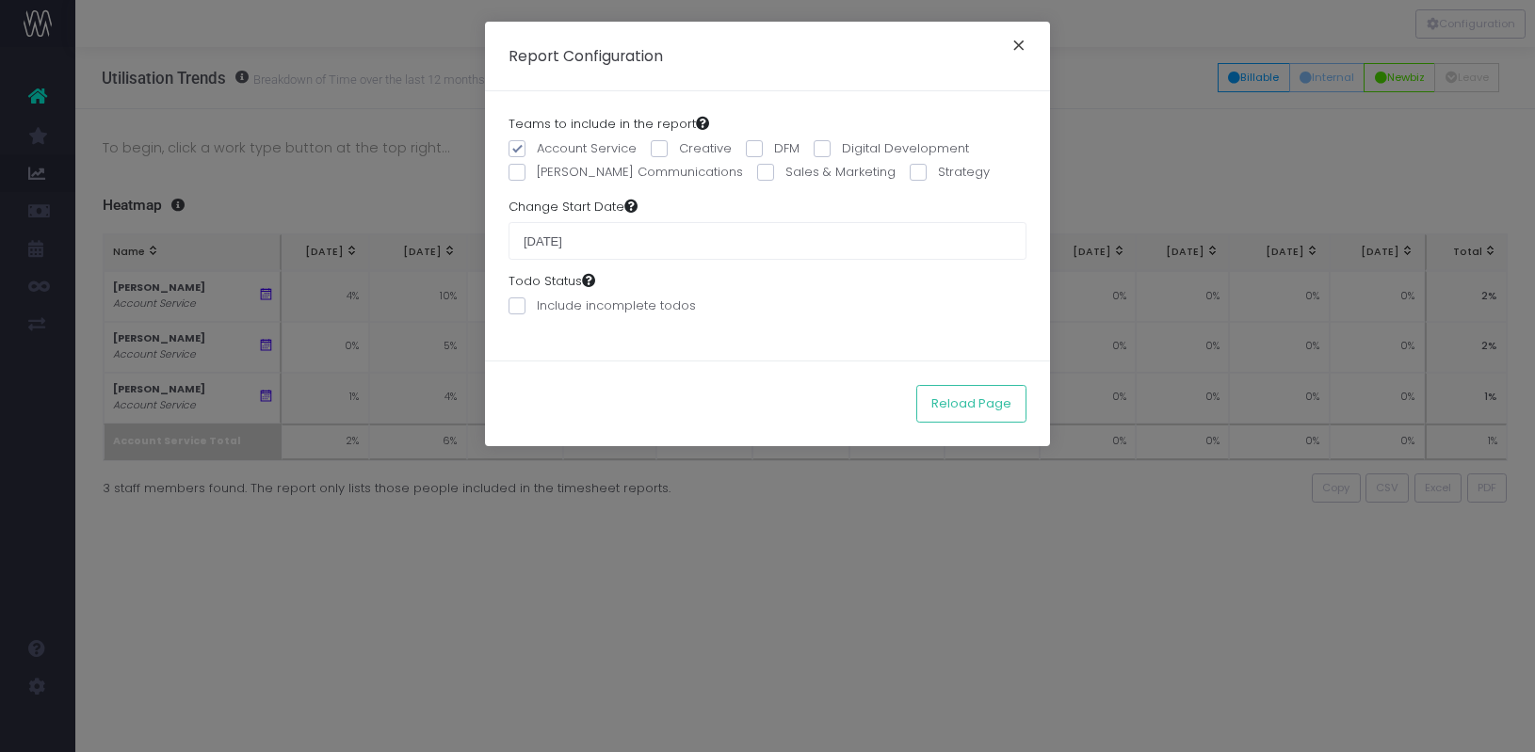
click at [1023, 43] on button "×" at bounding box center [1019, 48] width 40 height 30
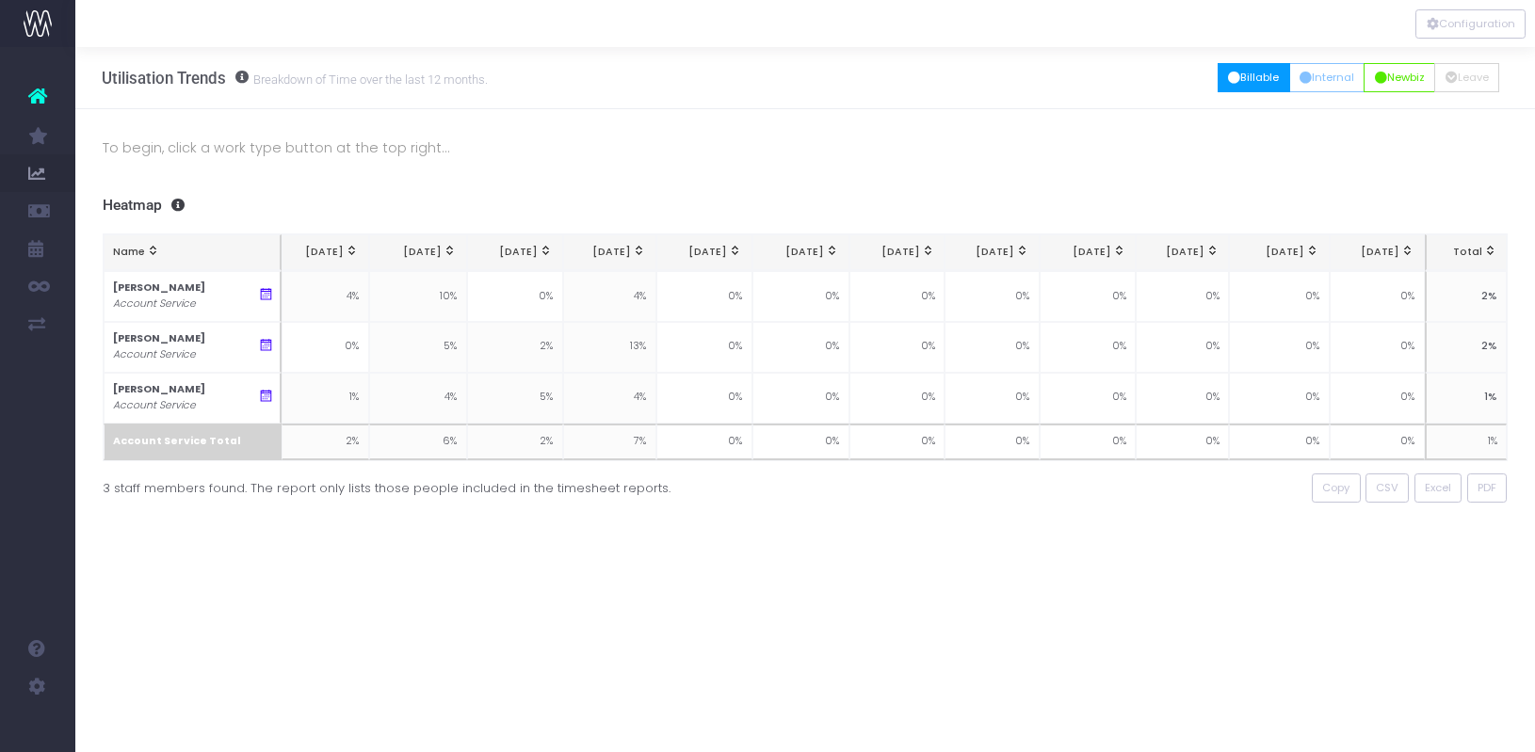
click at [1239, 81] on button "Billable" at bounding box center [1254, 77] width 73 height 29
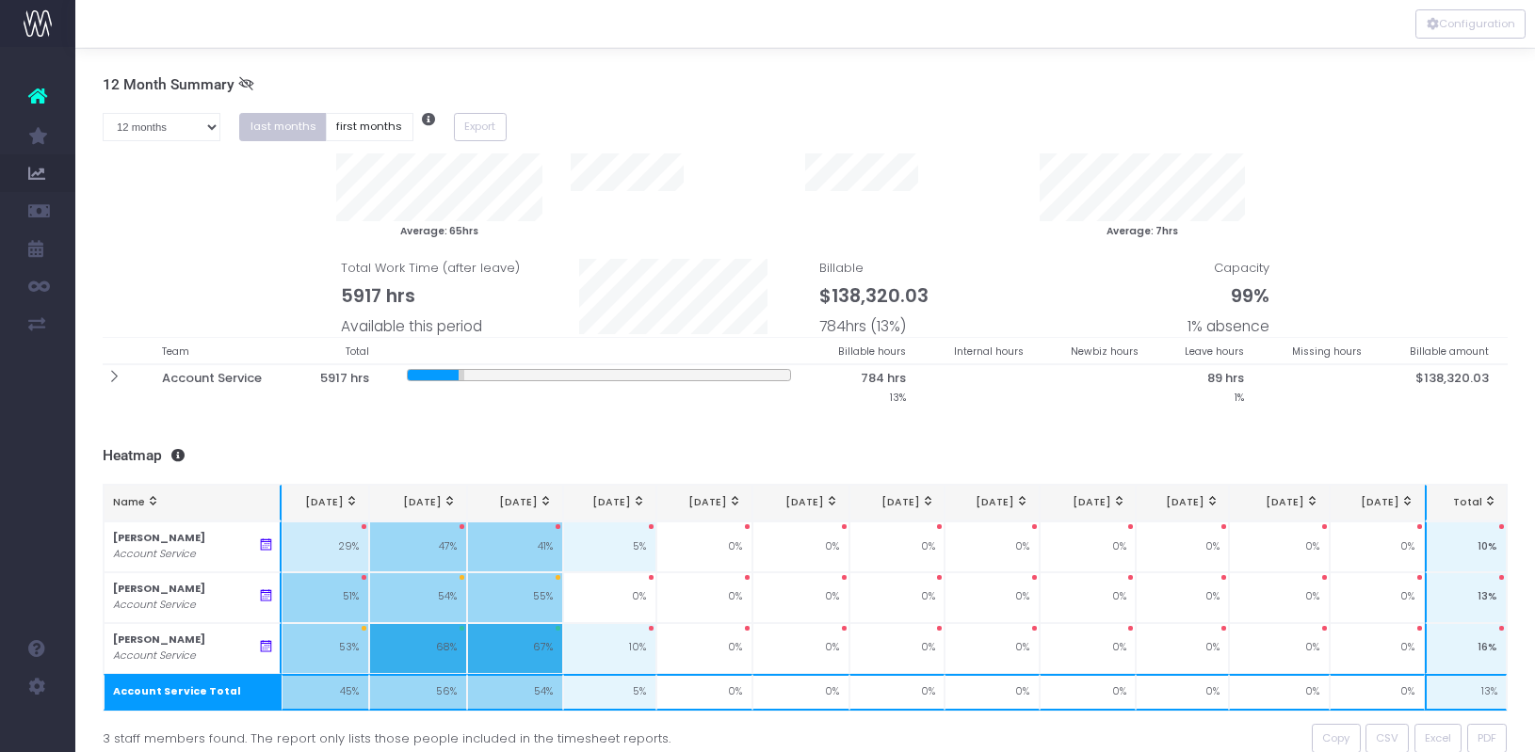
scroll to position [64, 0]
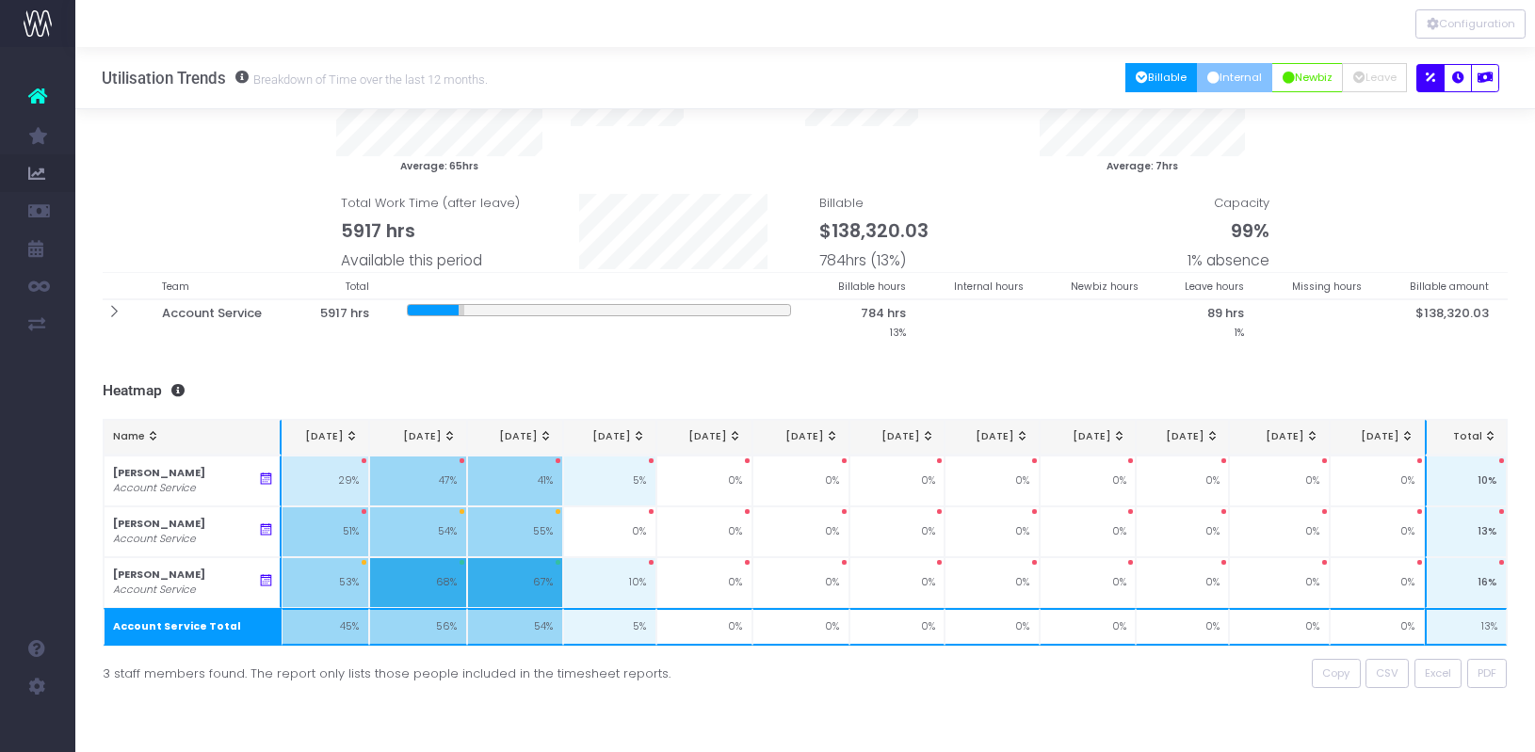
click at [1229, 75] on button "Internal" at bounding box center [1235, 77] width 76 height 29
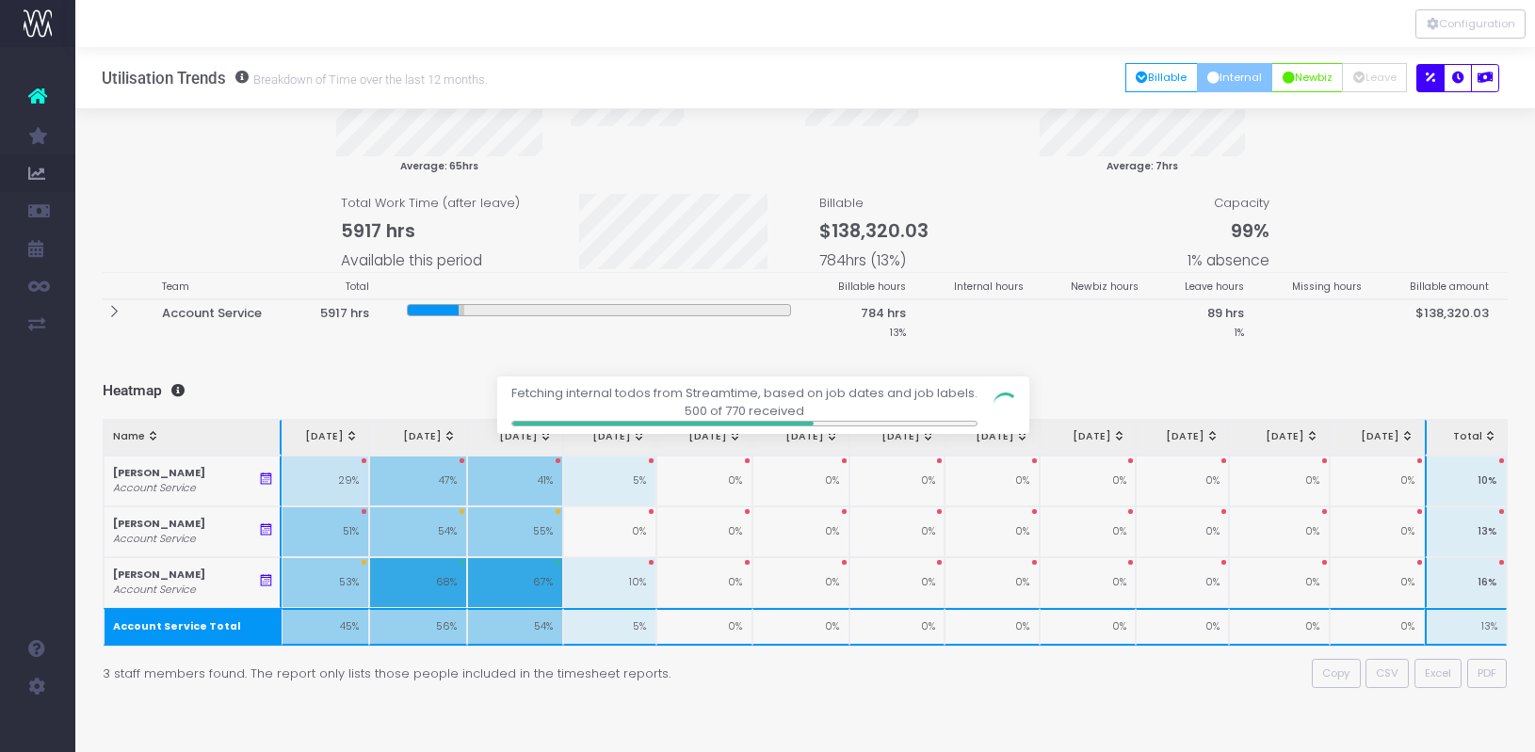
scroll to position [0, 0]
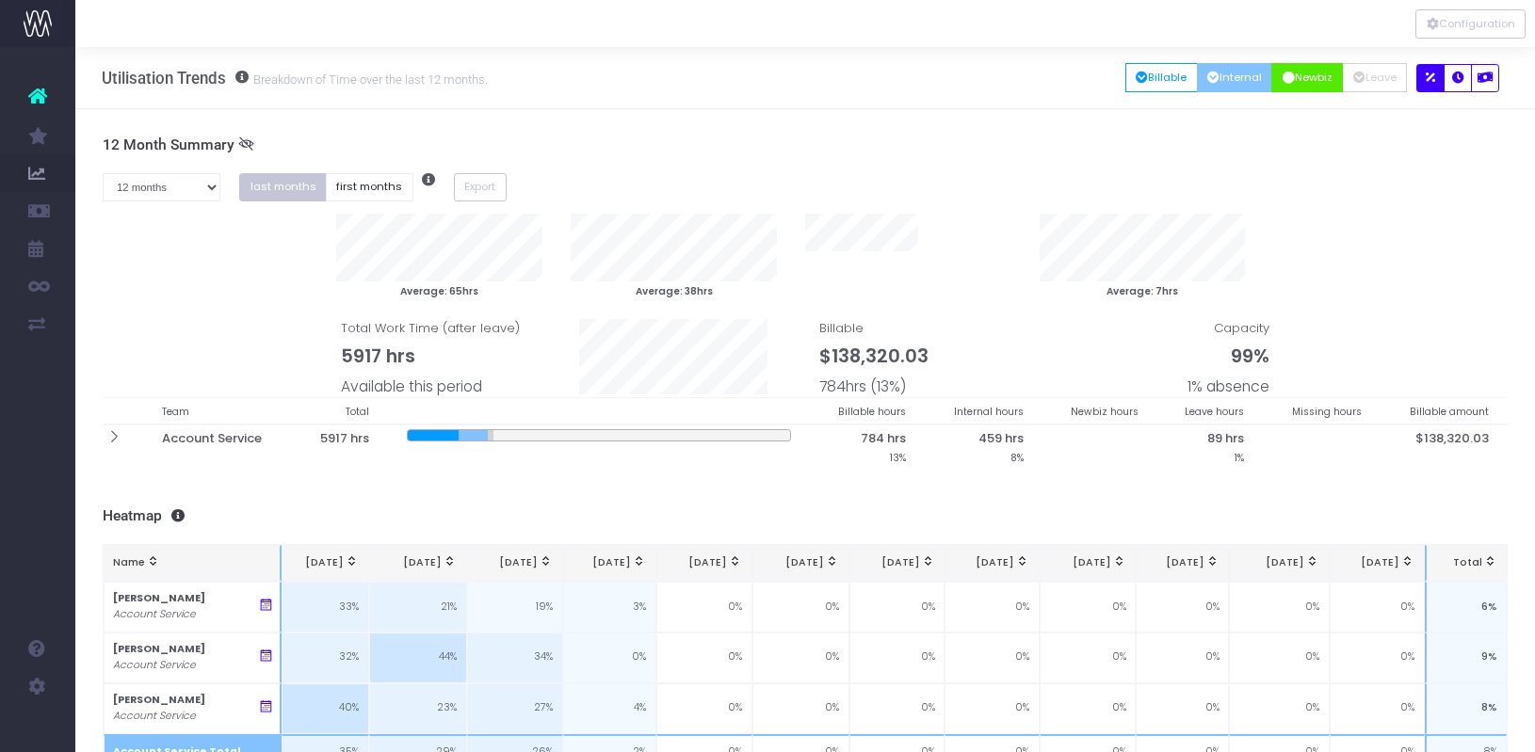
click at [1294, 73] on button "Newbiz" at bounding box center [1307, 77] width 72 height 29
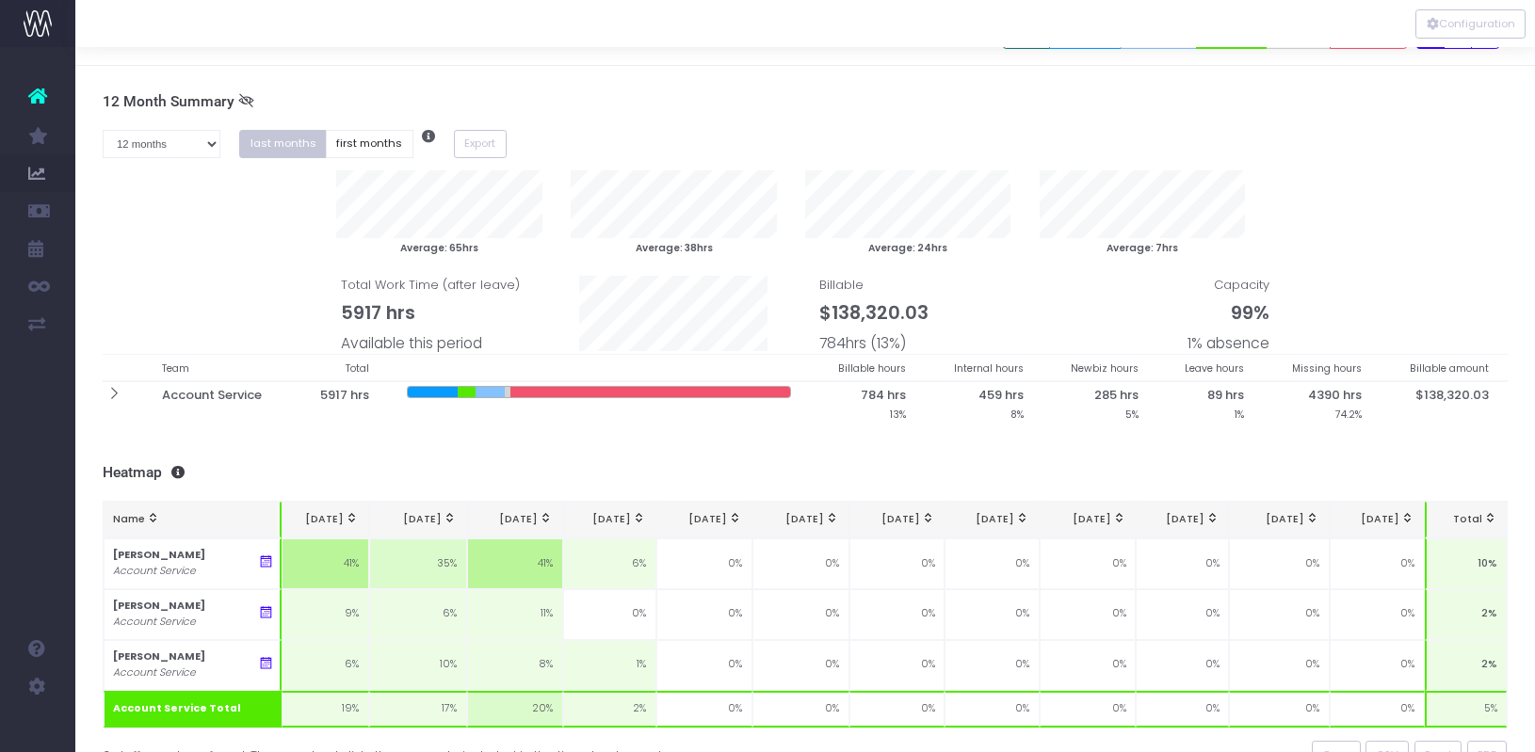
scroll to position [64, 0]
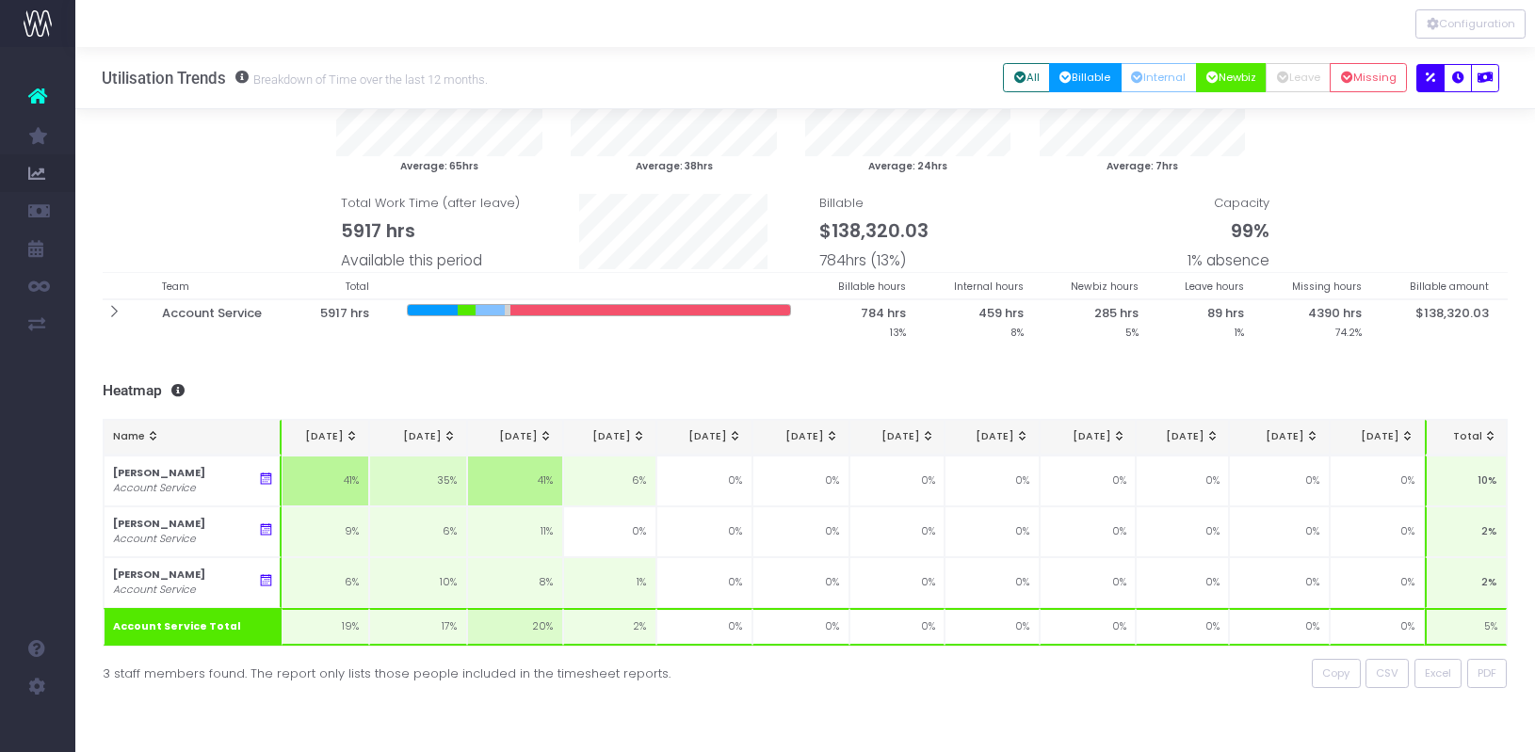
click at [1077, 79] on button "Billable" at bounding box center [1085, 77] width 73 height 29
